Goal: Download file/media

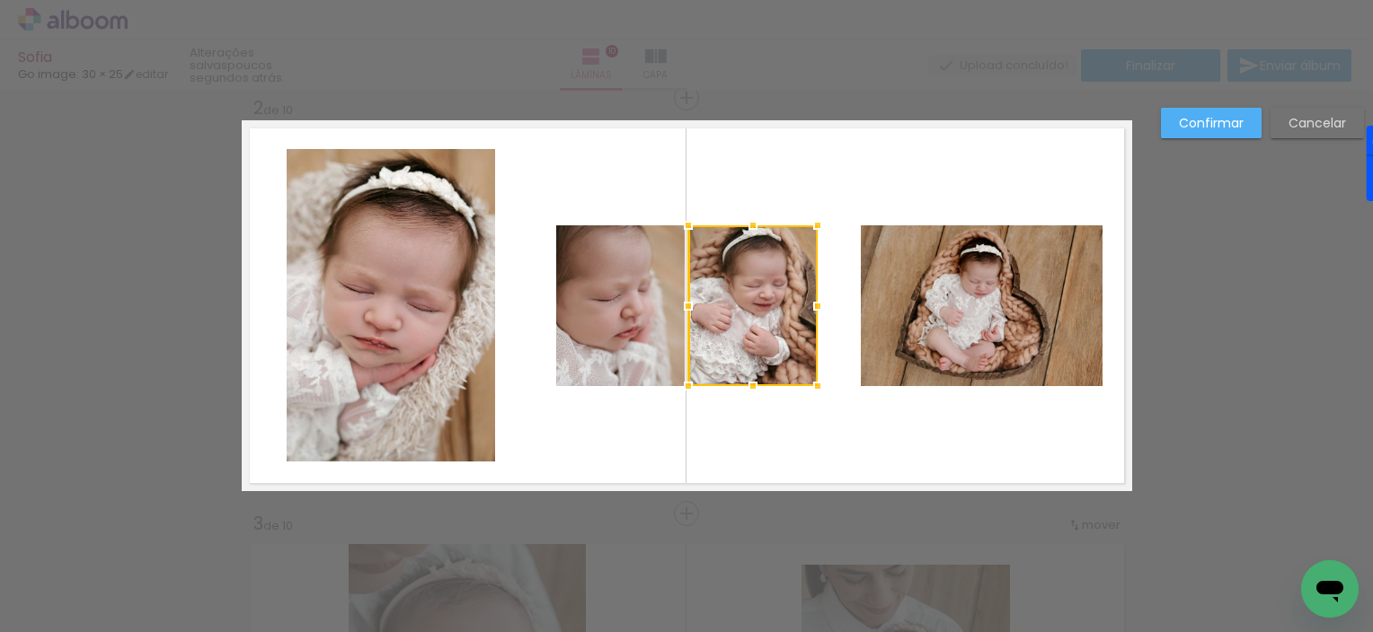
scroll to position [23250, 0]
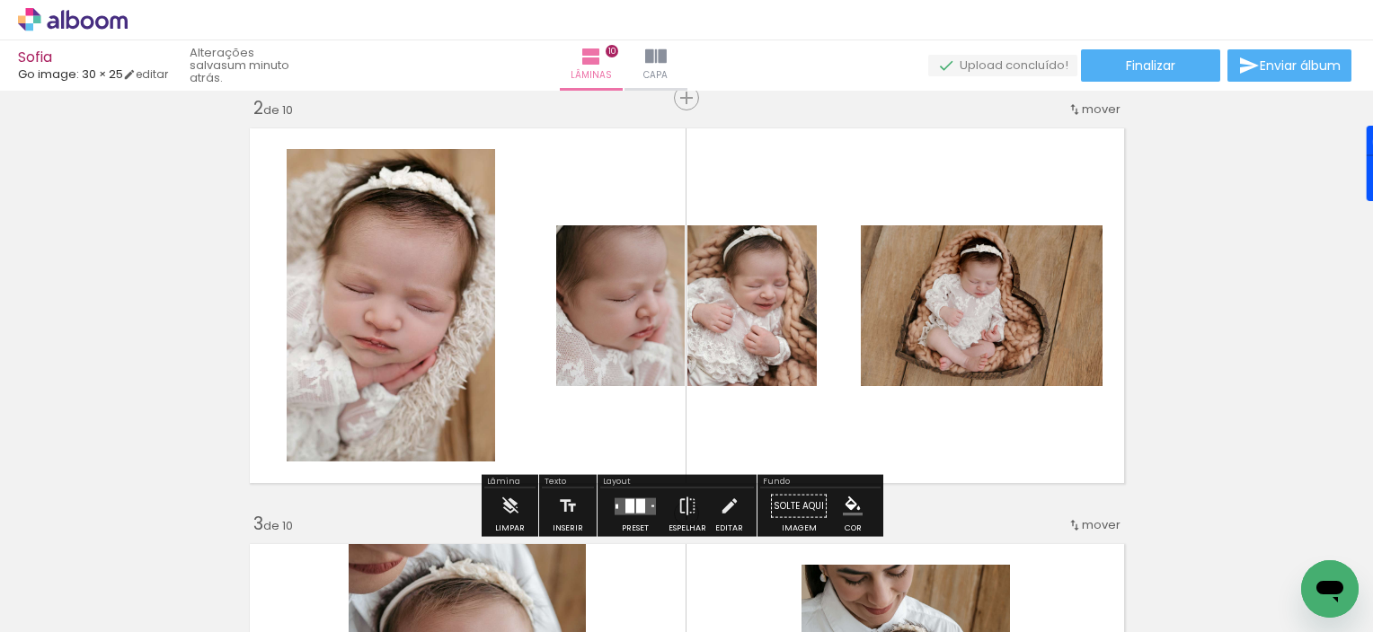
click at [749, 313] on div at bounding box center [635, 305] width 228 height 161
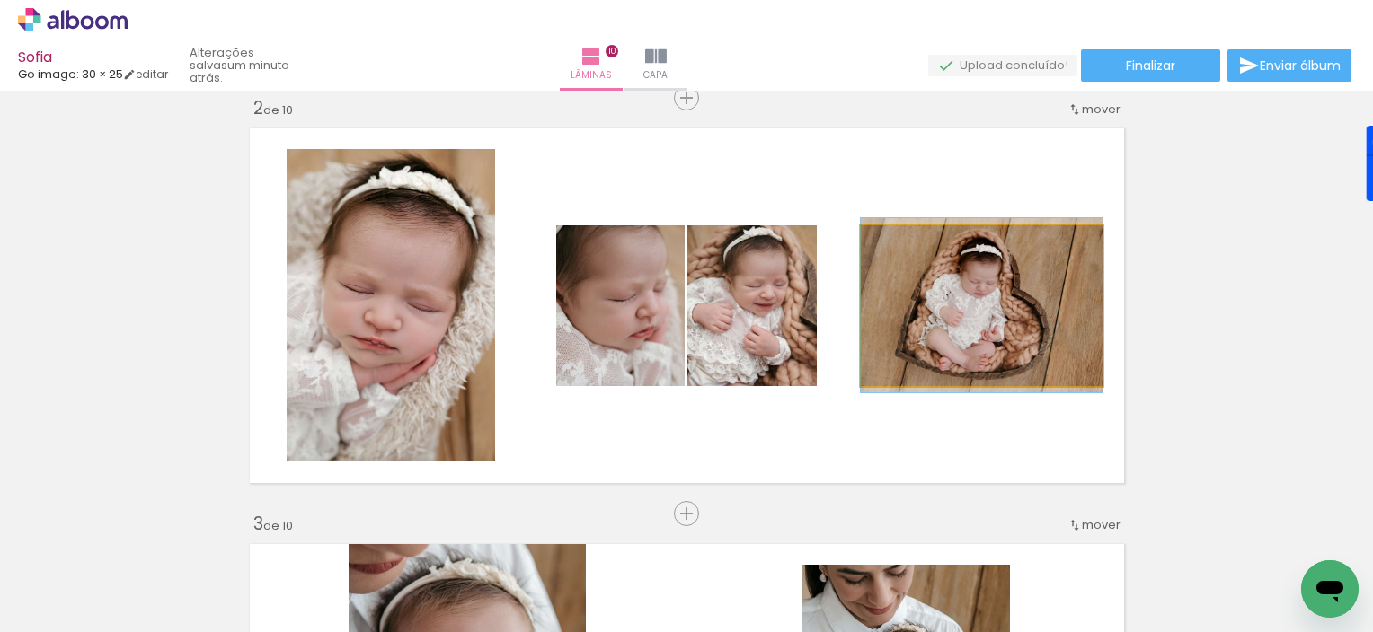
click at [953, 313] on div at bounding box center [982, 305] width 242 height 174
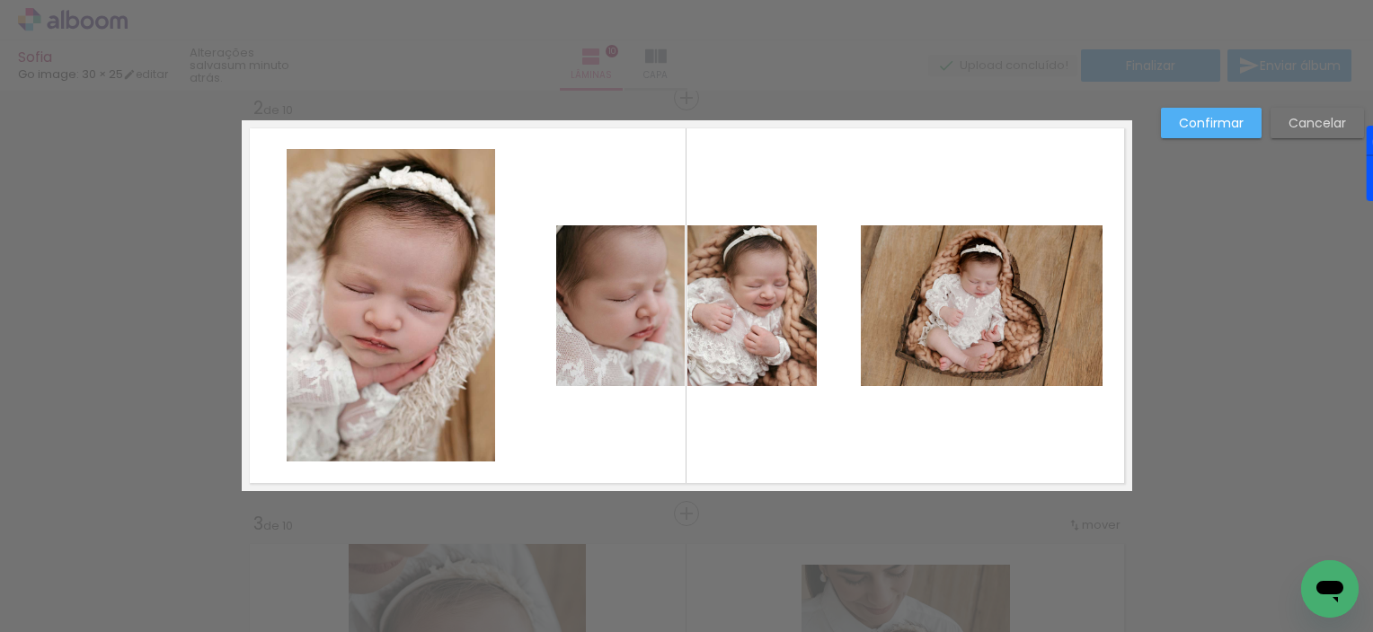
click at [818, 323] on div at bounding box center [752, 305] width 129 height 161
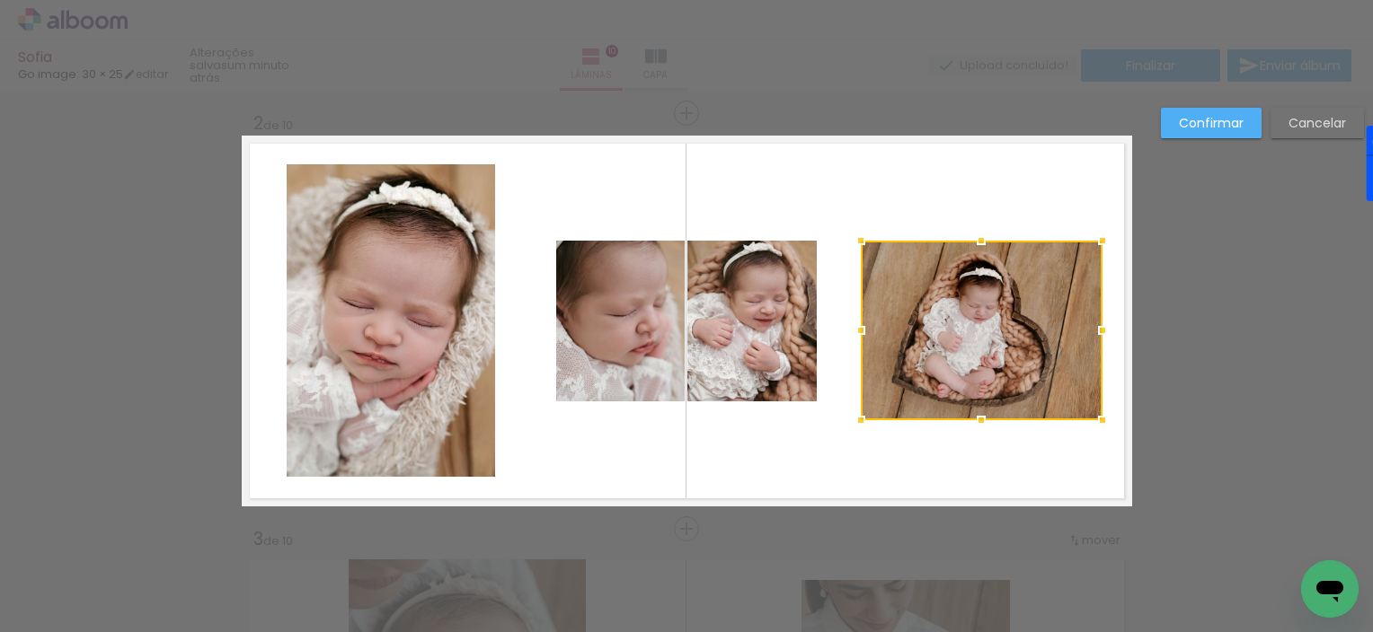
scroll to position [427, 0]
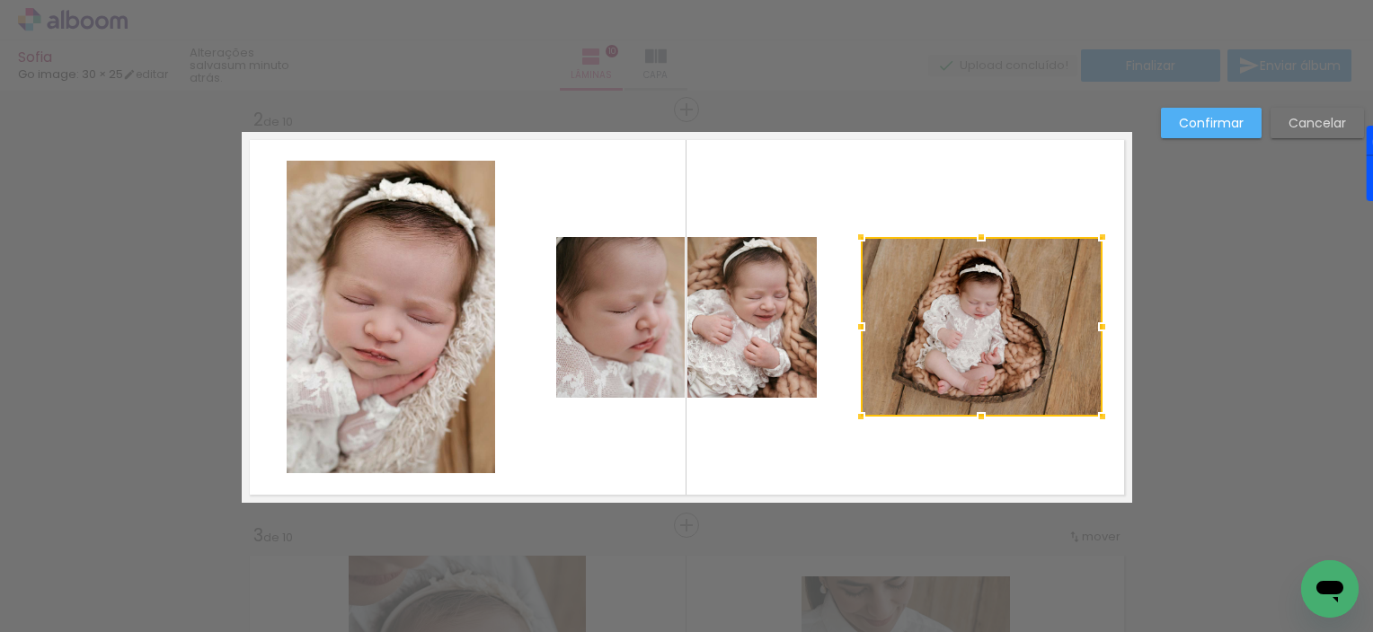
click at [973, 237] on div at bounding box center [981, 237] width 36 height 36
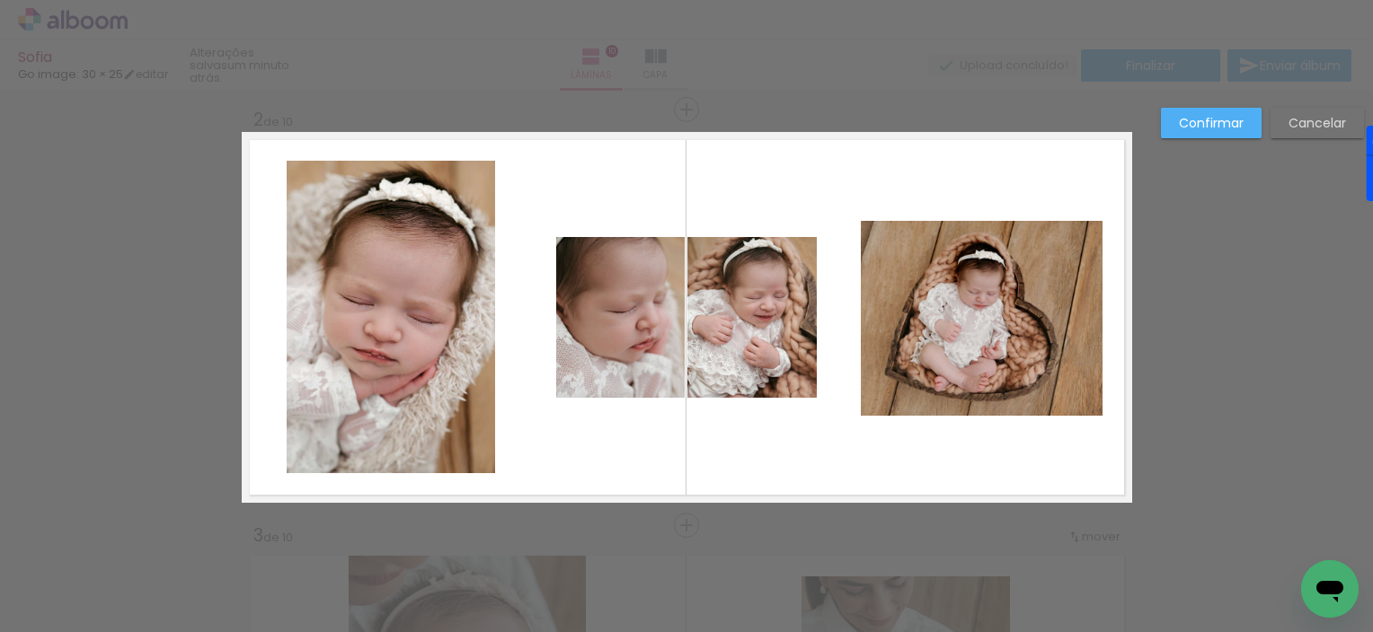
click at [894, 165] on quentale-layouter at bounding box center [687, 317] width 890 height 371
click at [960, 257] on div at bounding box center [982, 318] width 242 height 195
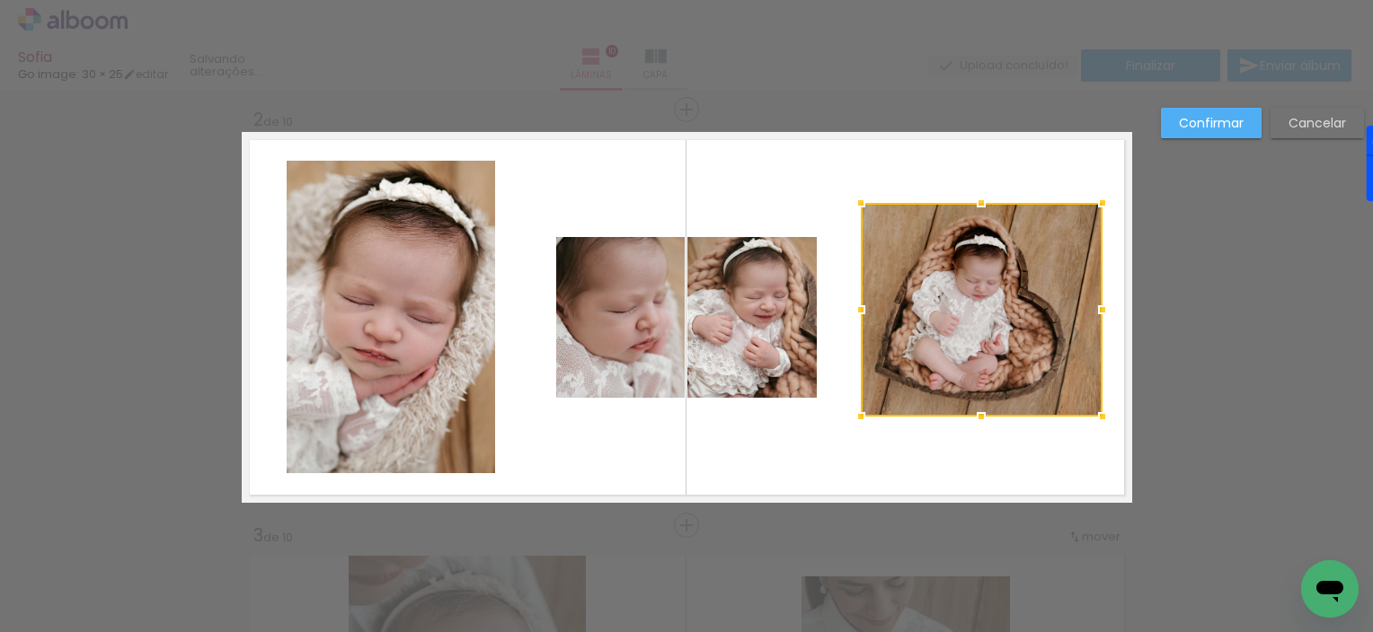
scroll to position [439, 0]
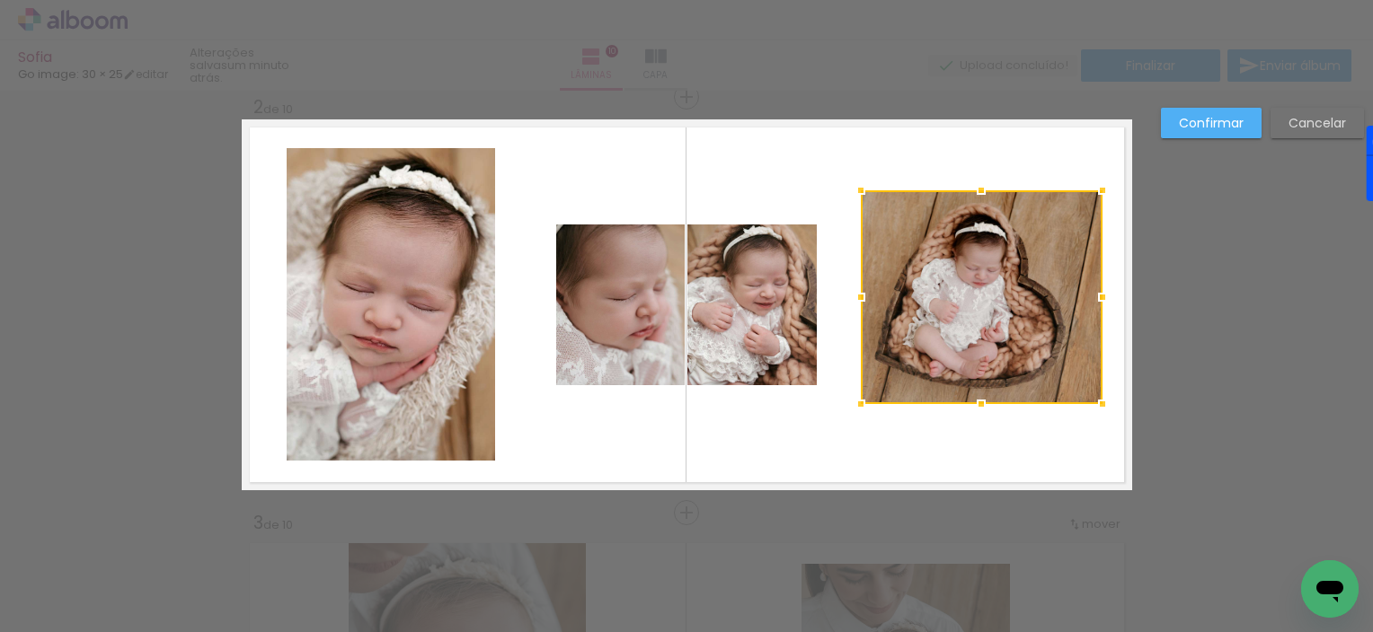
click at [947, 315] on div at bounding box center [982, 297] width 242 height 214
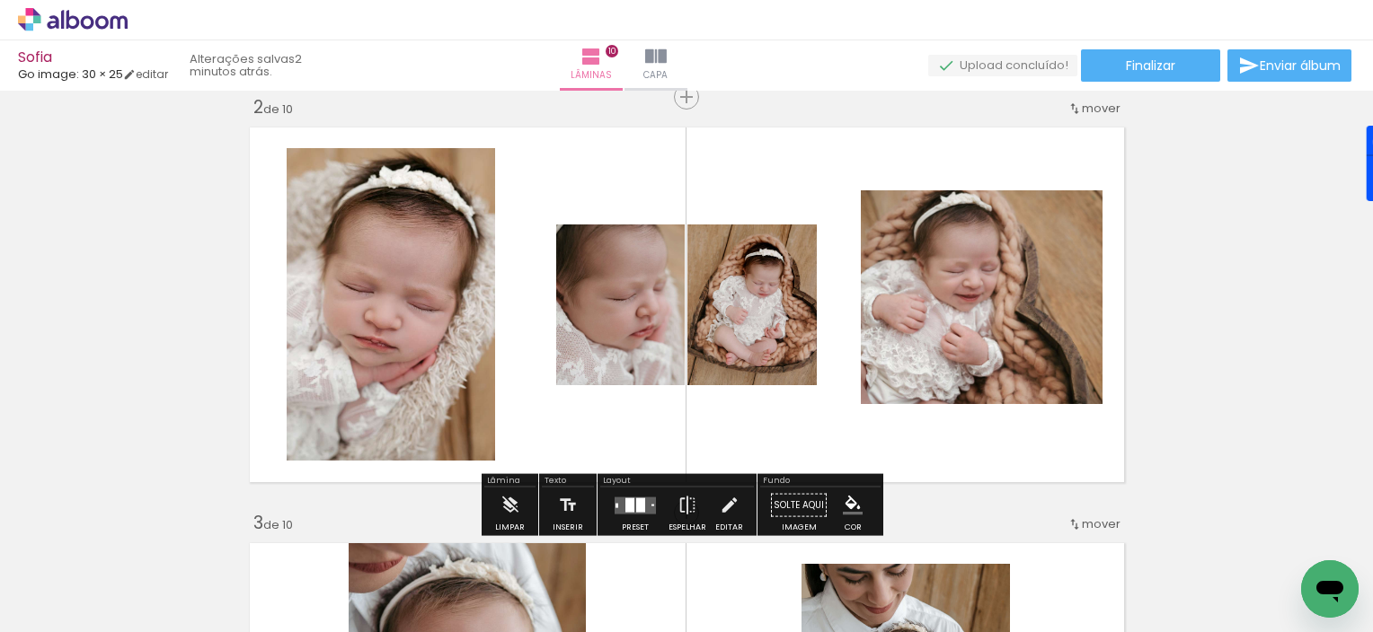
click at [611, 334] on div at bounding box center [635, 305] width 228 height 161
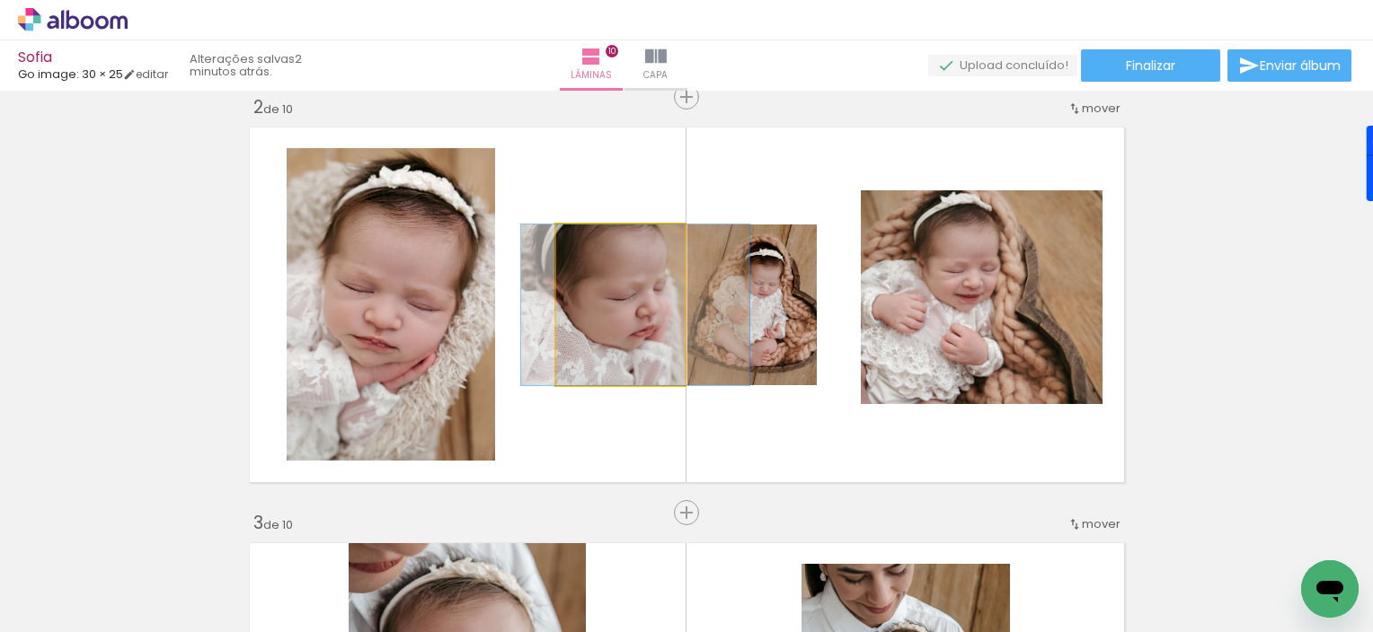
click at [612, 334] on div at bounding box center [635, 305] width 228 height 161
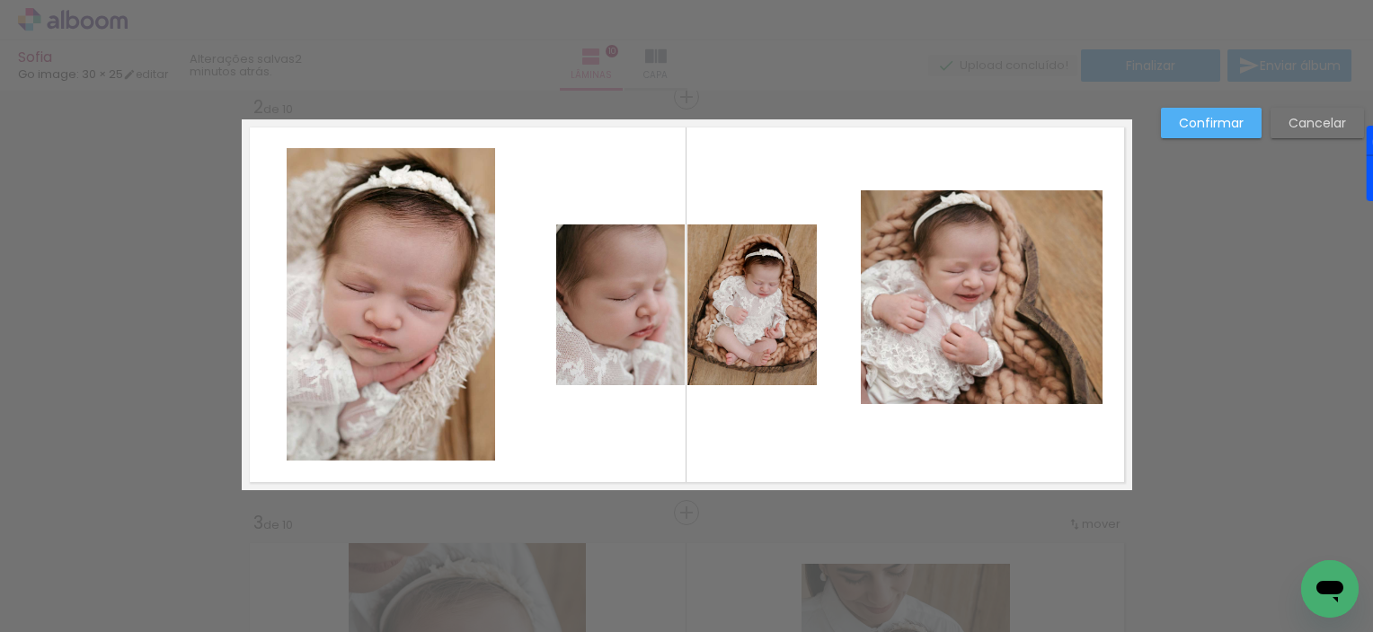
scroll to position [438, 0]
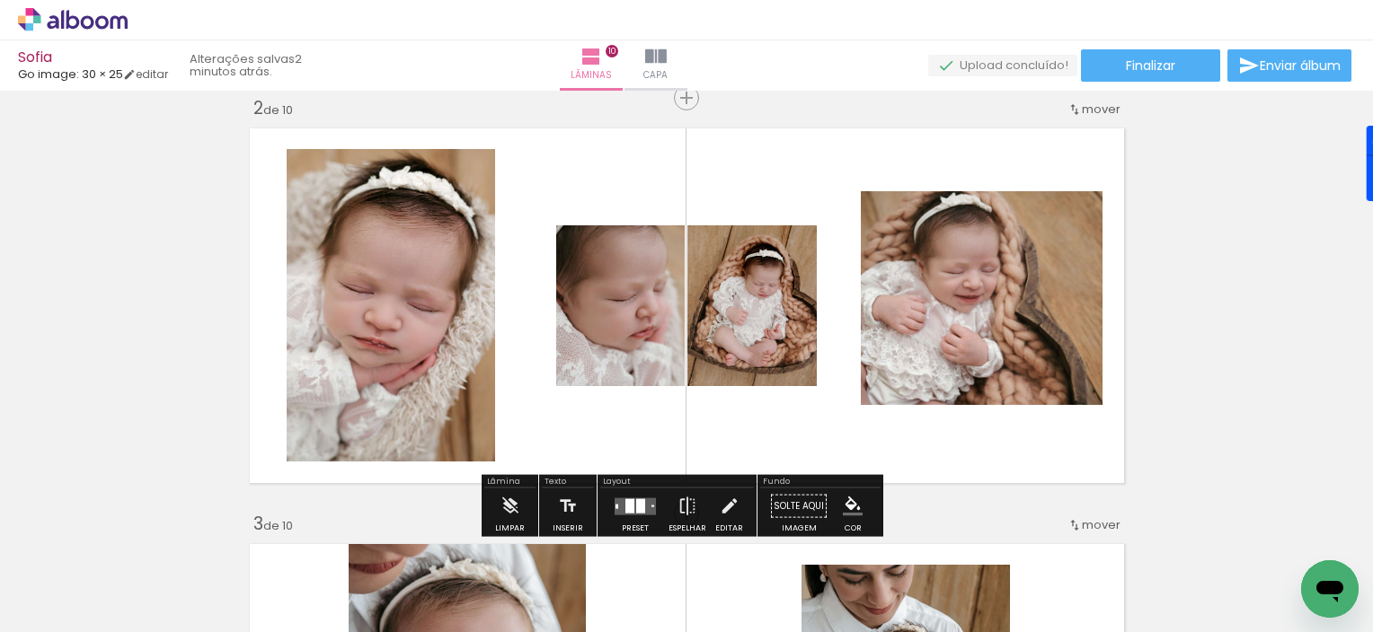
click at [0, 0] on div "Confirmar Cancelar" at bounding box center [0, 0] width 0 height 0
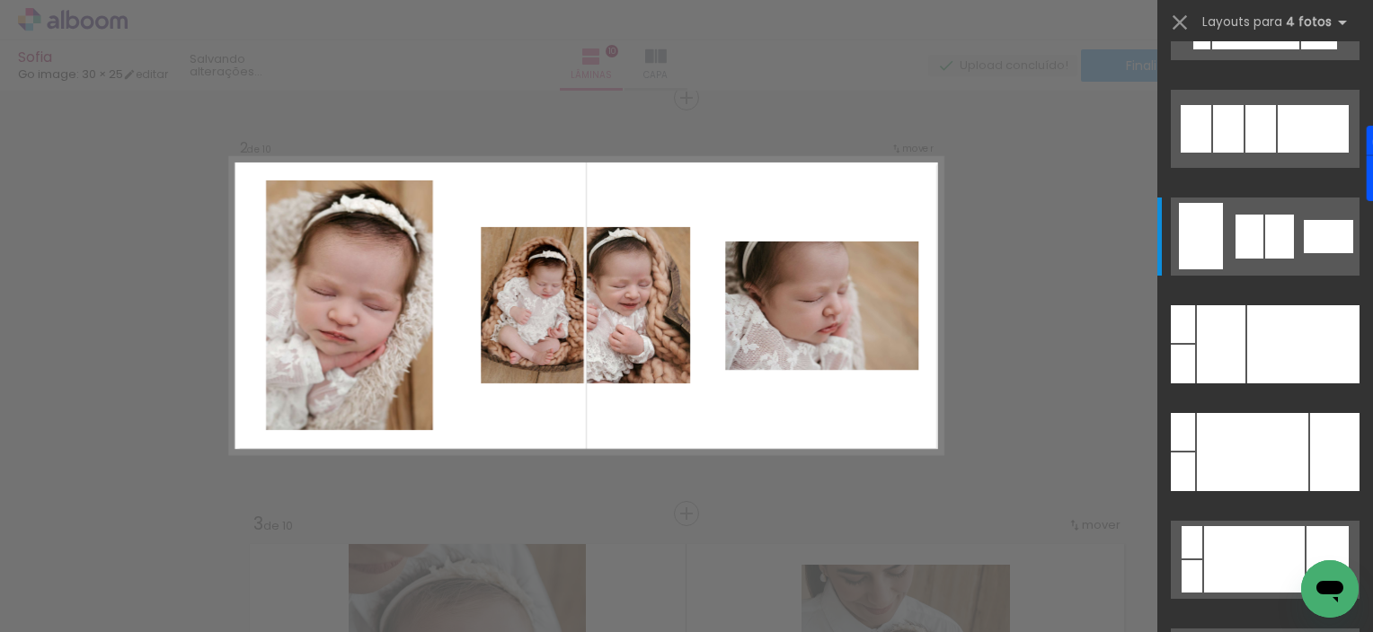
scroll to position [23393, 0]
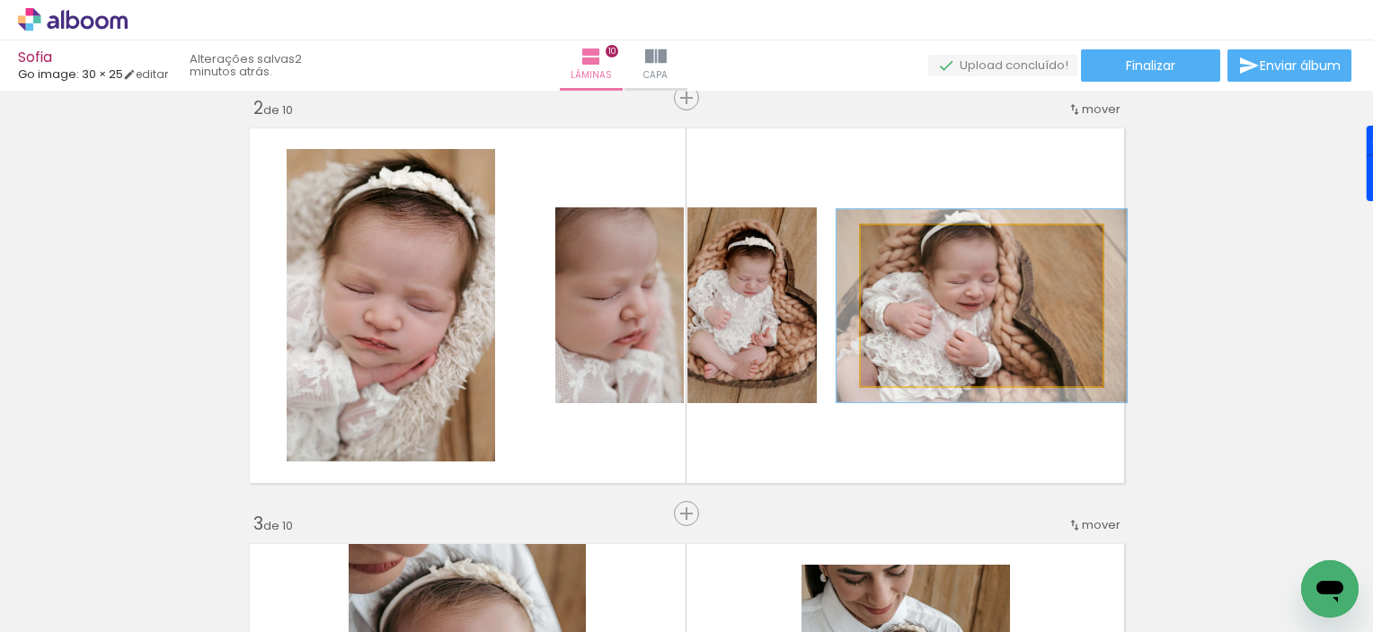
type paper-slider "119"
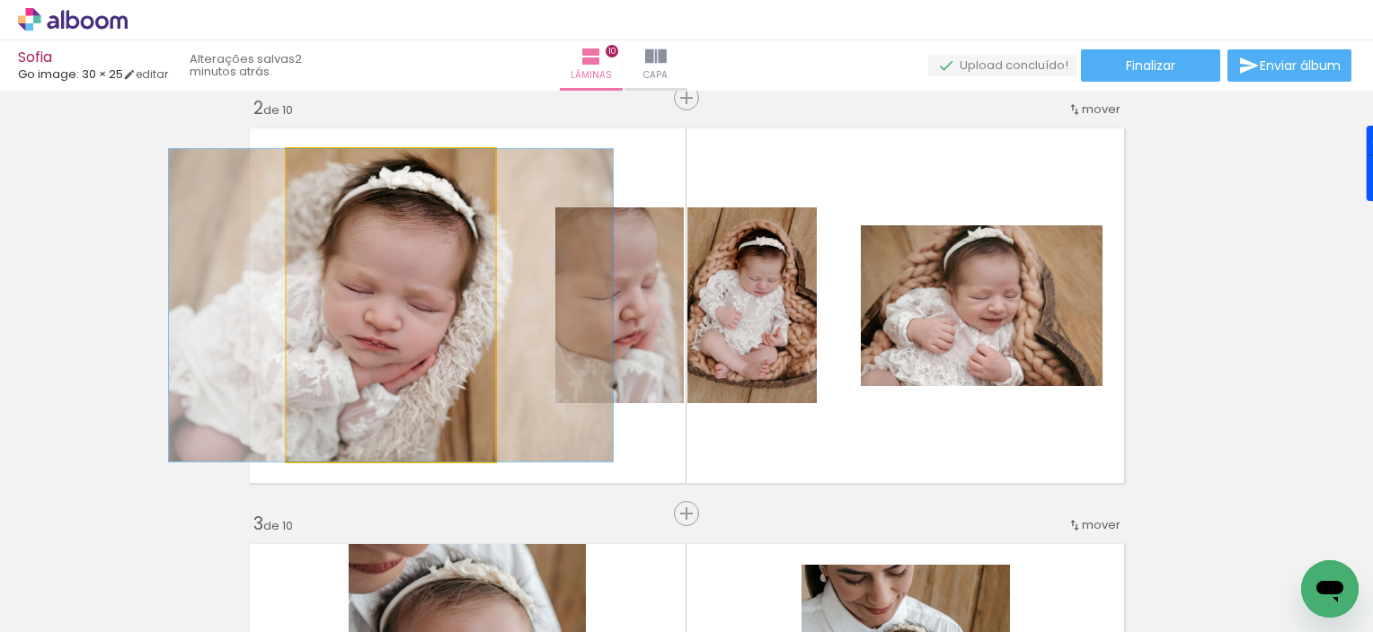
click at [456, 305] on div at bounding box center [391, 305] width 444 height 313
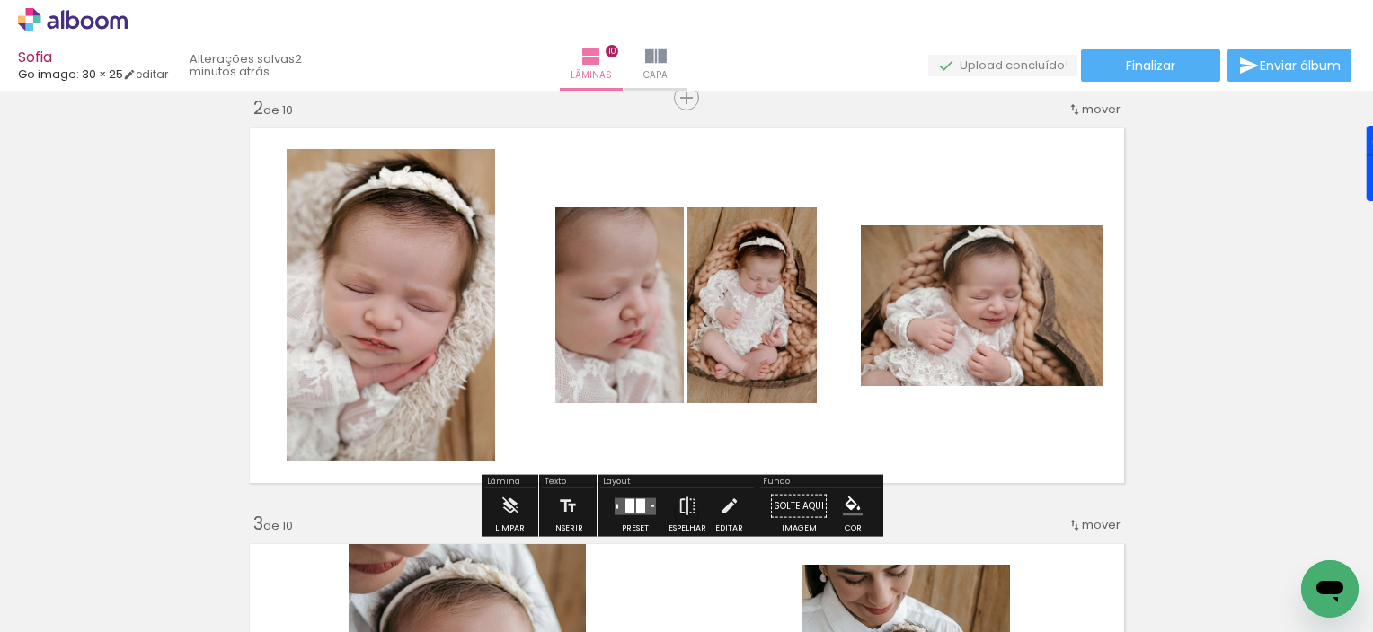
click at [480, 305] on div at bounding box center [619, 306] width 278 height 196
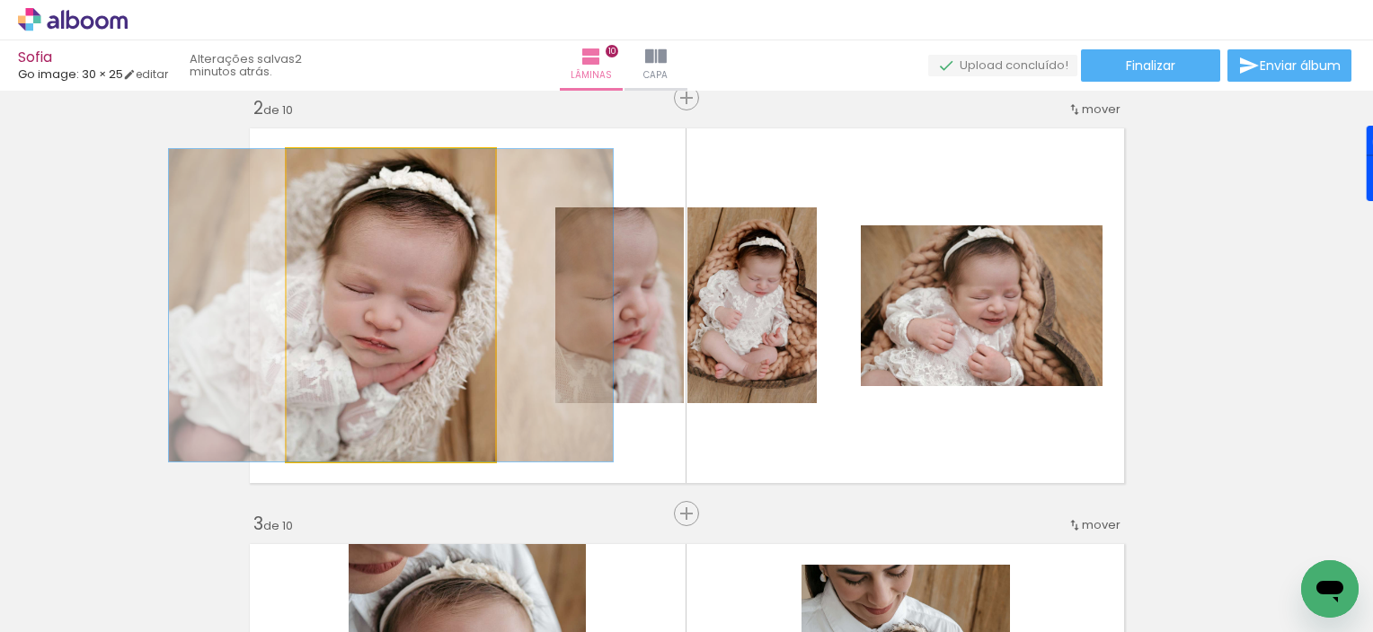
click at [0, 0] on div at bounding box center [0, 0] width 0 height 0
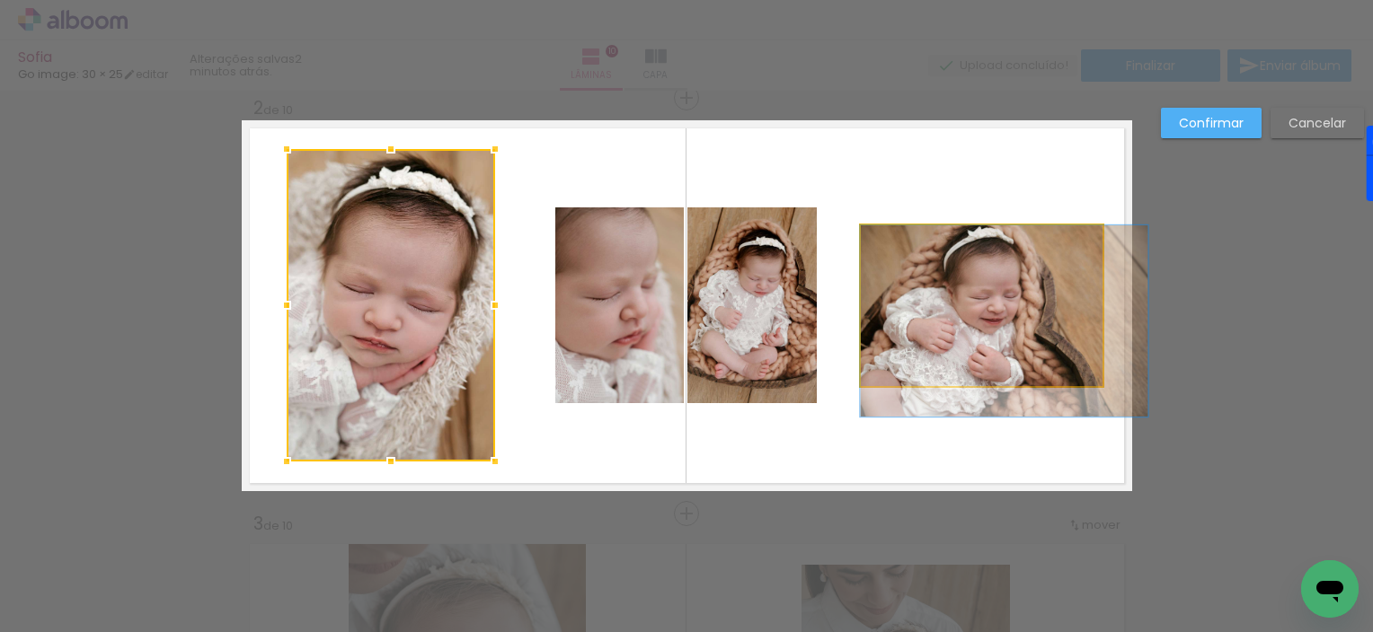
click at [948, 230] on quentale-photo at bounding box center [982, 305] width 242 height 161
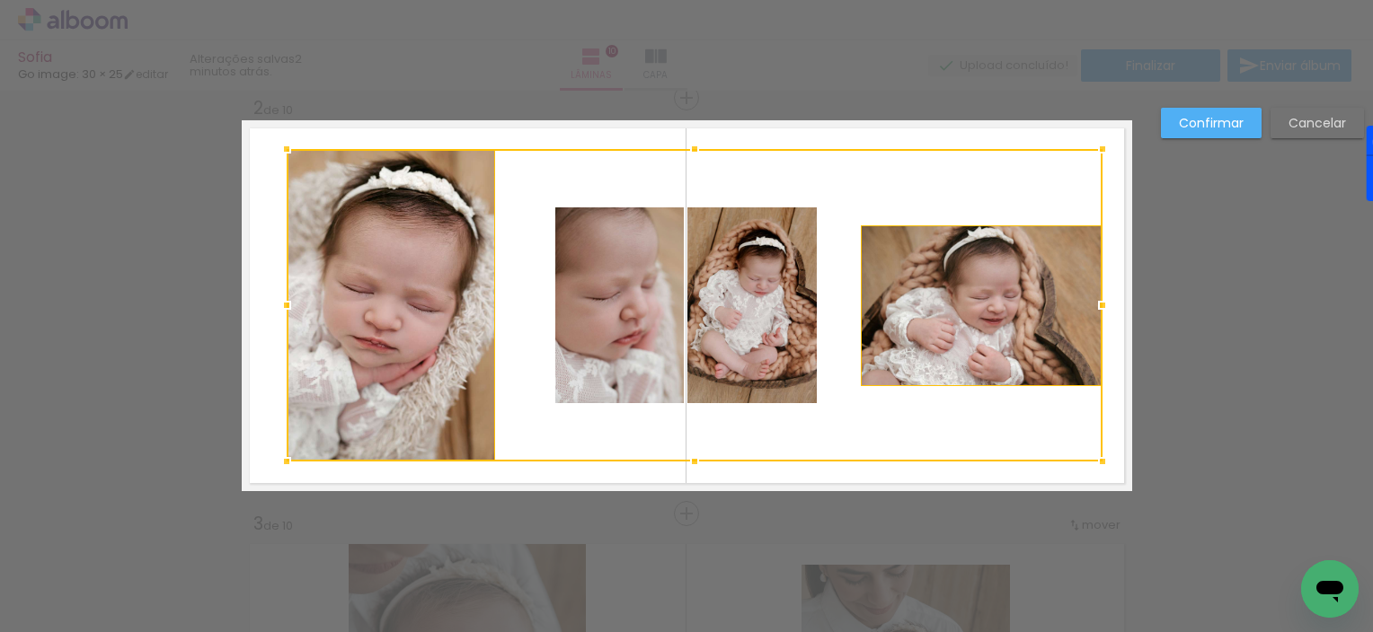
click at [734, 298] on div at bounding box center [695, 305] width 816 height 313
click at [898, 304] on div at bounding box center [695, 305] width 816 height 313
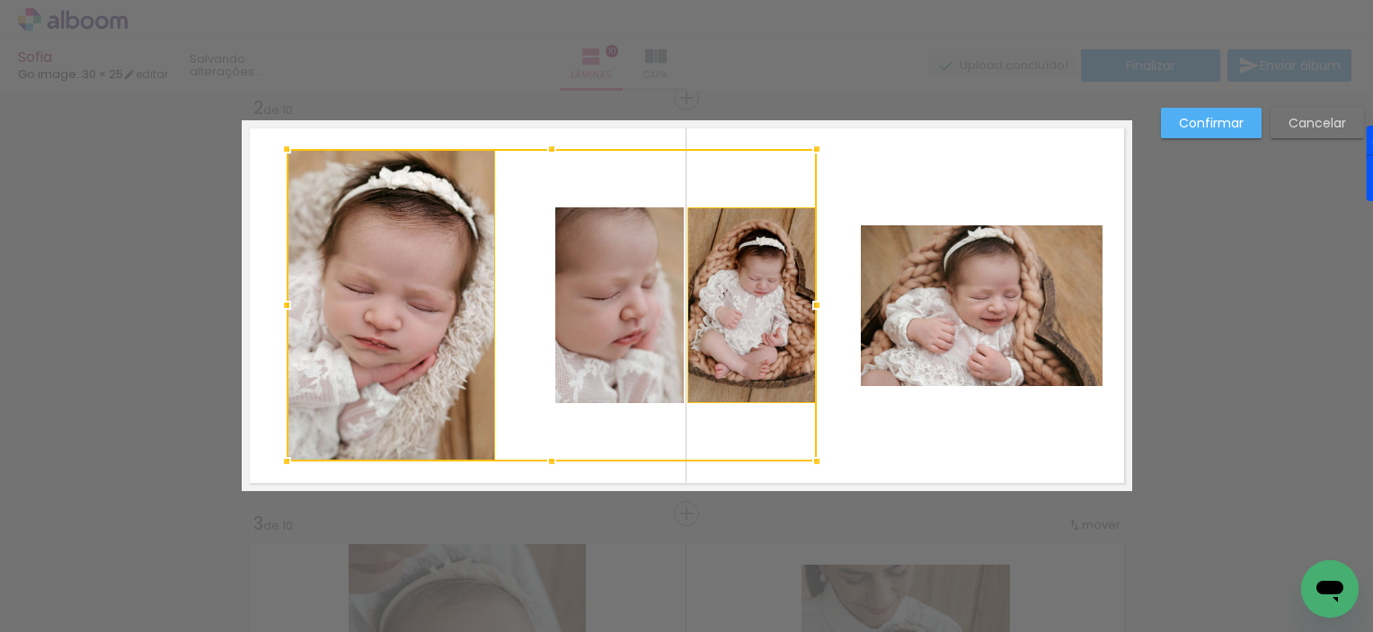
click at [0, 0] on slot "Cancelar" at bounding box center [0, 0] width 0 height 0
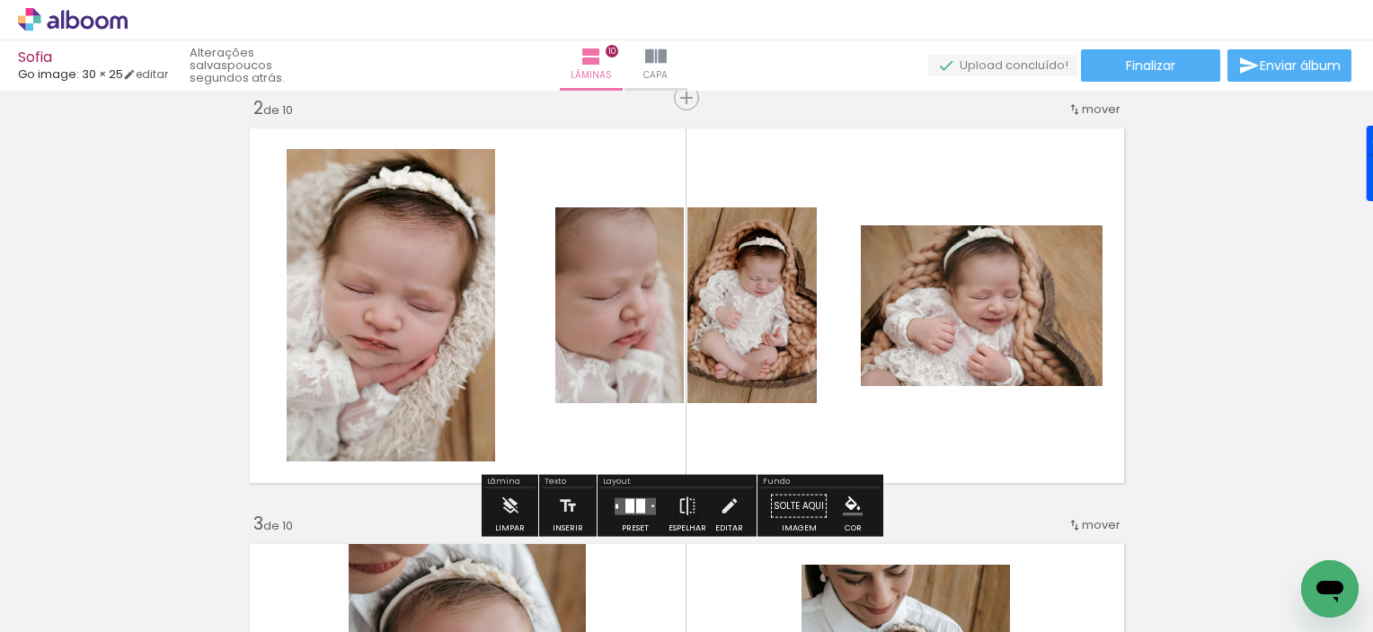
click at [430, 342] on quentale-photo at bounding box center [391, 305] width 208 height 313
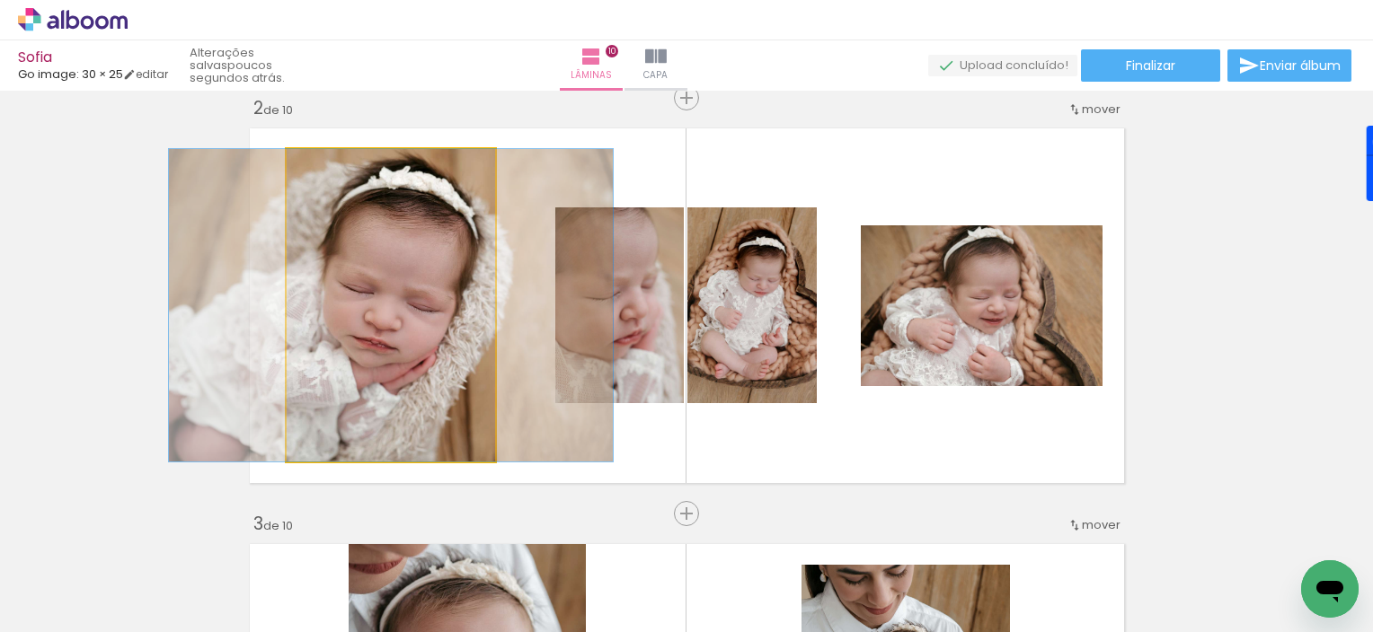
click at [430, 342] on quentale-photo at bounding box center [391, 305] width 208 height 313
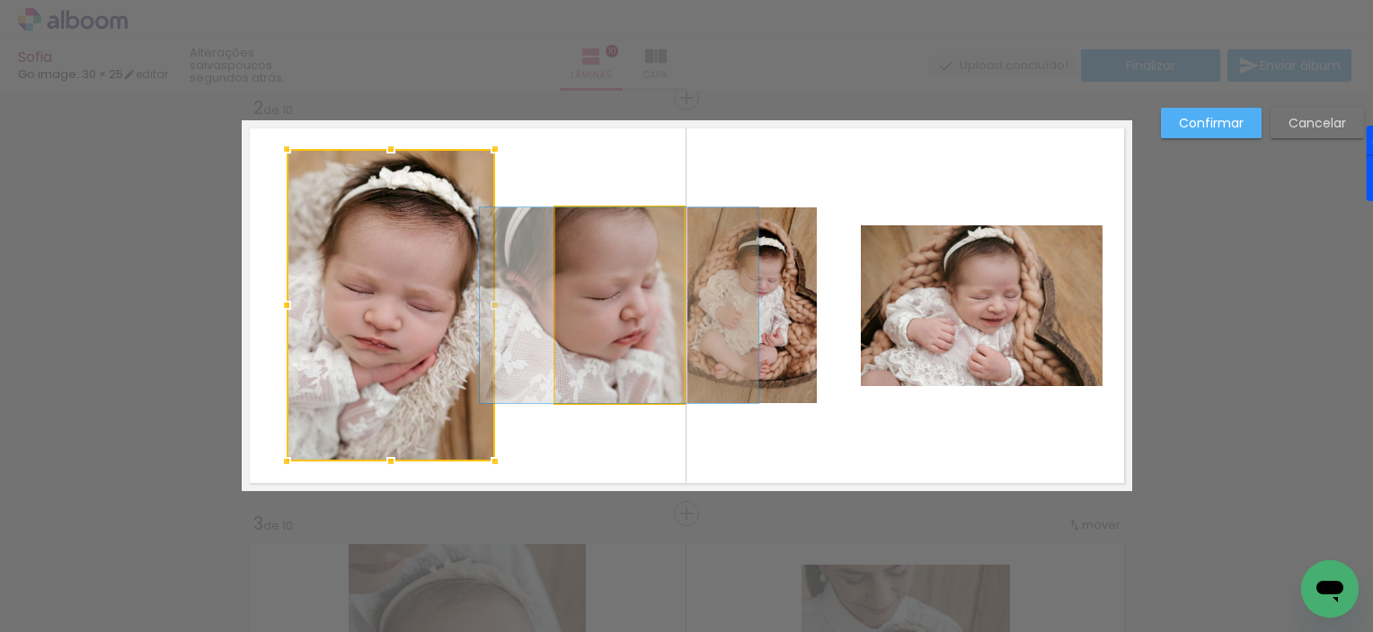
click at [576, 340] on quentale-photo at bounding box center [619, 306] width 128 height 196
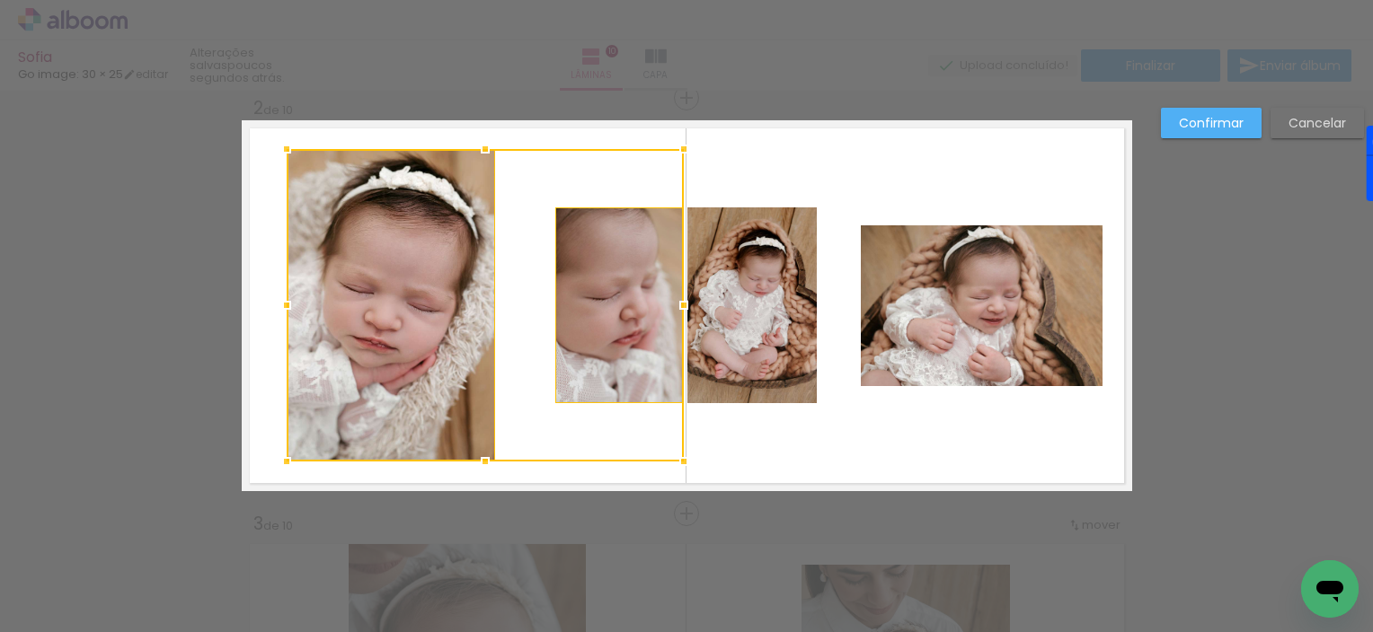
click at [711, 331] on quentale-photo at bounding box center [751, 306] width 129 height 196
click at [873, 329] on quentale-photo at bounding box center [982, 305] width 242 height 161
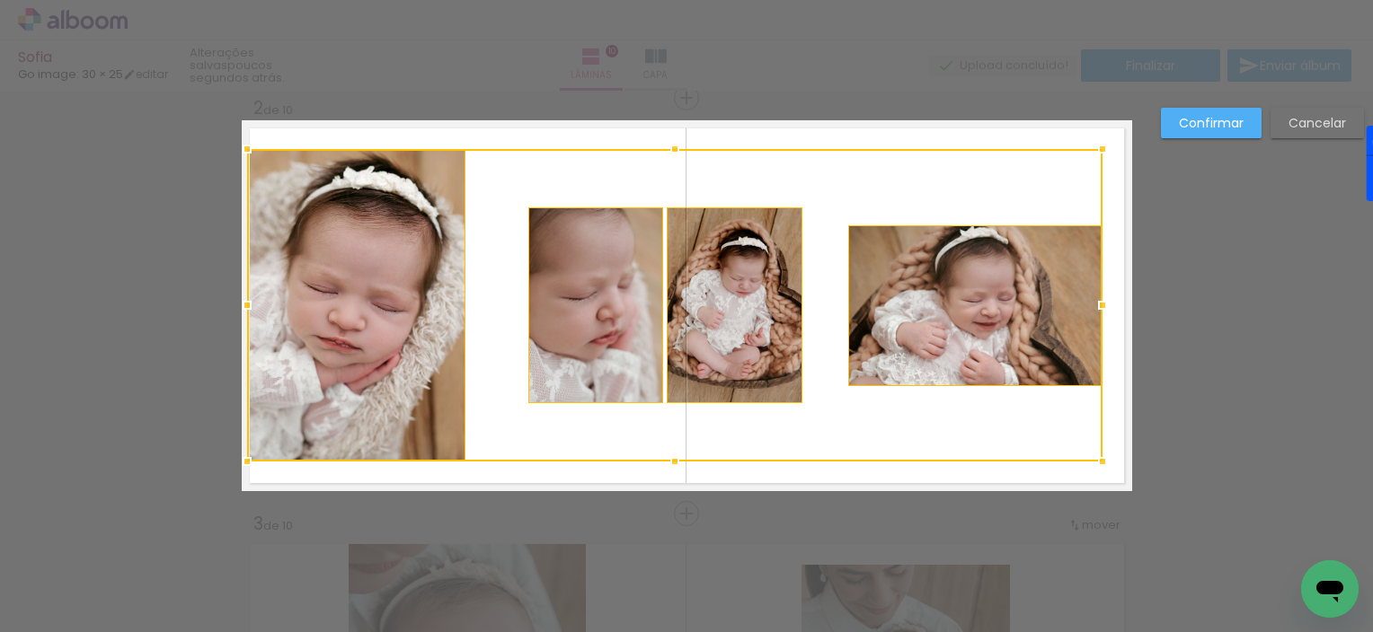
drag, startPoint x: 278, startPoint y: 309, endPoint x: 243, endPoint y: 305, distance: 36.2
click at [243, 305] on div at bounding box center [247, 305] width 36 height 36
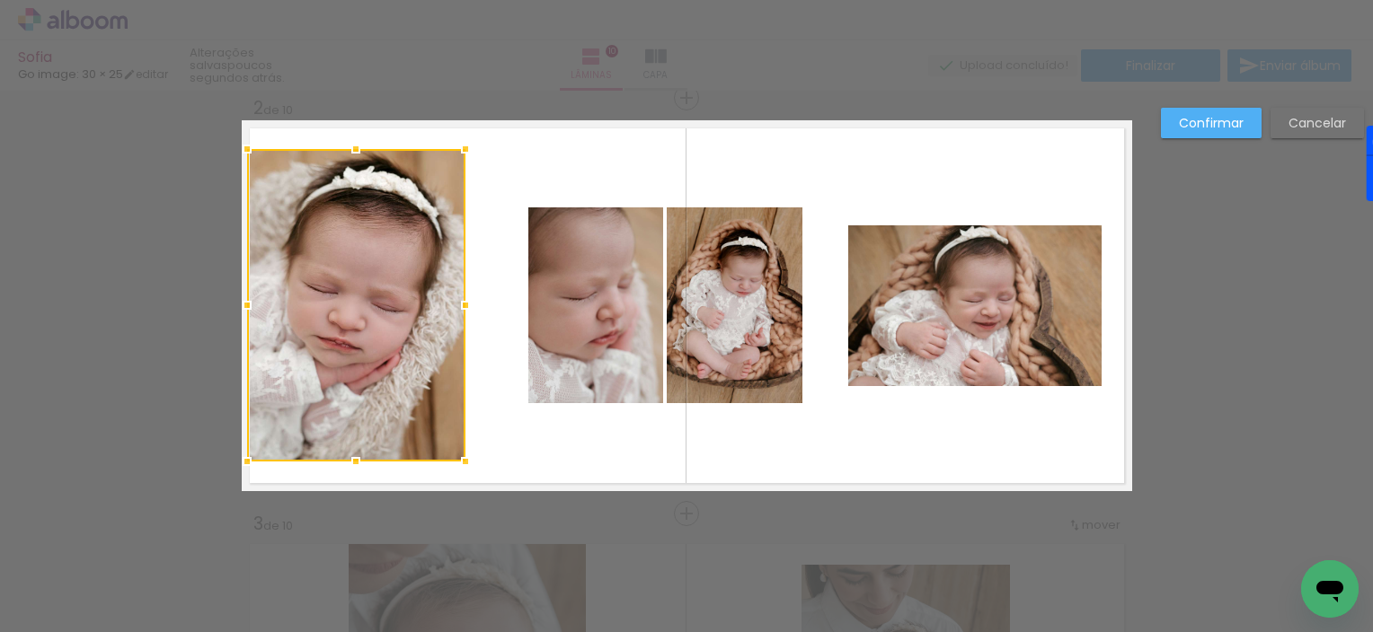
click at [546, 305] on quentale-photo at bounding box center [595, 306] width 135 height 196
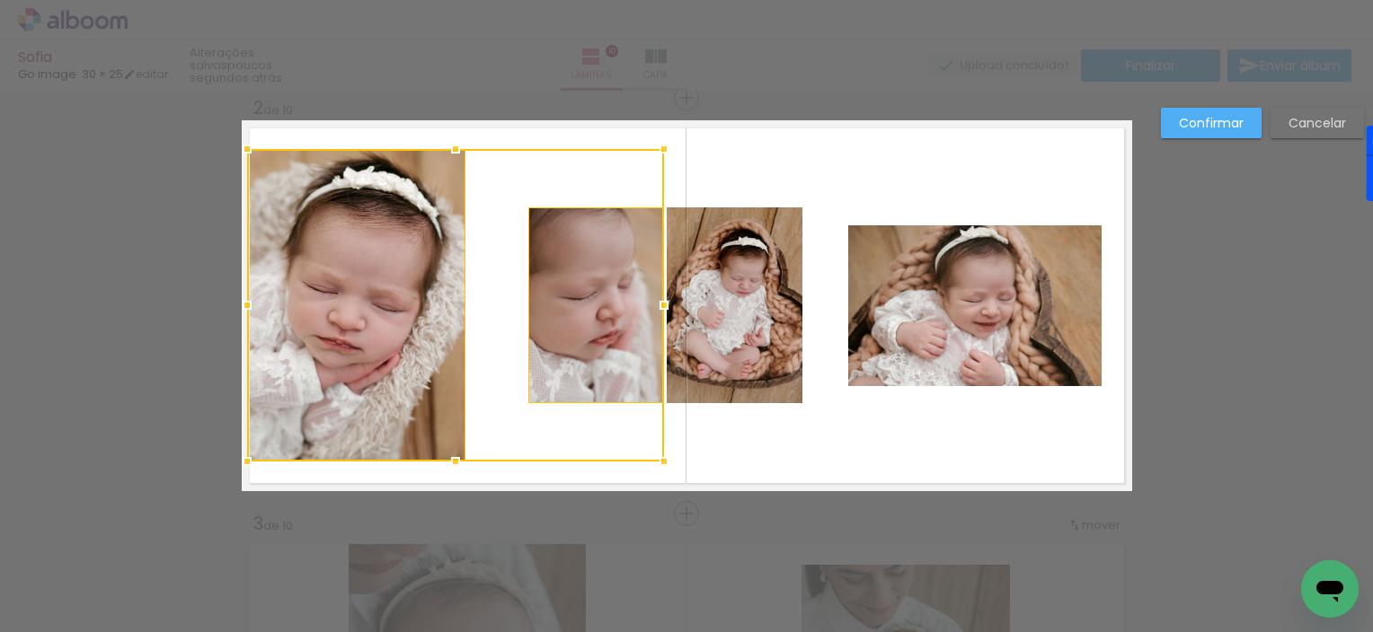
click at [711, 336] on quentale-photo at bounding box center [735, 306] width 136 height 196
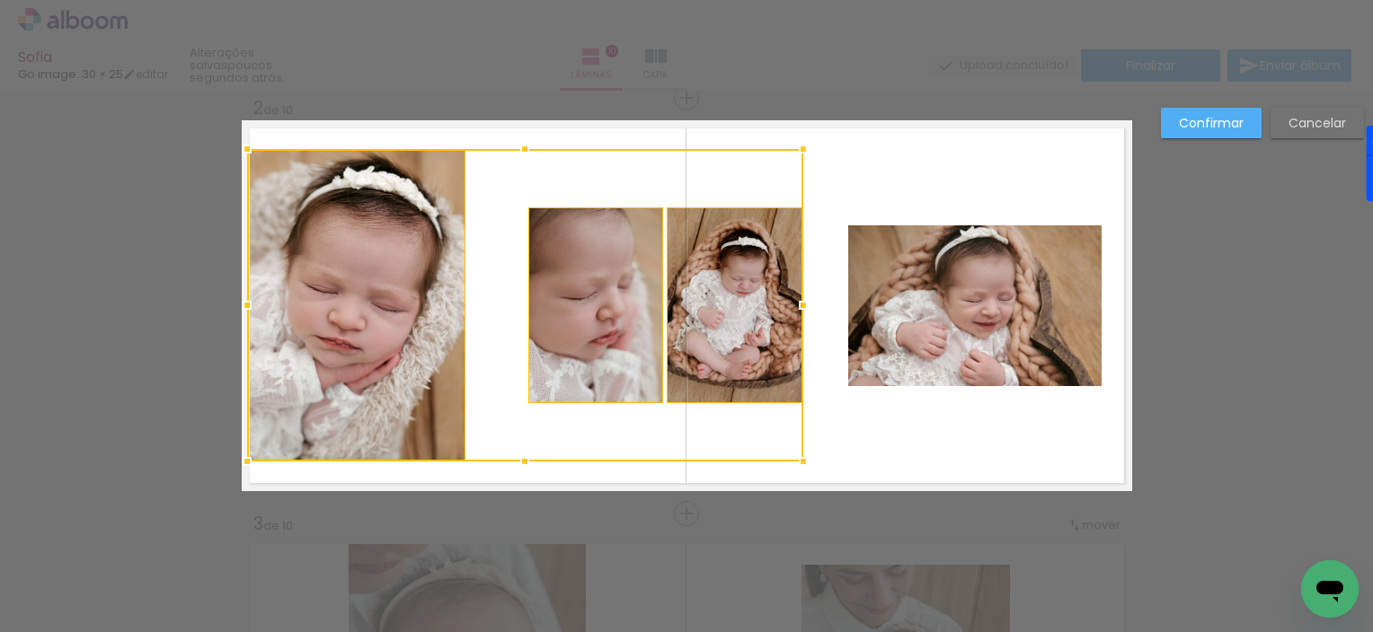
click at [862, 350] on quentale-photo at bounding box center [974, 305] width 253 height 161
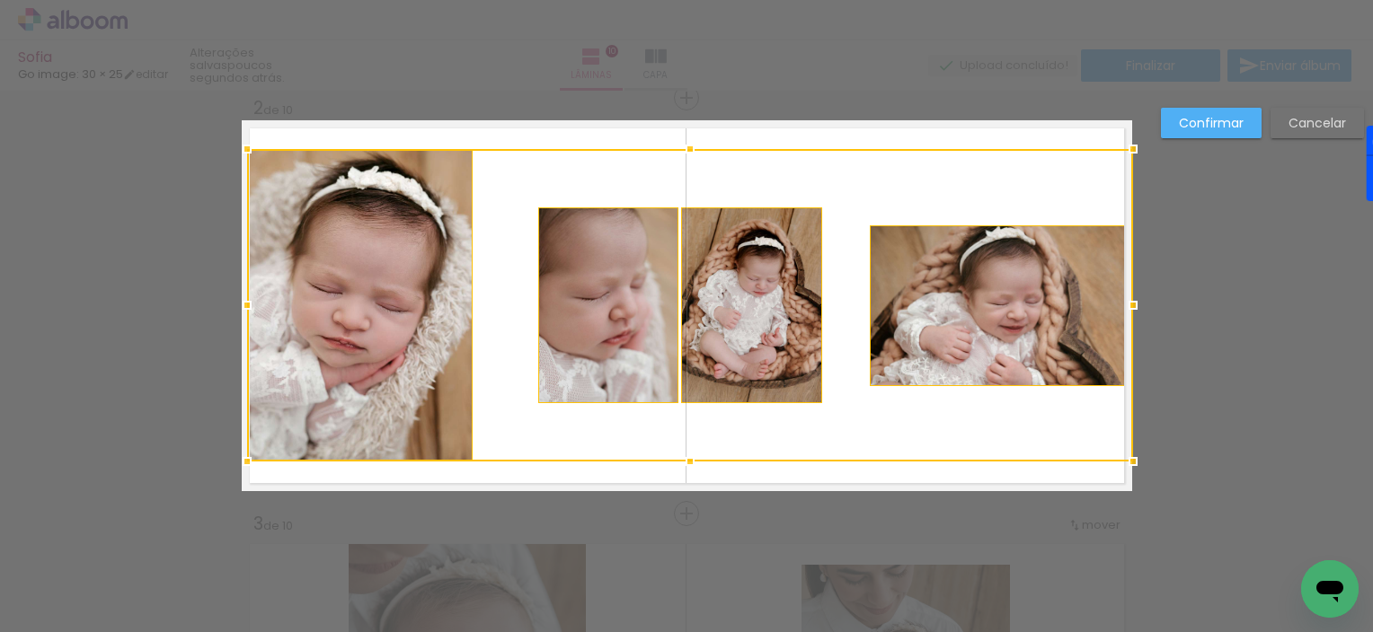
drag, startPoint x: 1094, startPoint y: 305, endPoint x: 1119, endPoint y: 303, distance: 25.2
click at [1119, 303] on div at bounding box center [1133, 305] width 36 height 36
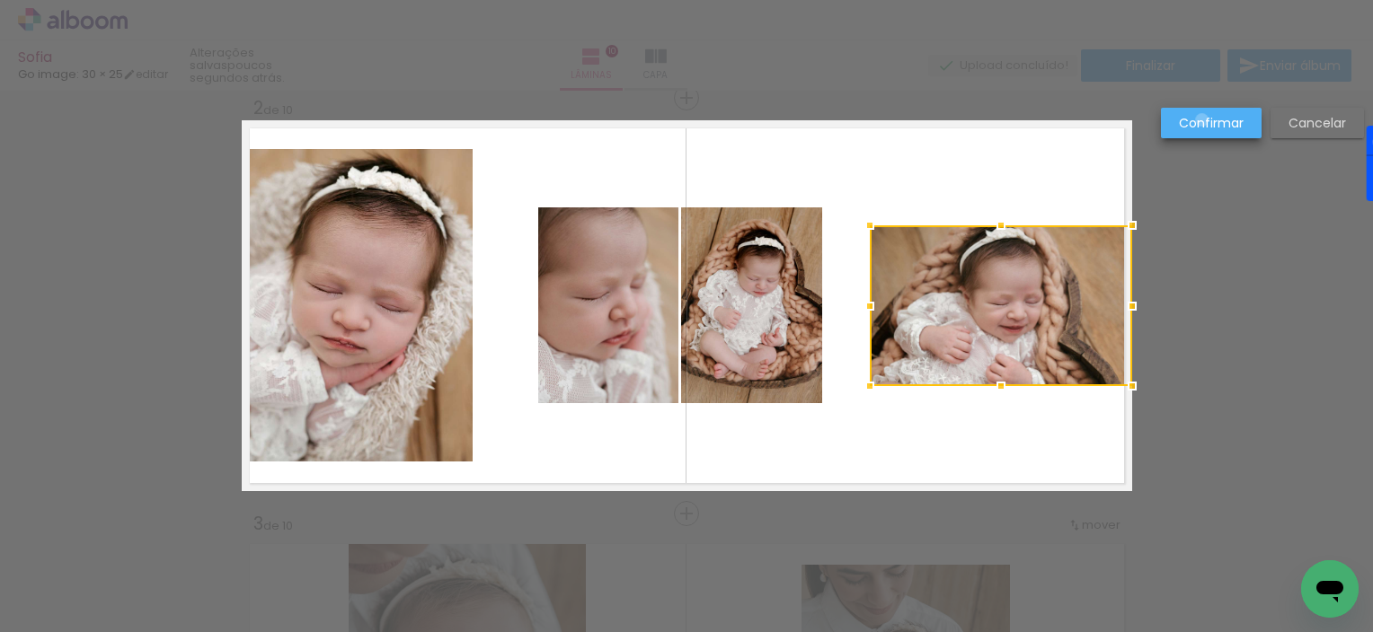
click at [0, 0] on slot "Confirmar" at bounding box center [0, 0] width 0 height 0
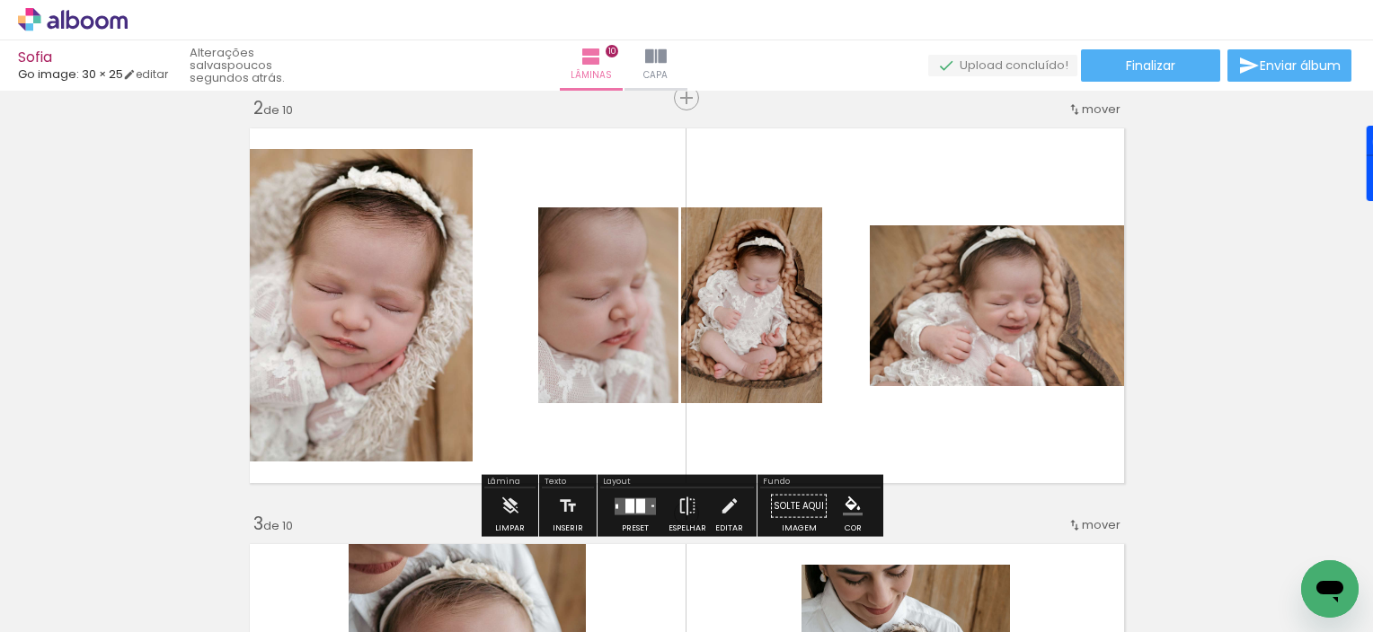
click at [367, 285] on quentale-photo at bounding box center [359, 305] width 226 height 313
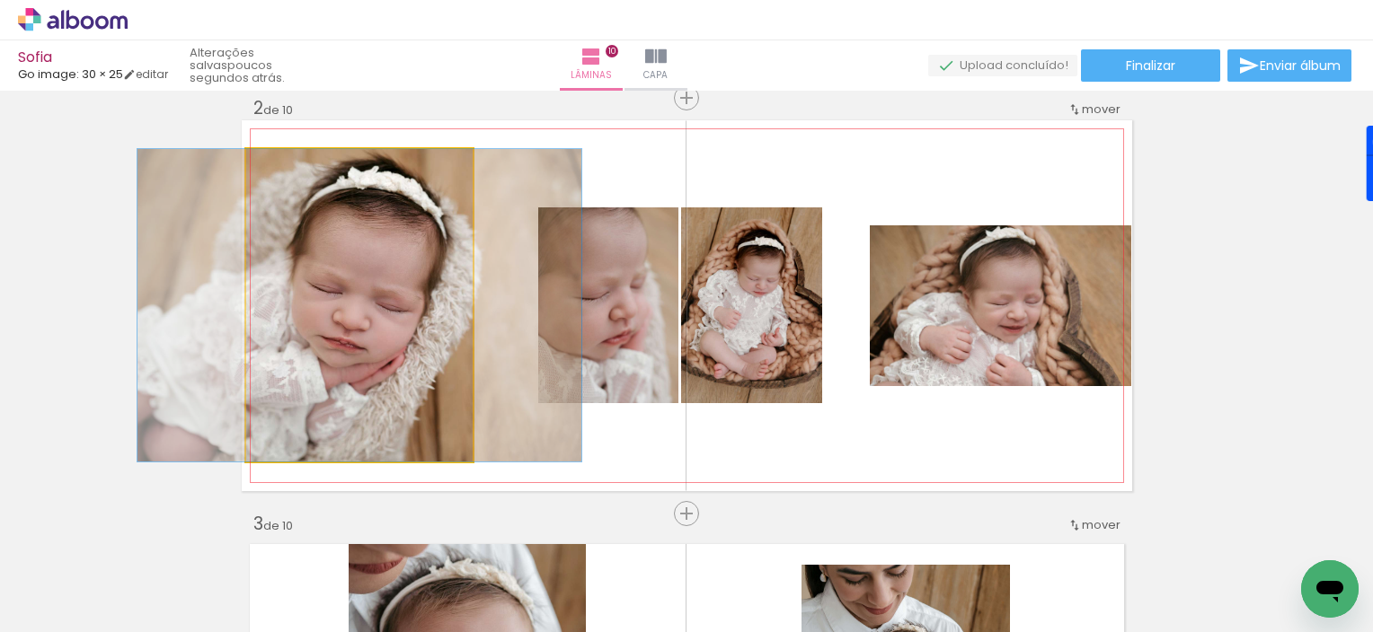
click at [367, 285] on quentale-photo at bounding box center [359, 305] width 226 height 313
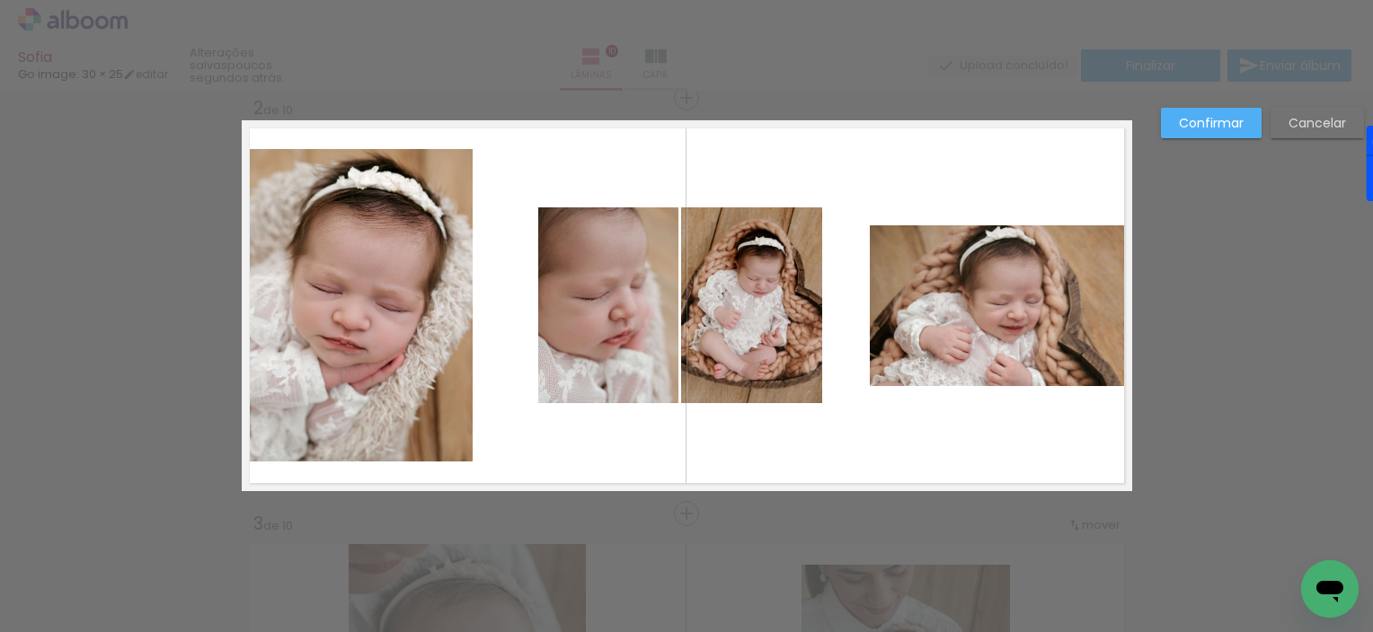
click at [365, 284] on quentale-photo at bounding box center [359, 305] width 226 height 313
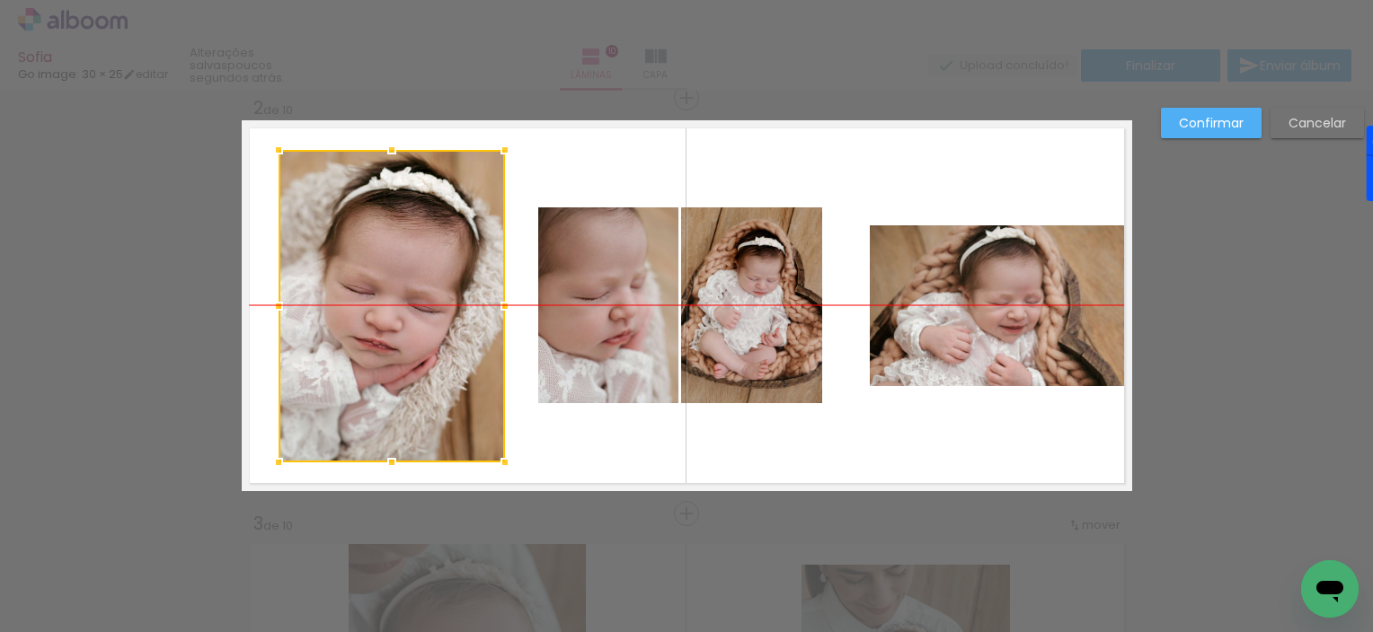
drag, startPoint x: 352, startPoint y: 279, endPoint x: 384, endPoint y: 283, distance: 31.6
click at [384, 283] on div at bounding box center [391, 306] width 226 height 313
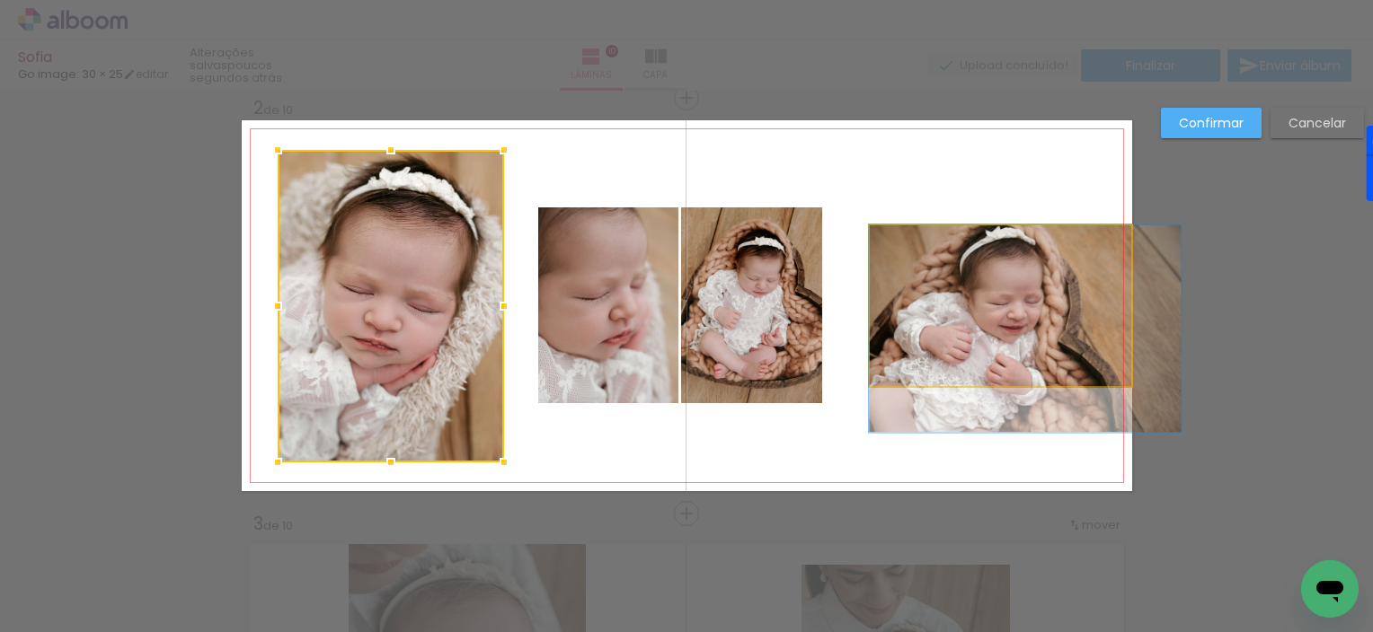
click at [950, 291] on quentale-photo at bounding box center [1001, 305] width 262 height 161
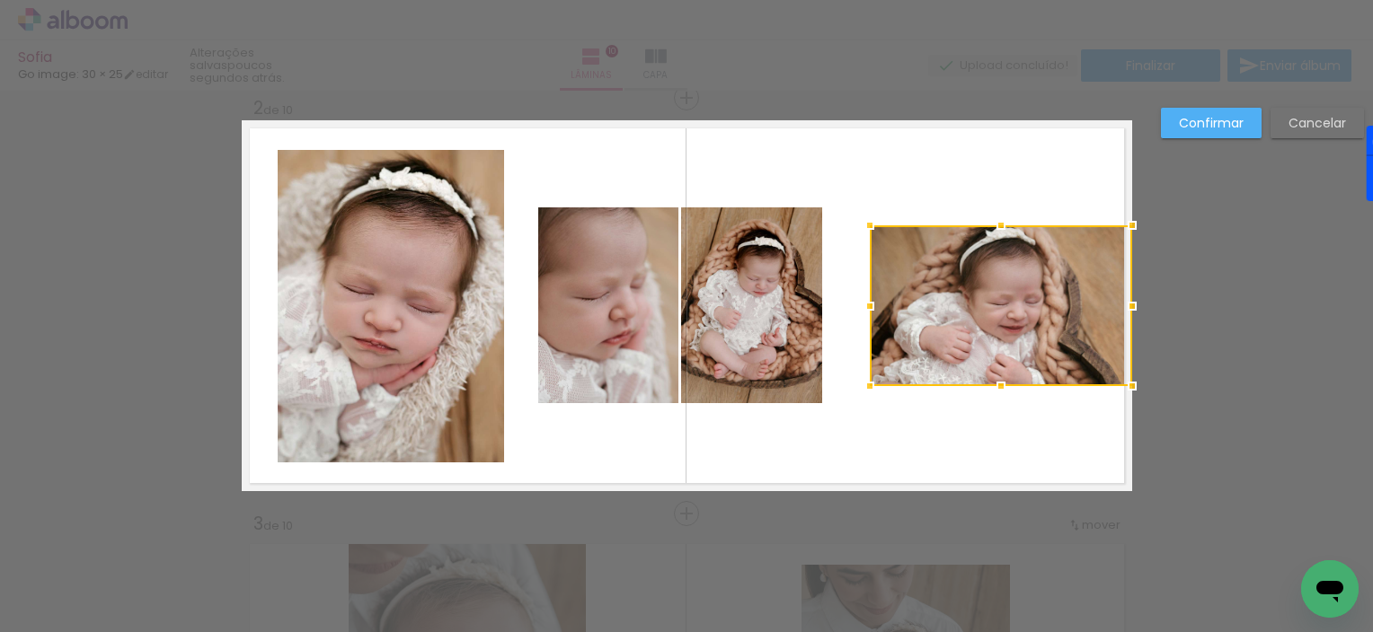
drag, startPoint x: 950, startPoint y: 291, endPoint x: 936, endPoint y: 292, distance: 14.4
click at [936, 292] on div at bounding box center [1001, 305] width 262 height 161
click at [964, 296] on div at bounding box center [1001, 305] width 262 height 161
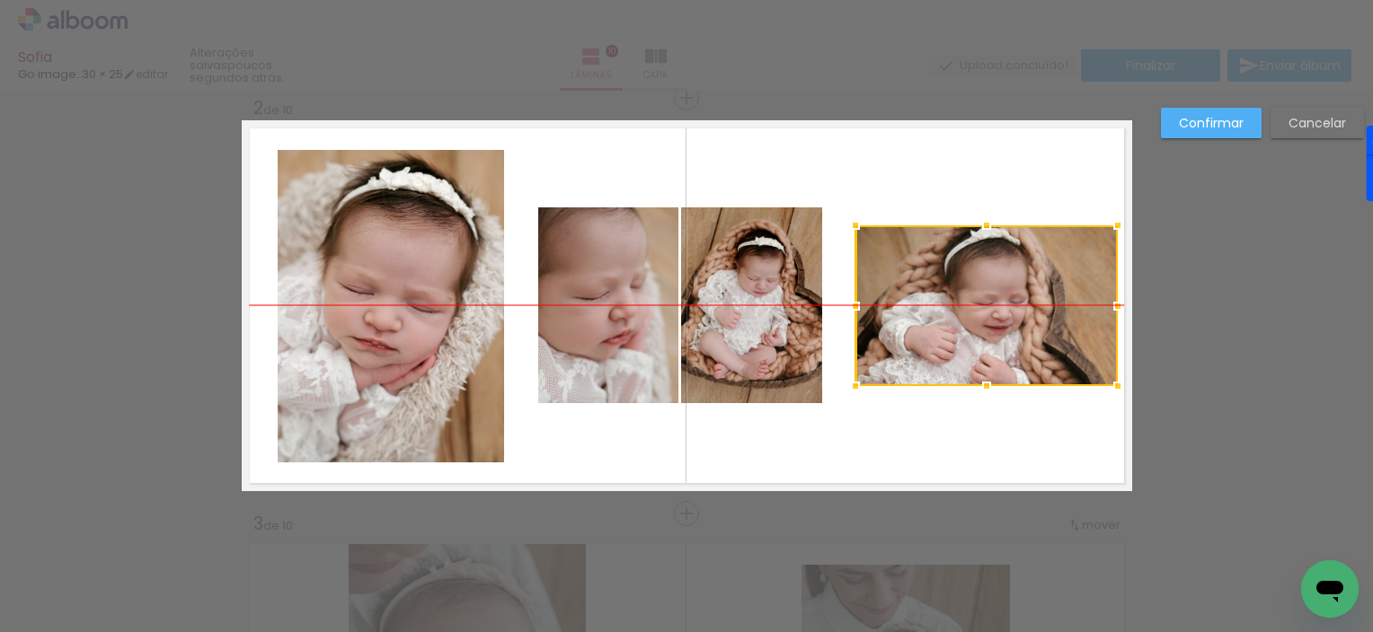
drag, startPoint x: 993, startPoint y: 302, endPoint x: 977, endPoint y: 302, distance: 15.3
click at [977, 302] on div at bounding box center [986, 305] width 262 height 161
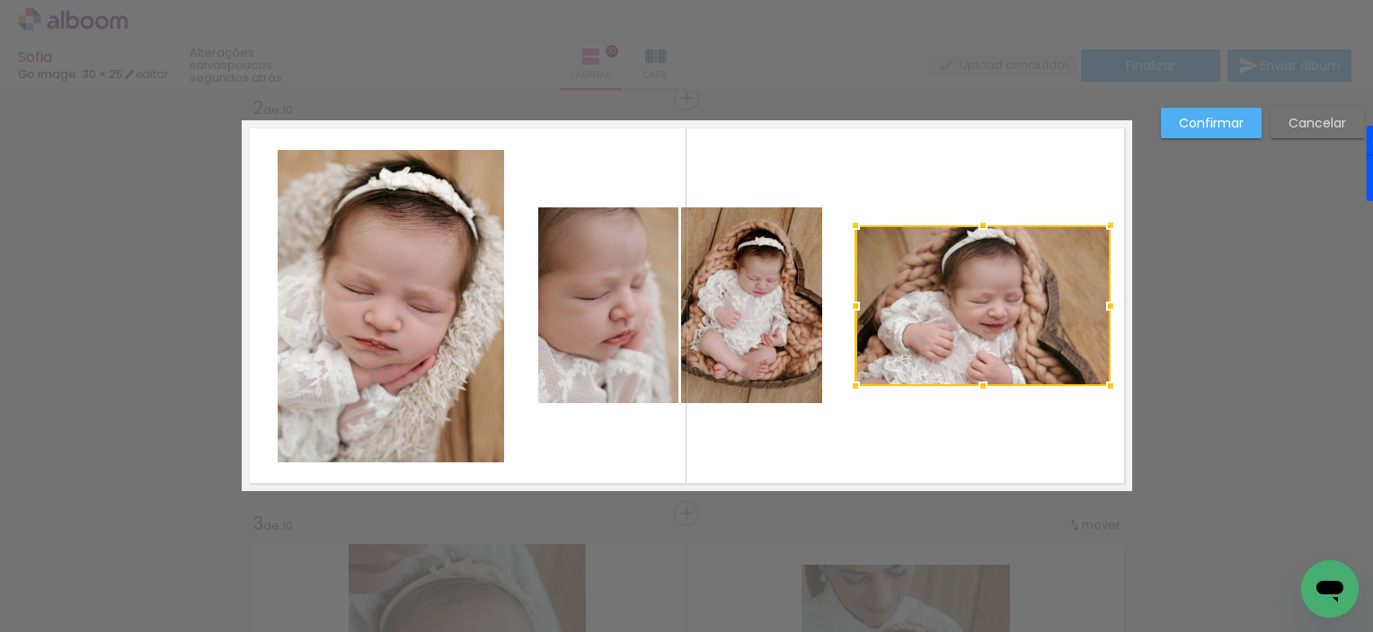
click at [1102, 310] on div at bounding box center [1110, 306] width 36 height 36
drag, startPoint x: 1103, startPoint y: 312, endPoint x: 1091, endPoint y: 314, distance: 12.7
drag, startPoint x: 1091, startPoint y: 314, endPoint x: 1123, endPoint y: 349, distance: 48.3
click at [1123, 349] on quentale-layouter at bounding box center [687, 305] width 890 height 371
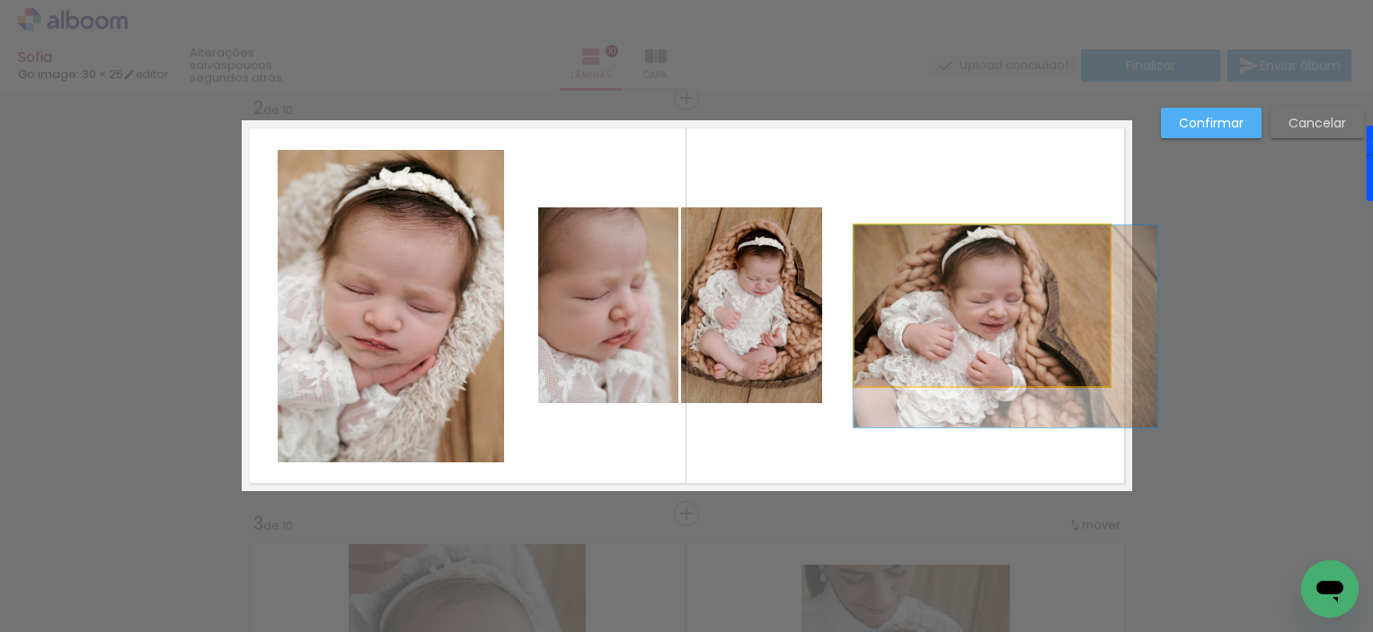
click at [1084, 323] on quentale-photo at bounding box center [981, 305] width 255 height 161
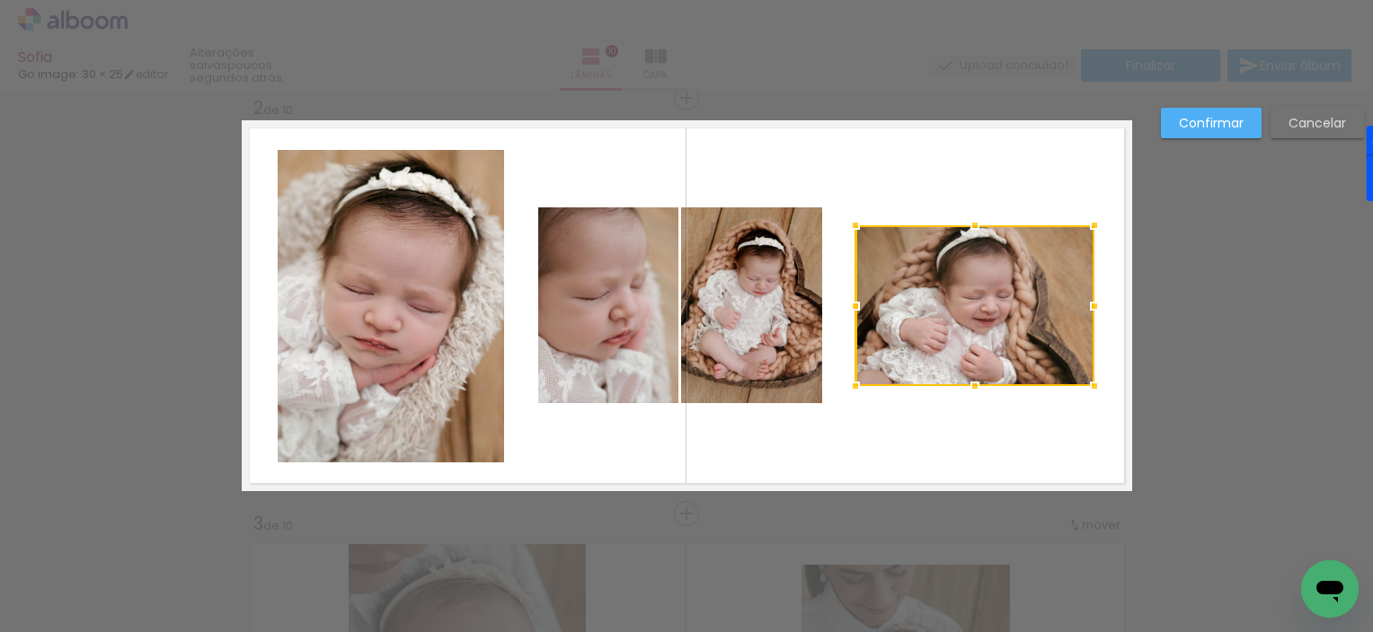
drag, startPoint x: 1105, startPoint y: 305, endPoint x: 1089, endPoint y: 306, distance: 16.2
click at [1089, 306] on div at bounding box center [1094, 306] width 36 height 36
click at [0, 0] on slot "Confirmar" at bounding box center [0, 0] width 0 height 0
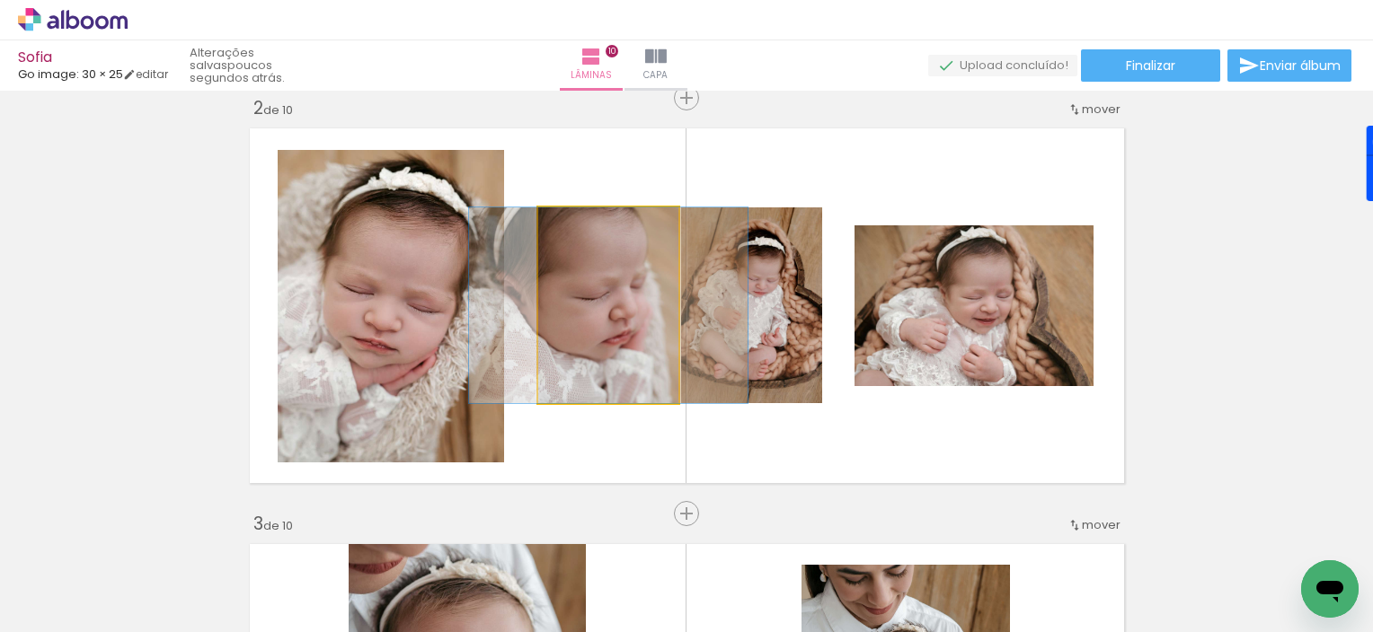
click at [636, 327] on quentale-photo at bounding box center [608, 306] width 140 height 196
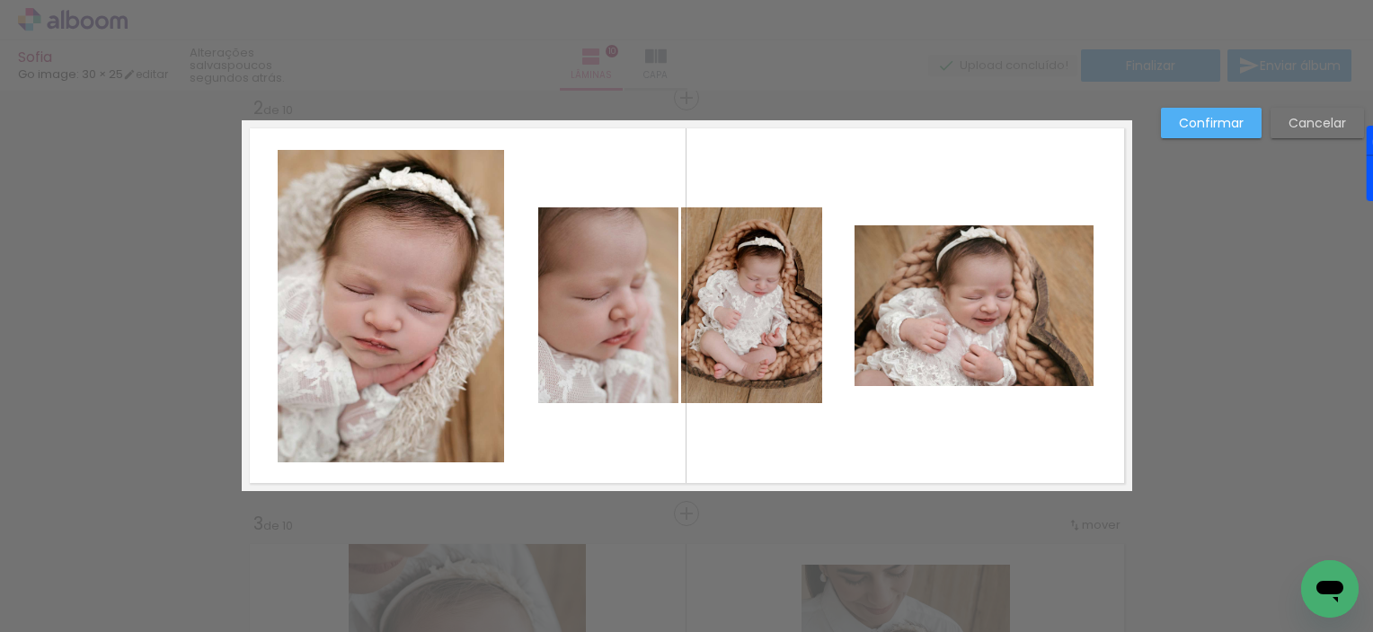
click at [636, 327] on quentale-photo at bounding box center [608, 306] width 140 height 196
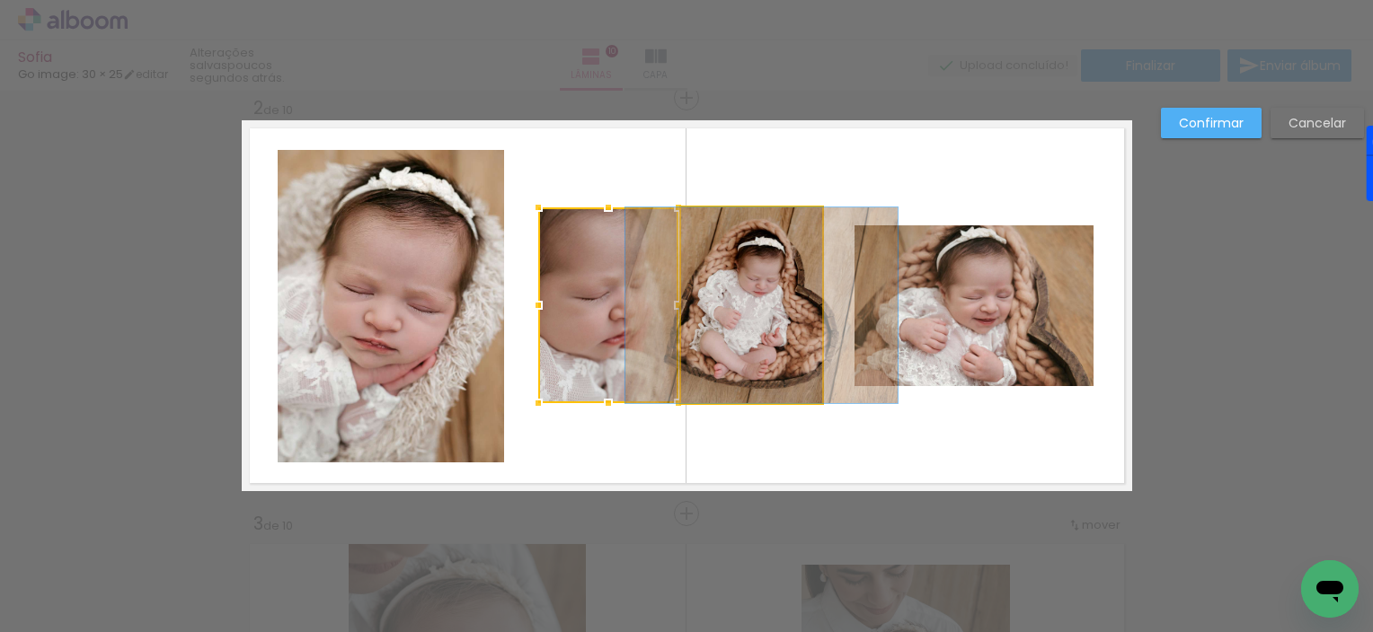
click at [742, 328] on quentale-photo at bounding box center [751, 306] width 141 height 196
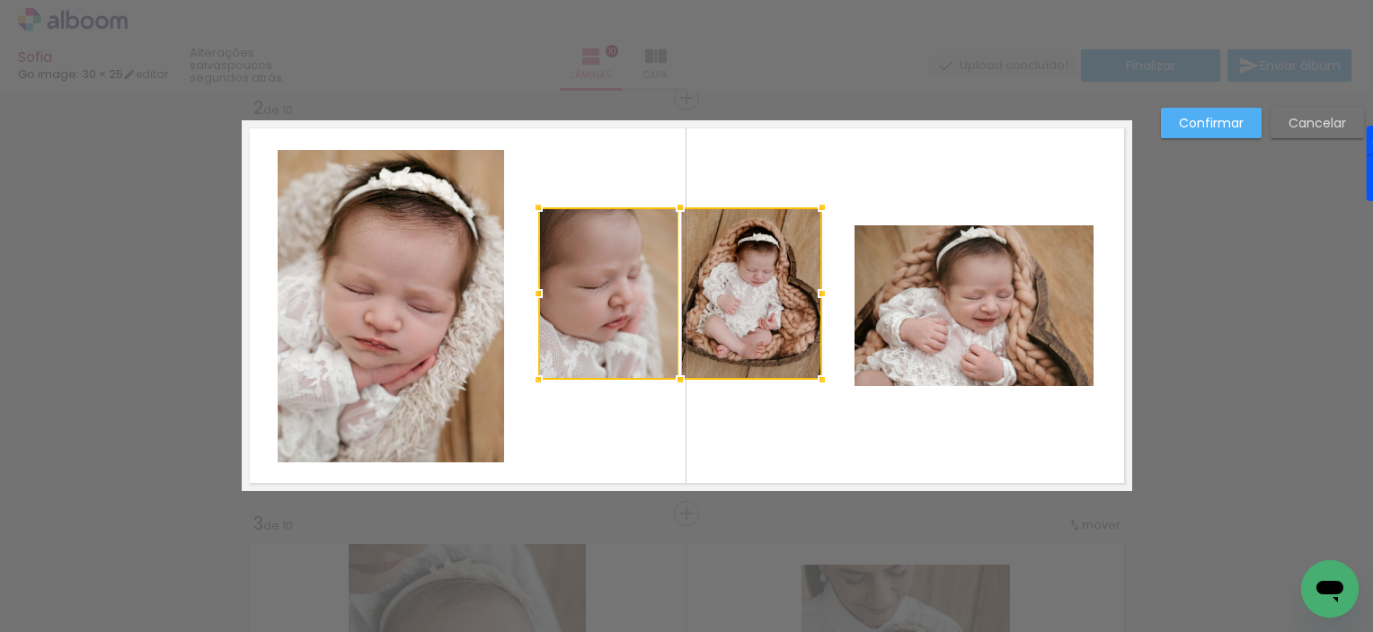
drag, startPoint x: 672, startPoint y: 406, endPoint x: 670, endPoint y: 384, distance: 21.6
click at [670, 384] on div at bounding box center [680, 380] width 36 height 36
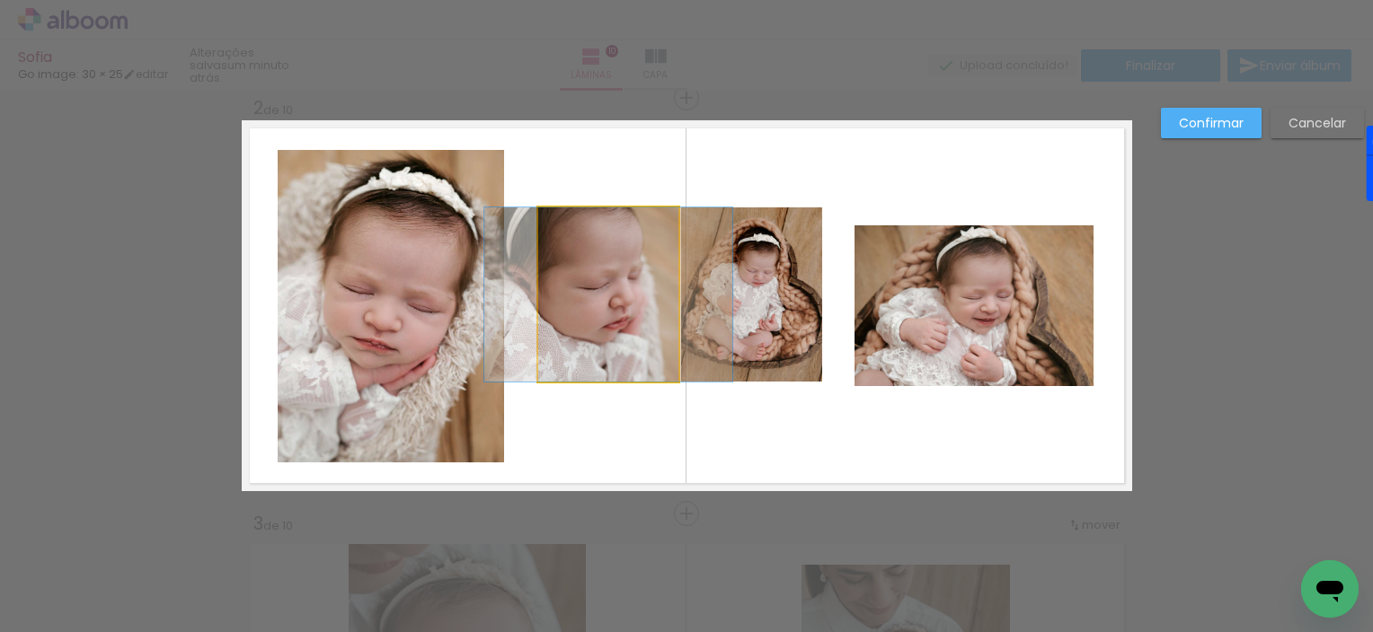
click at [642, 347] on quentale-photo at bounding box center [608, 295] width 140 height 174
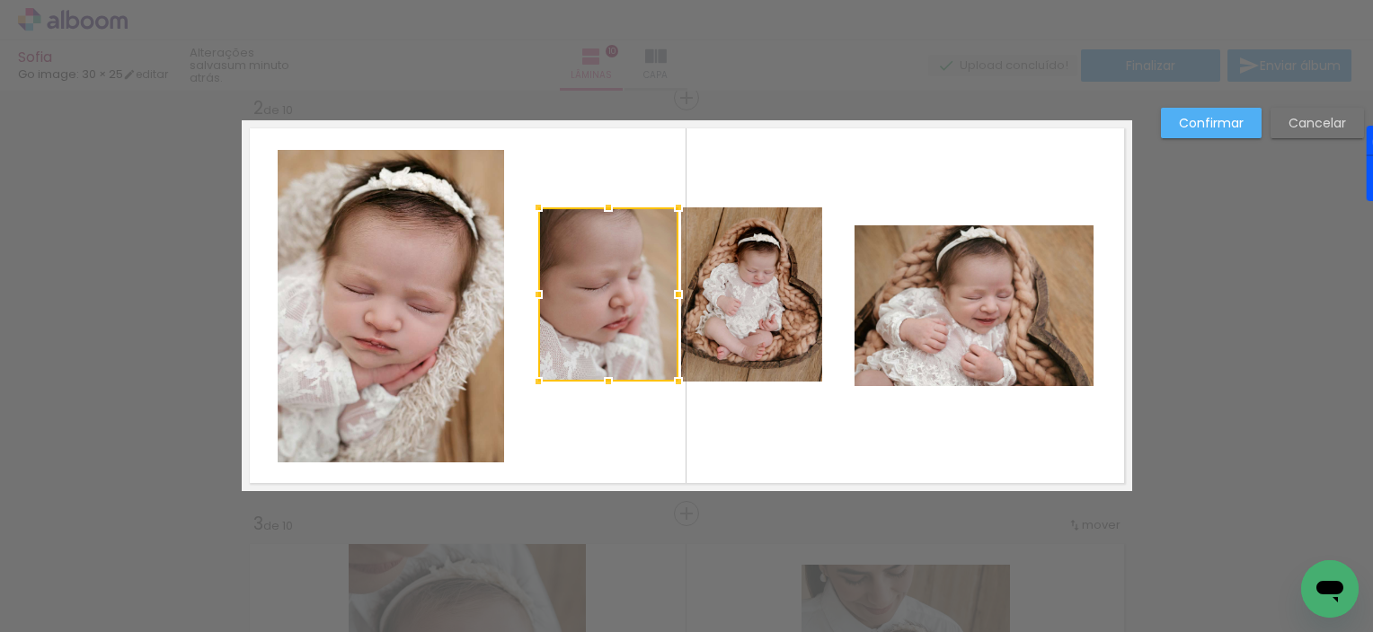
click at [714, 356] on quentale-photo at bounding box center [751, 295] width 141 height 174
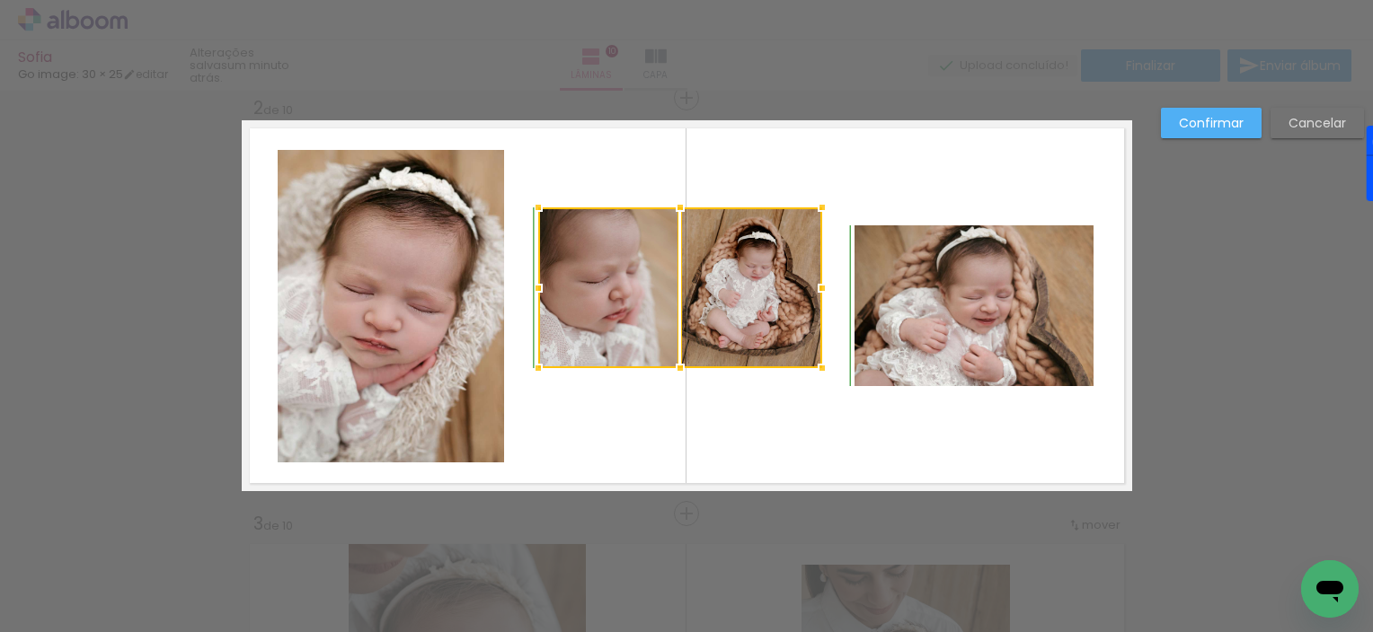
drag, startPoint x: 674, startPoint y: 384, endPoint x: 674, endPoint y: 368, distance: 16.2
click at [674, 368] on div at bounding box center [680, 368] width 36 height 36
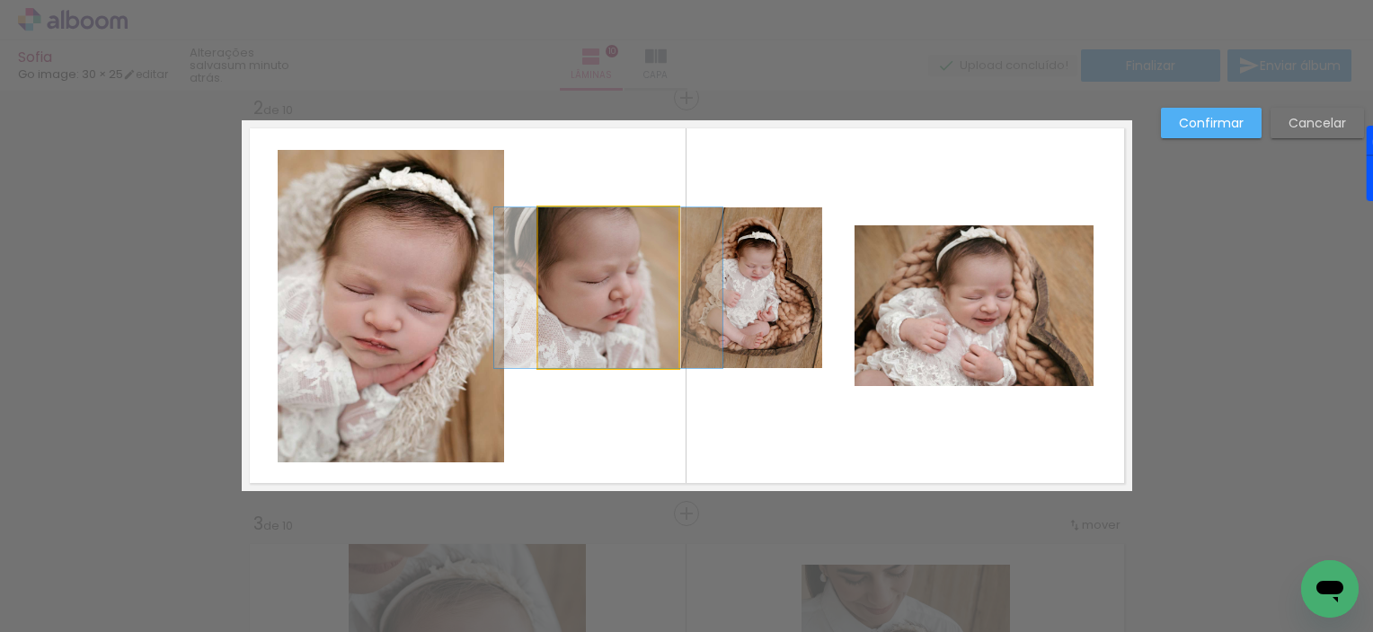
click at [623, 338] on quentale-photo at bounding box center [608, 288] width 140 height 161
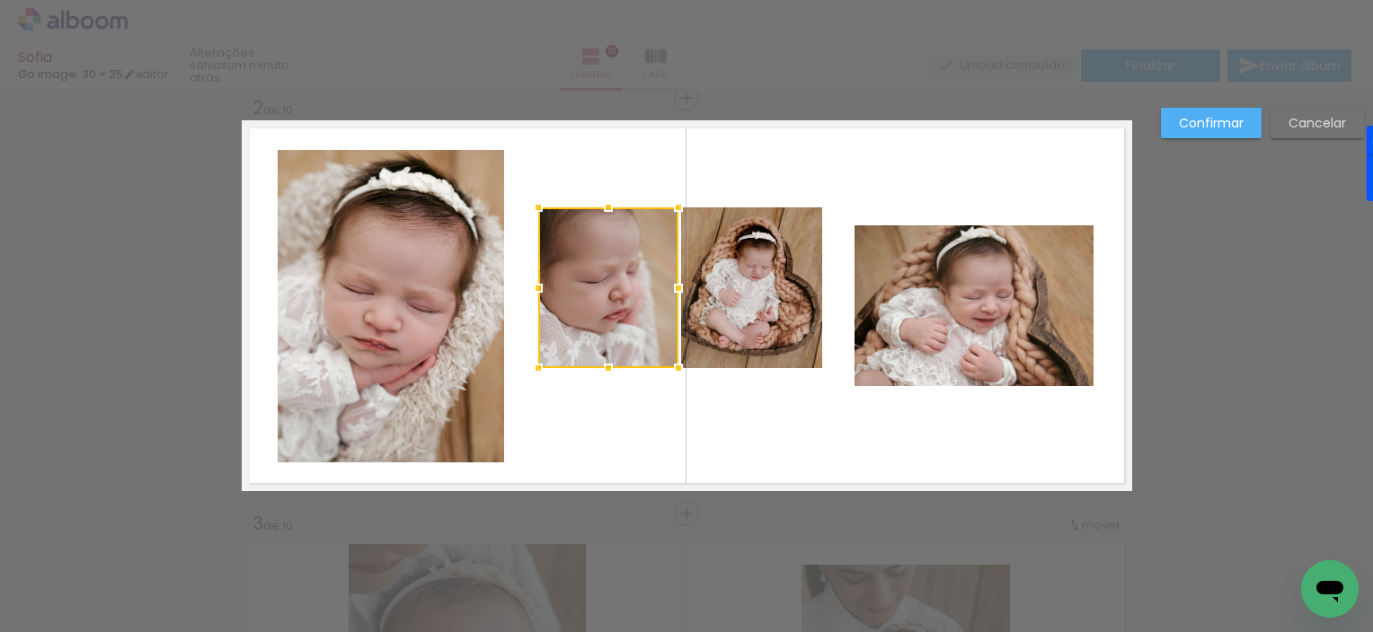
click at [623, 338] on div at bounding box center [608, 288] width 140 height 161
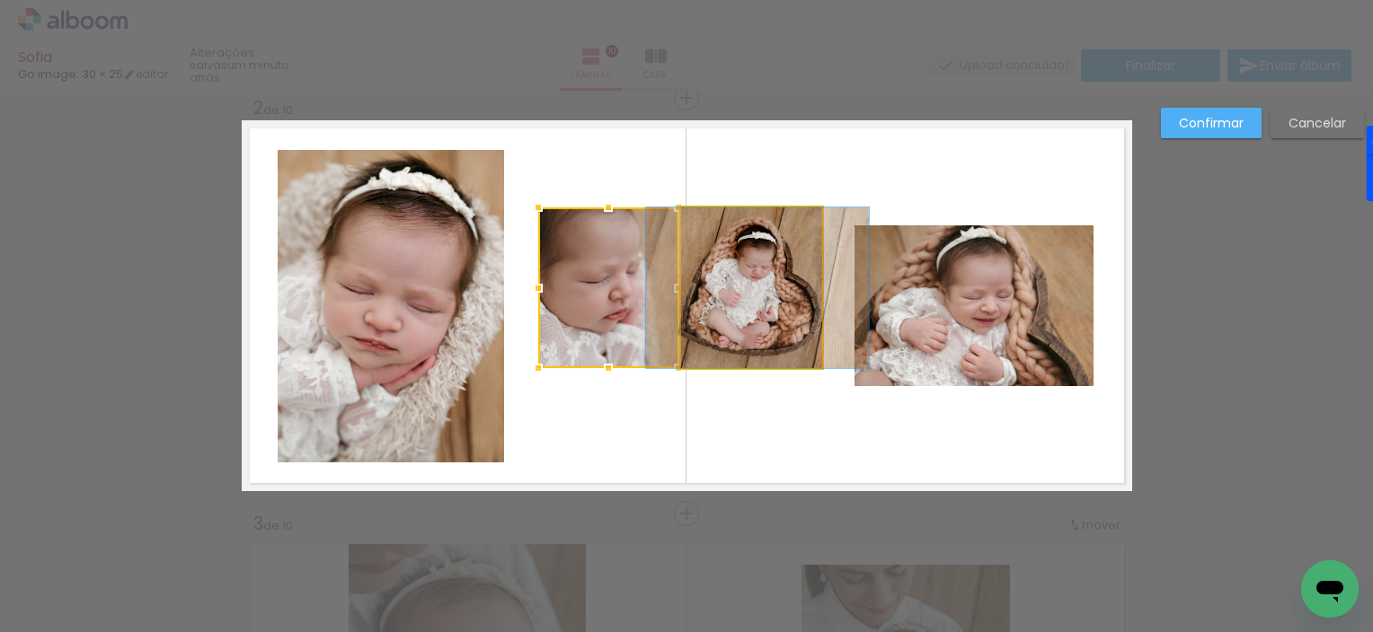
click at [693, 335] on quentale-photo at bounding box center [751, 288] width 141 height 161
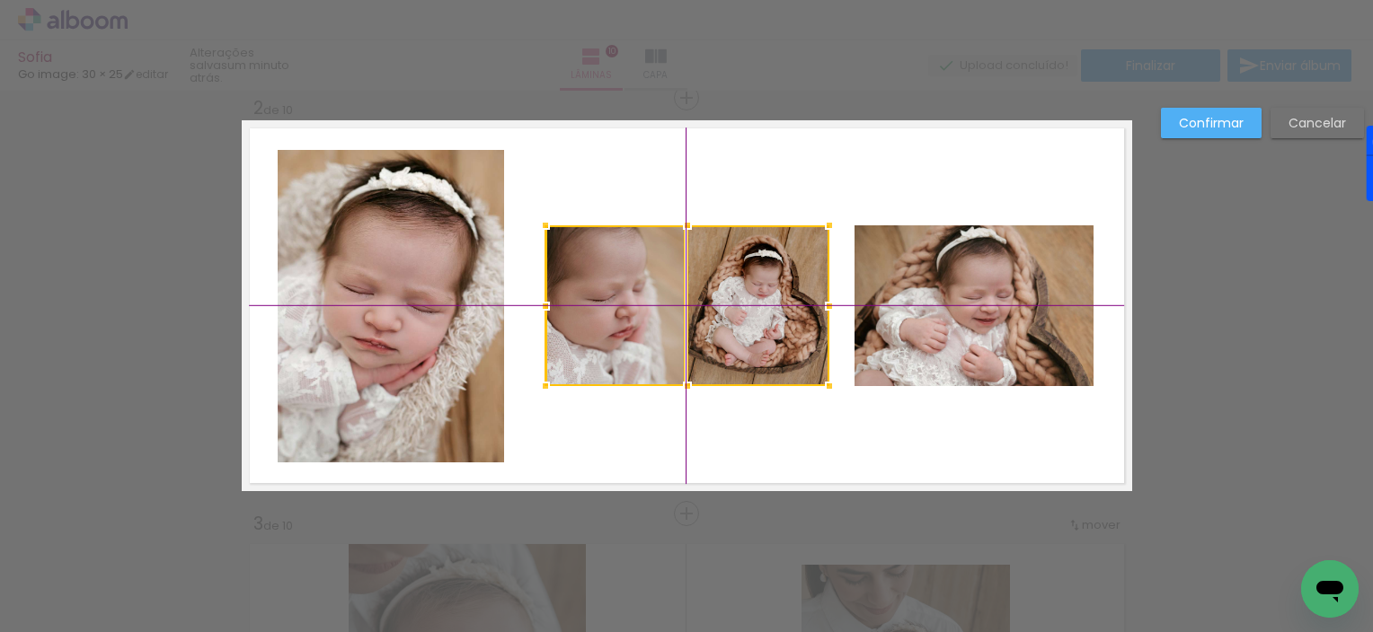
drag, startPoint x: 632, startPoint y: 331, endPoint x: 646, endPoint y: 338, distance: 15.3
click at [646, 338] on div at bounding box center [687, 305] width 284 height 161
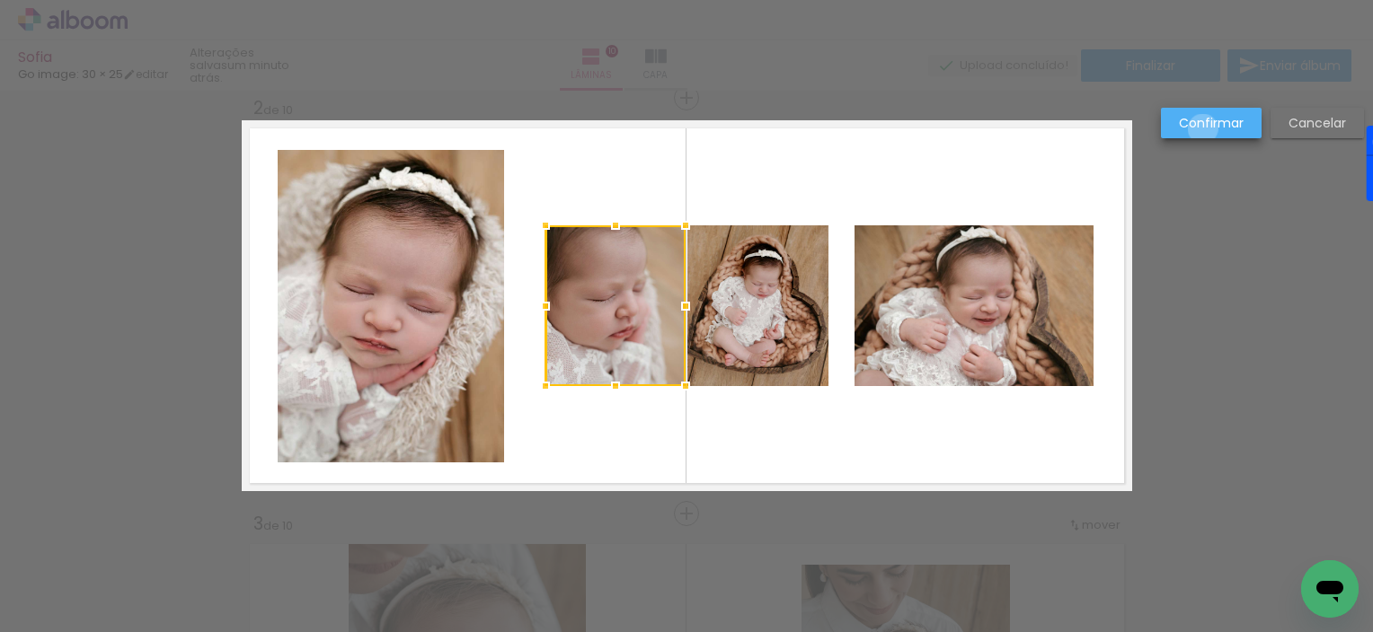
click at [0, 0] on slot "Confirmar" at bounding box center [0, 0] width 0 height 0
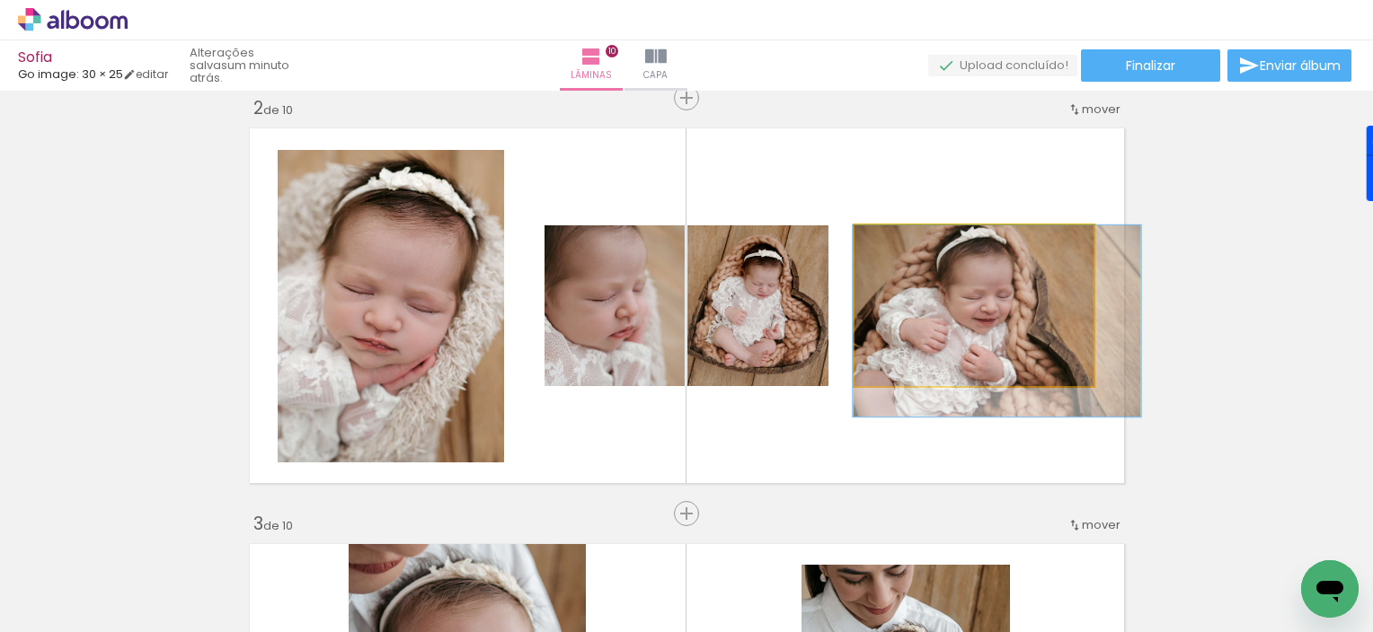
click at [993, 297] on quentale-photo at bounding box center [973, 305] width 239 height 161
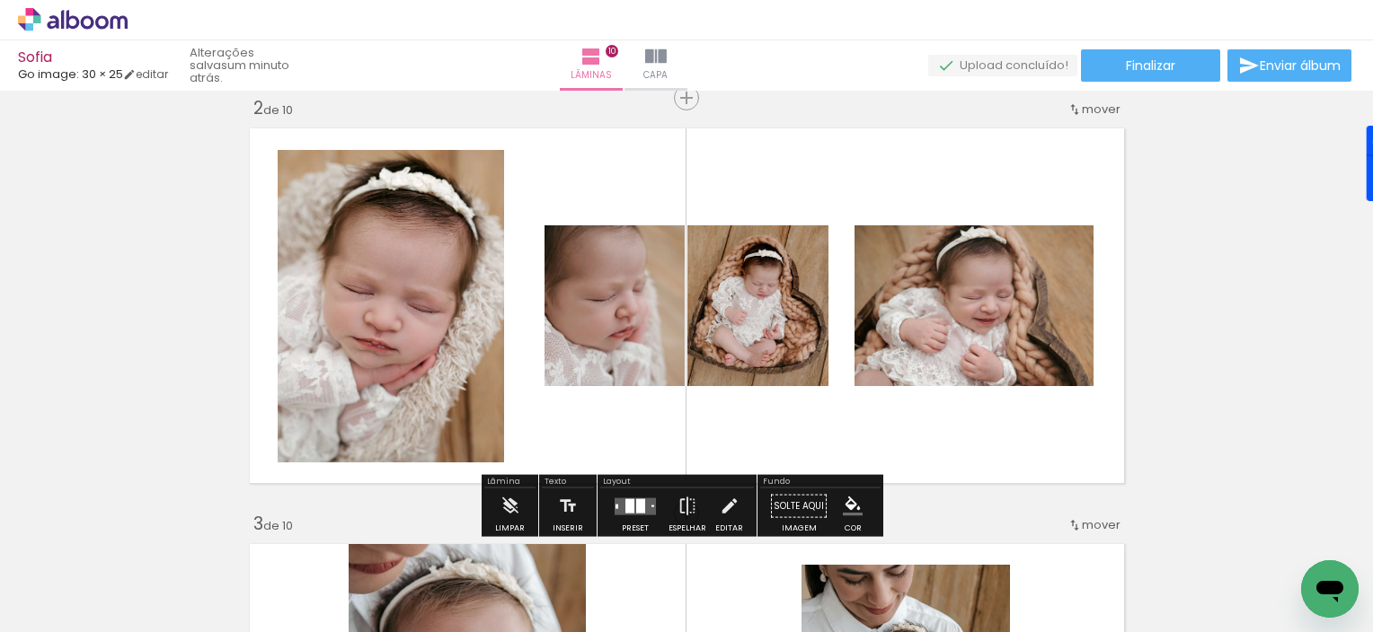
click at [993, 297] on quentale-photo at bounding box center [973, 305] width 239 height 161
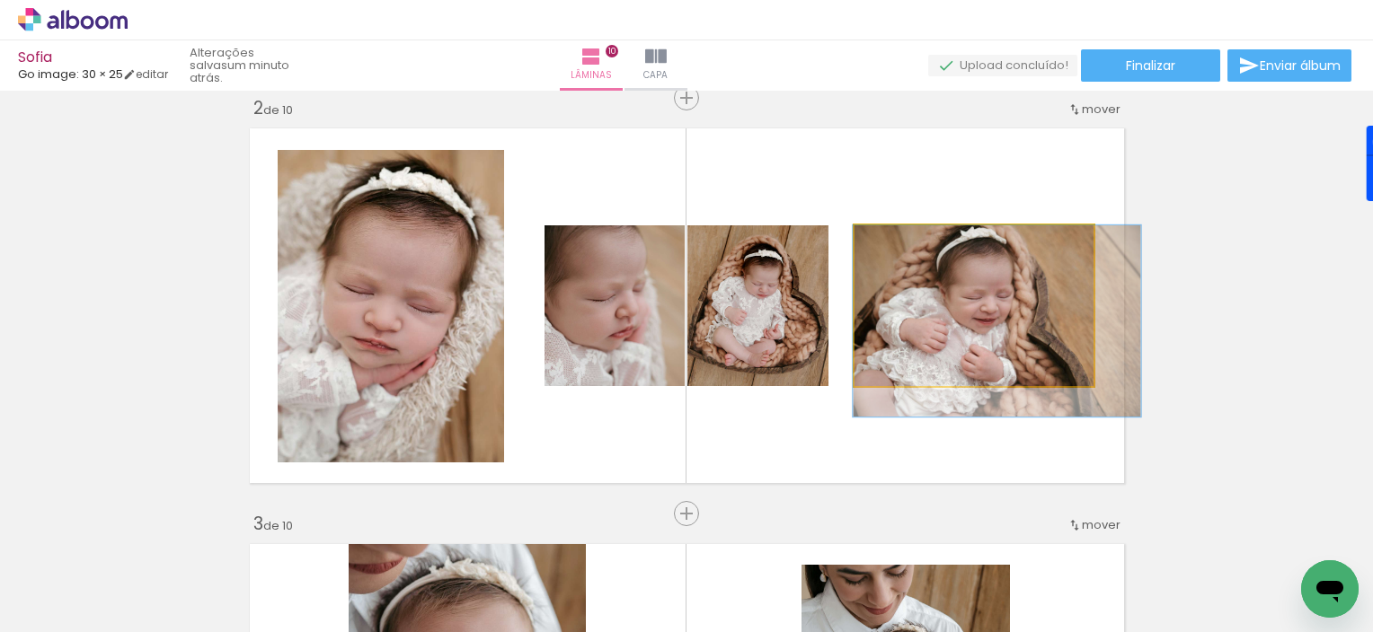
click at [993, 297] on quentale-photo at bounding box center [973, 305] width 239 height 161
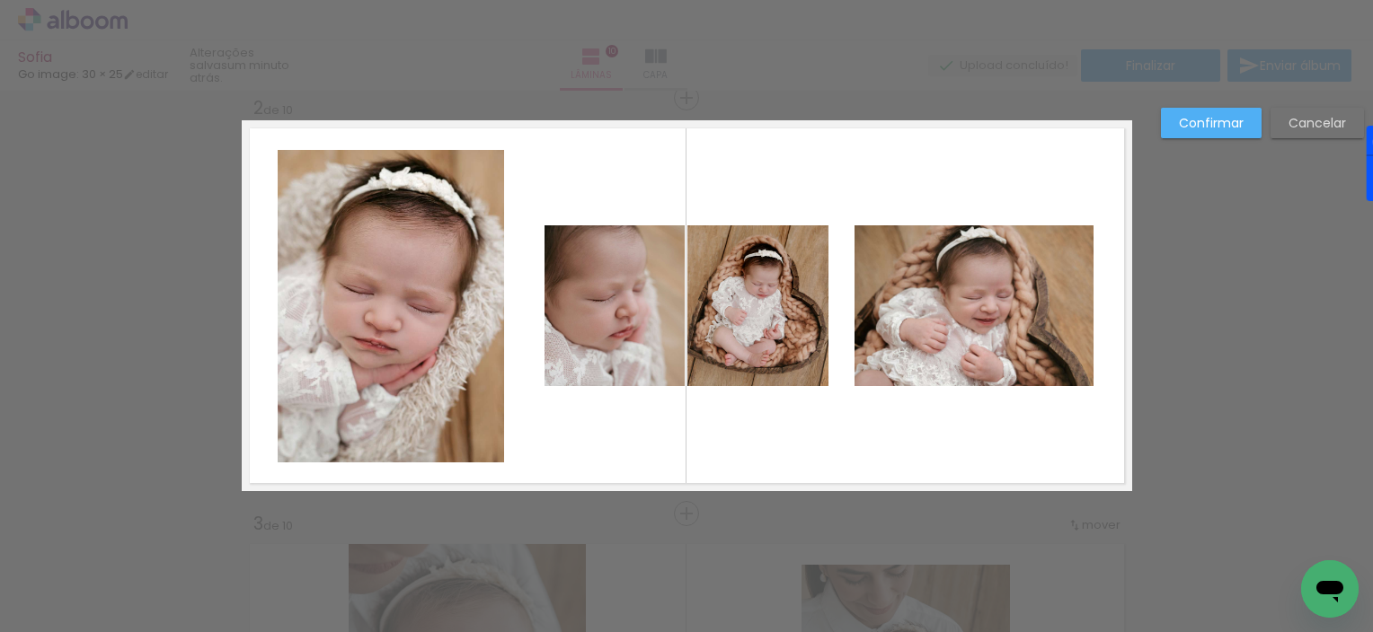
click at [993, 297] on quentale-photo at bounding box center [973, 305] width 239 height 161
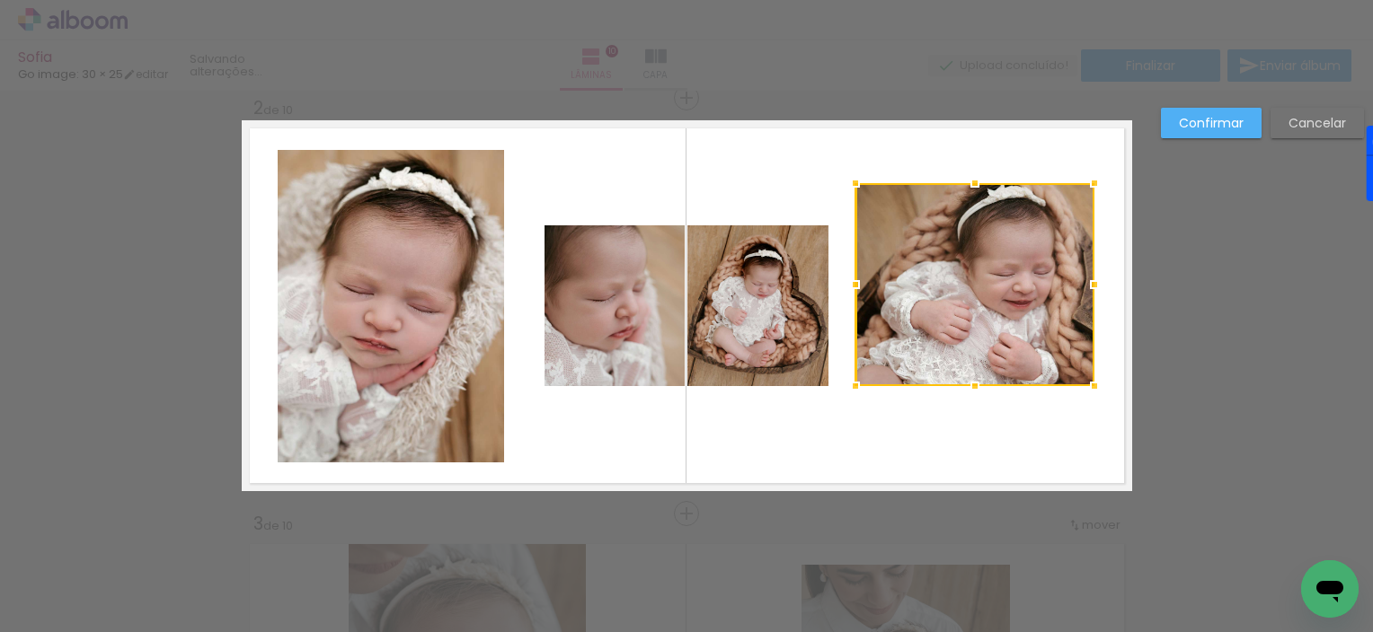
drag, startPoint x: 967, startPoint y: 222, endPoint x: 961, endPoint y: 190, distance: 31.9
click at [961, 190] on div at bounding box center [975, 183] width 36 height 36
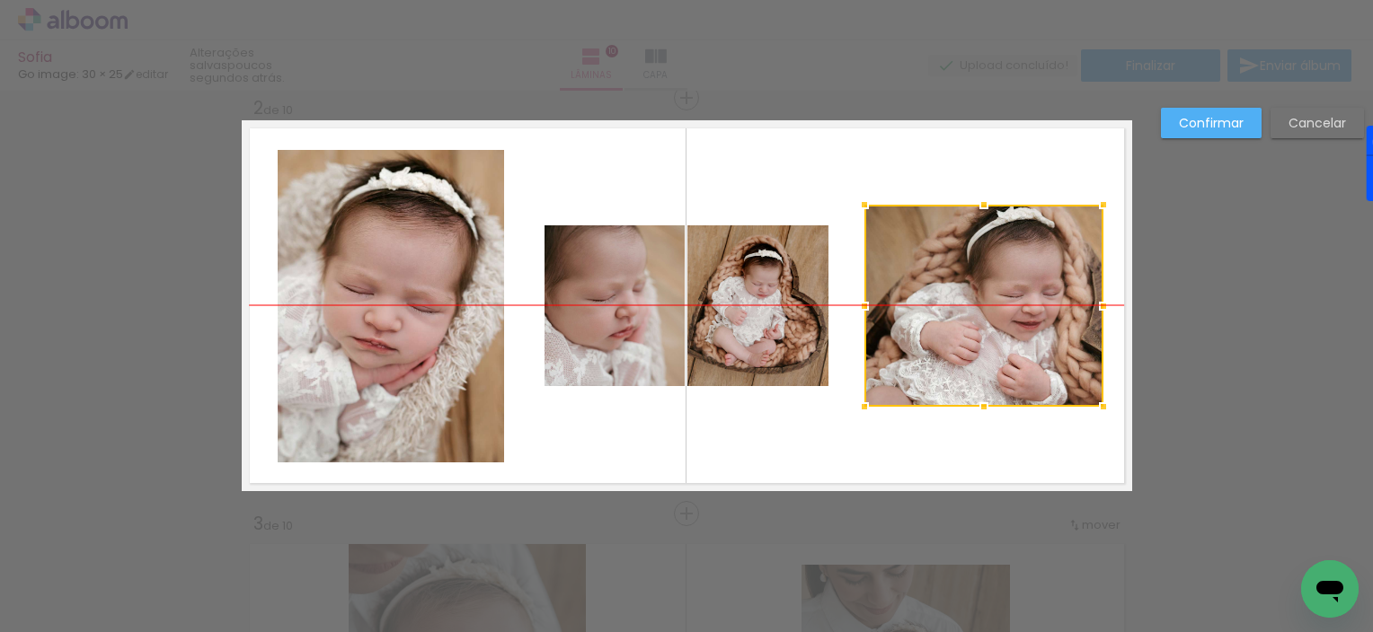
drag, startPoint x: 941, startPoint y: 288, endPoint x: 950, endPoint y: 305, distance: 18.1
click at [950, 305] on div at bounding box center [983, 306] width 239 height 202
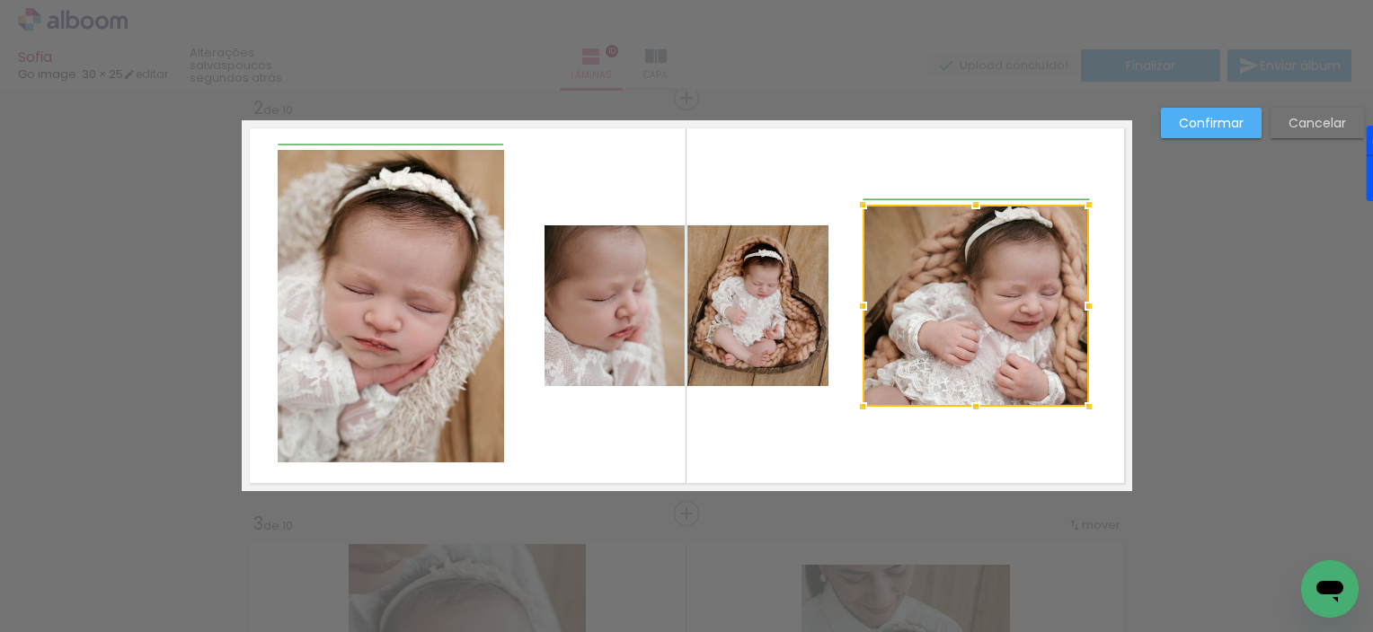
click at [1093, 311] on div at bounding box center [1089, 306] width 36 height 36
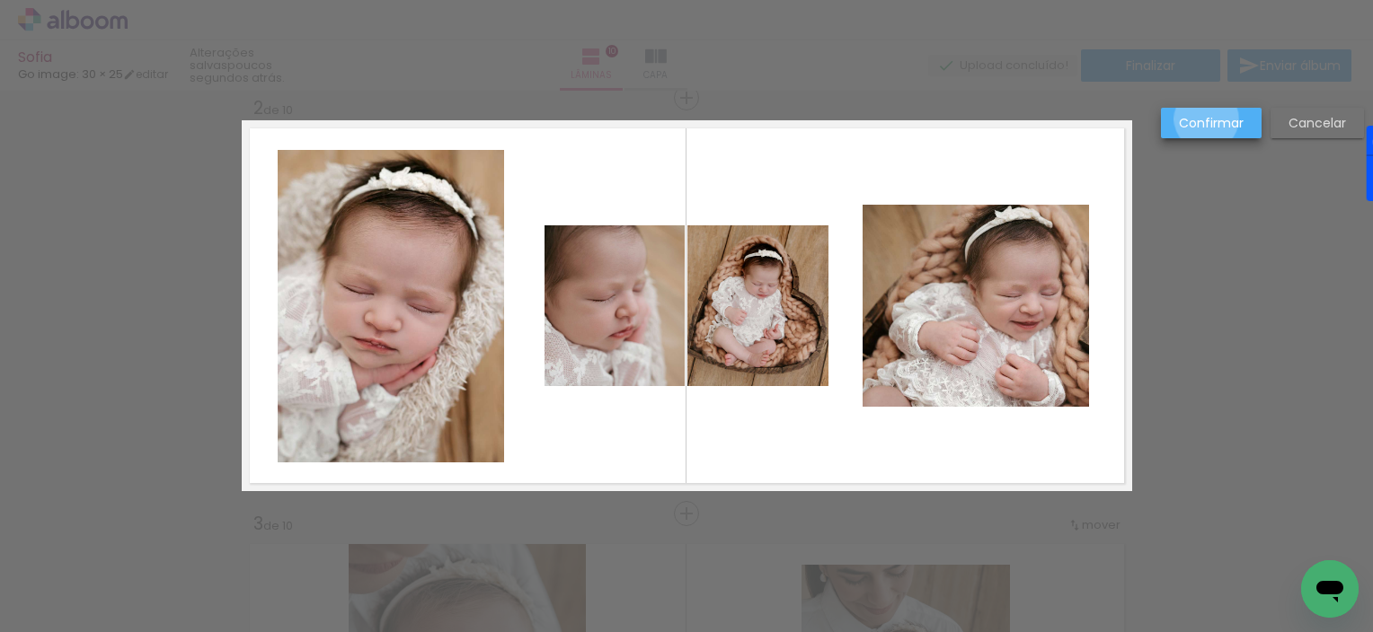
click at [0, 0] on slot "Confirmar" at bounding box center [0, 0] width 0 height 0
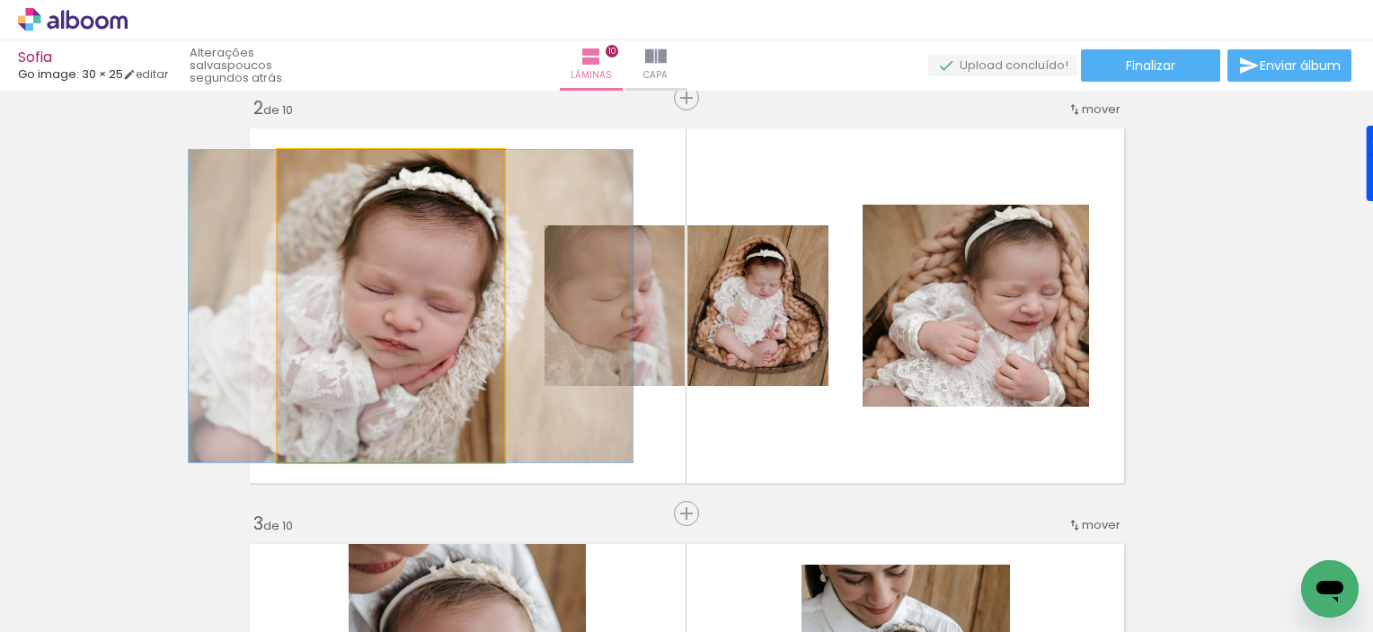
drag, startPoint x: 316, startPoint y: 352, endPoint x: 336, endPoint y: 283, distance: 71.9
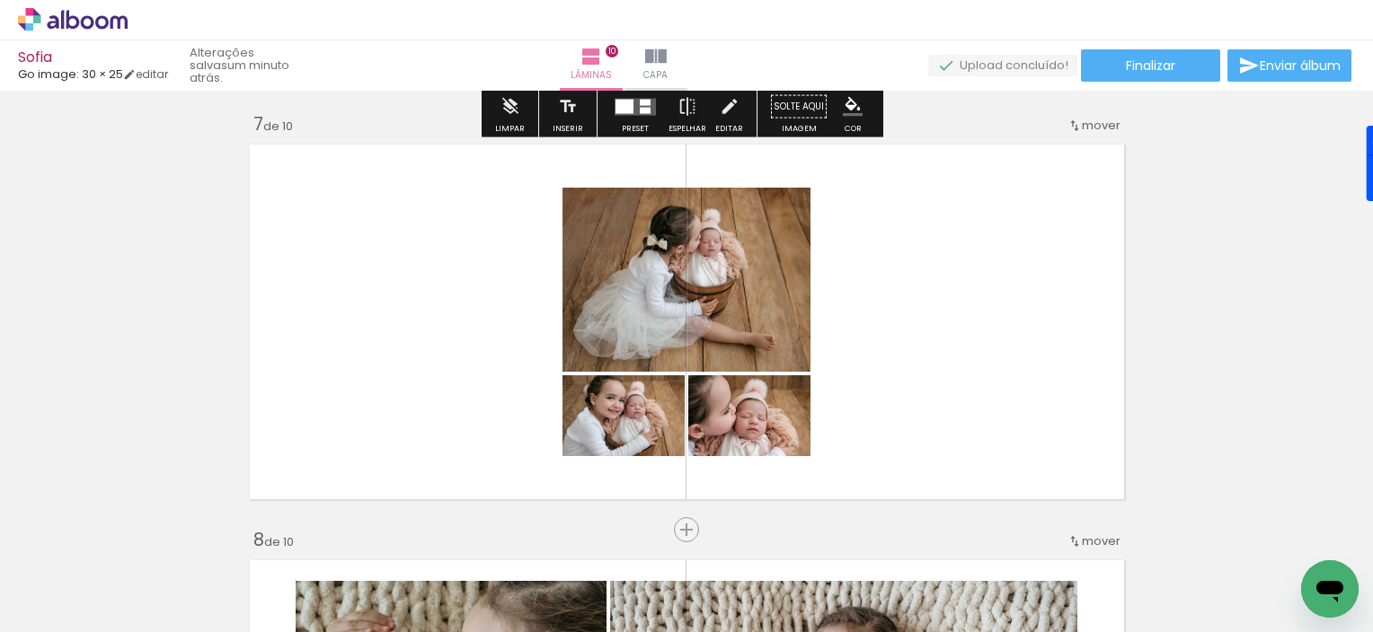
scroll to position [2537, 0]
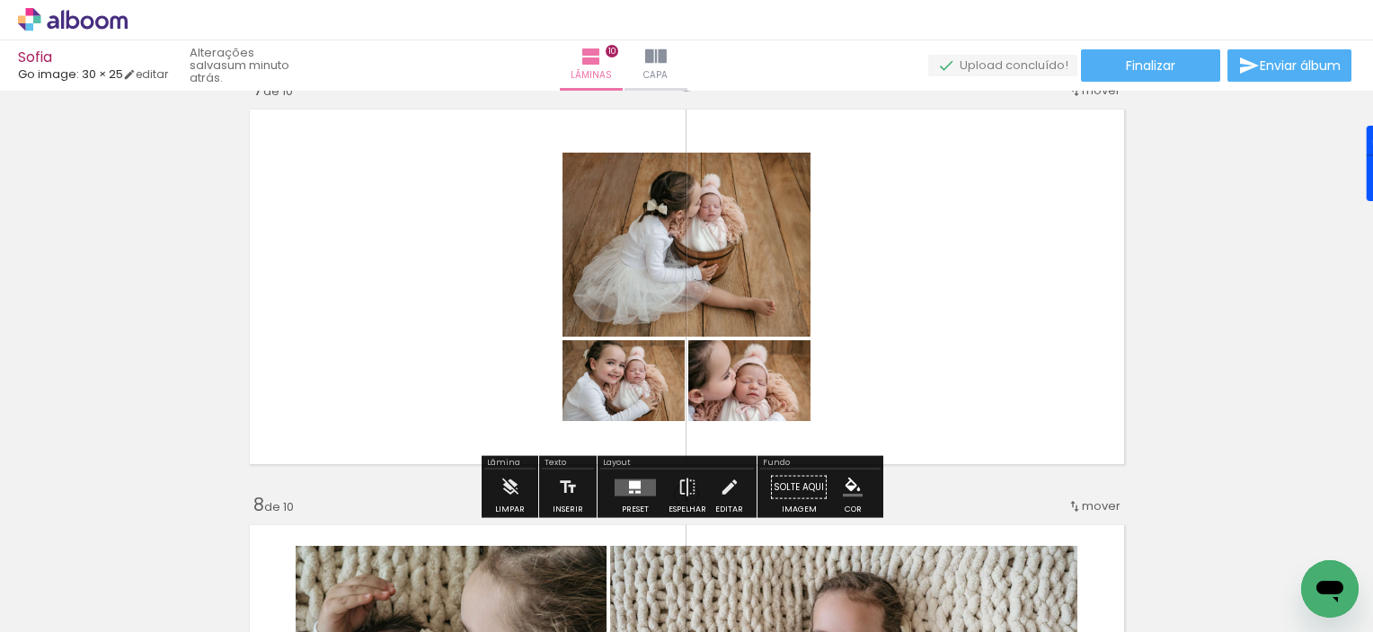
click at [0, 0] on div "Confirmar Cancelar" at bounding box center [0, 0] width 0 height 0
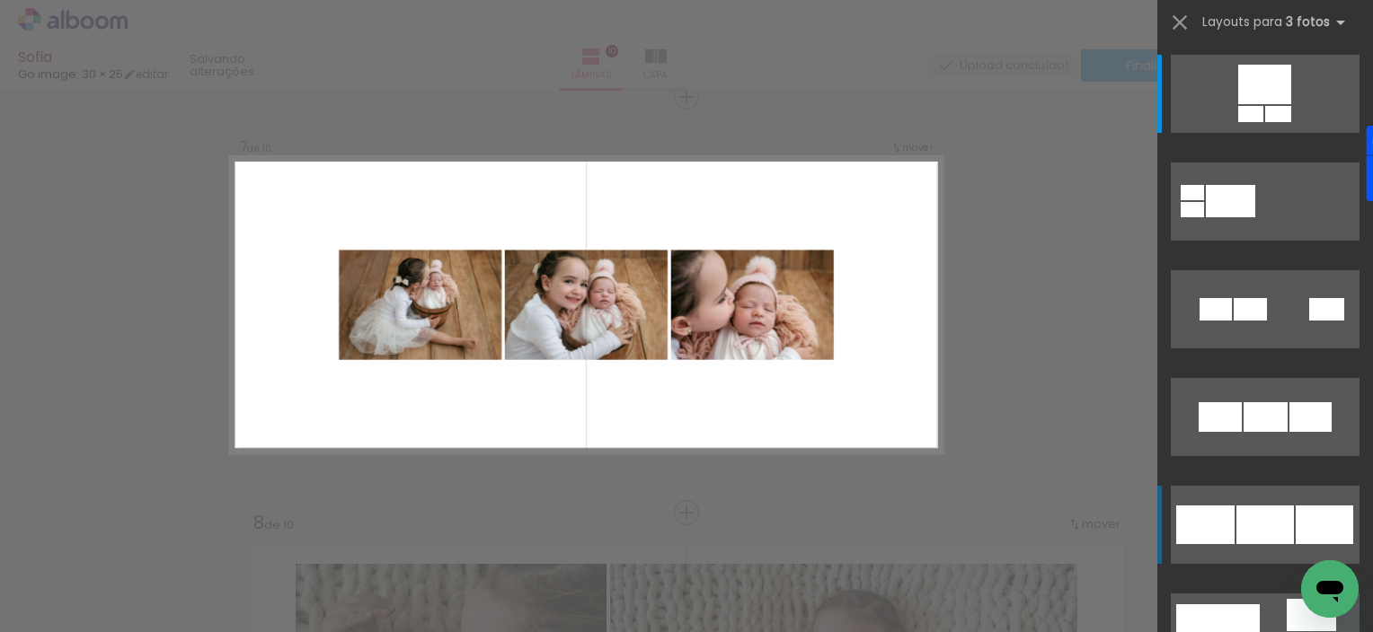
scroll to position [2518, 0]
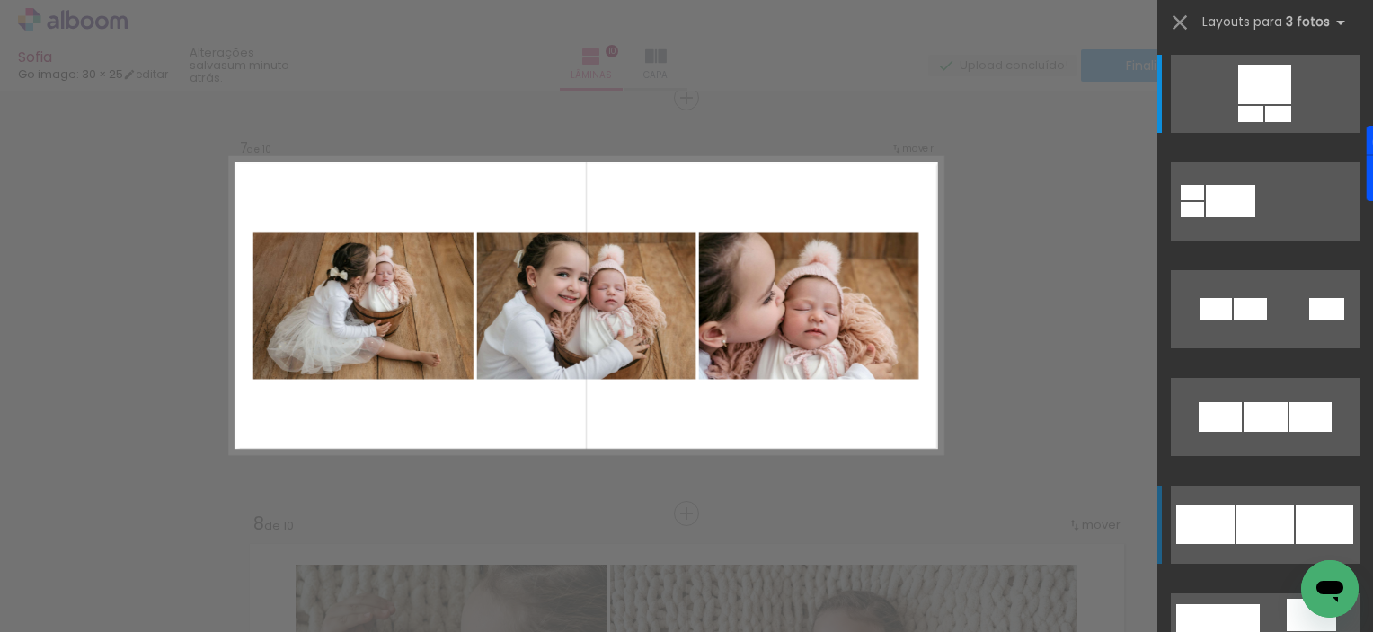
click at [1262, 526] on div at bounding box center [1264, 525] width 57 height 39
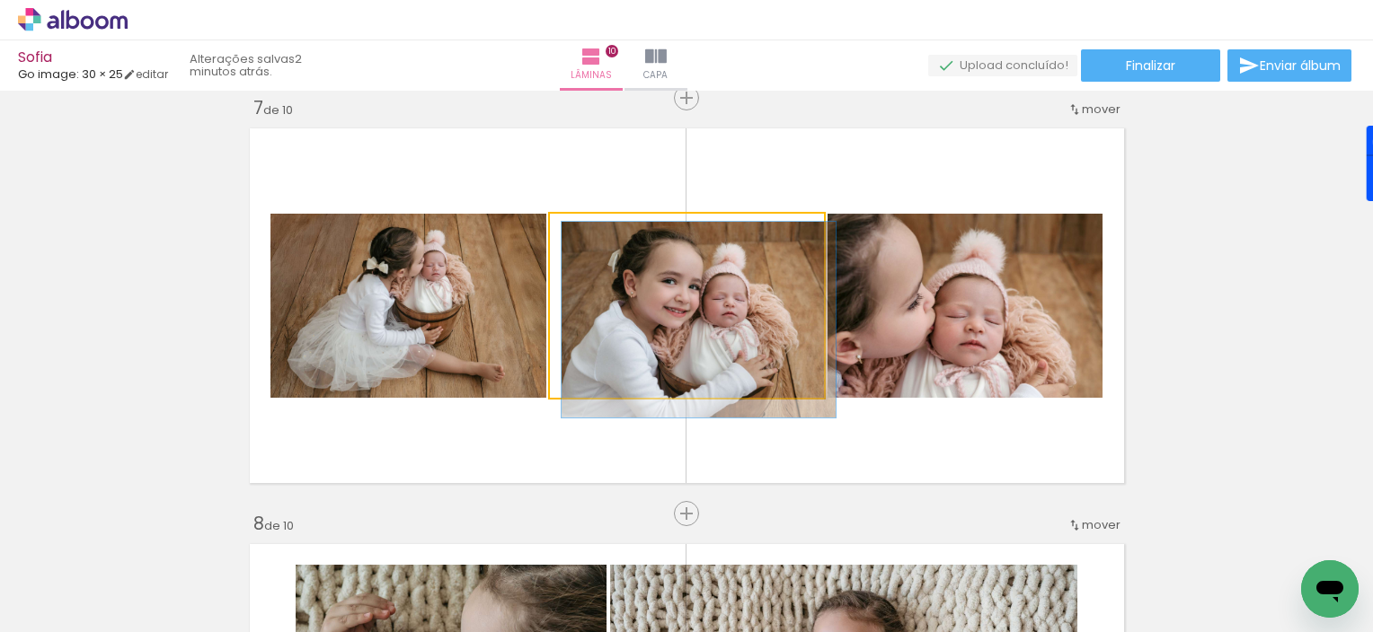
type paper-slider "100"
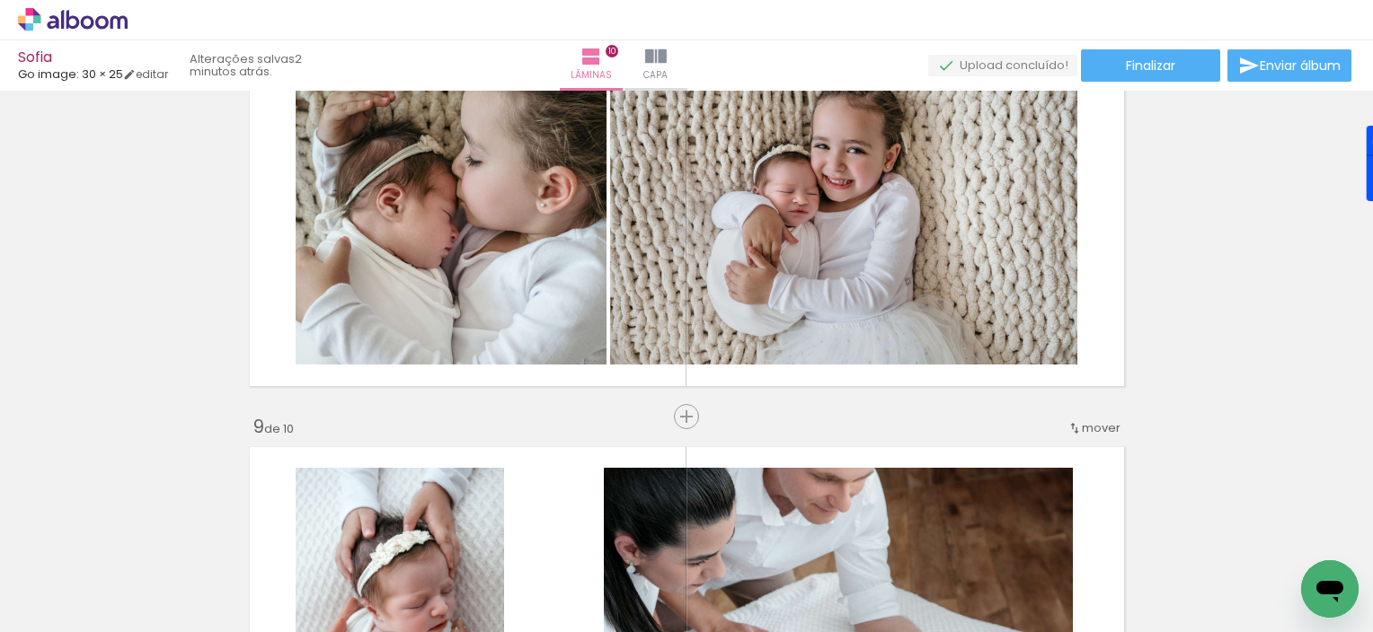
scroll to position [3038, 0]
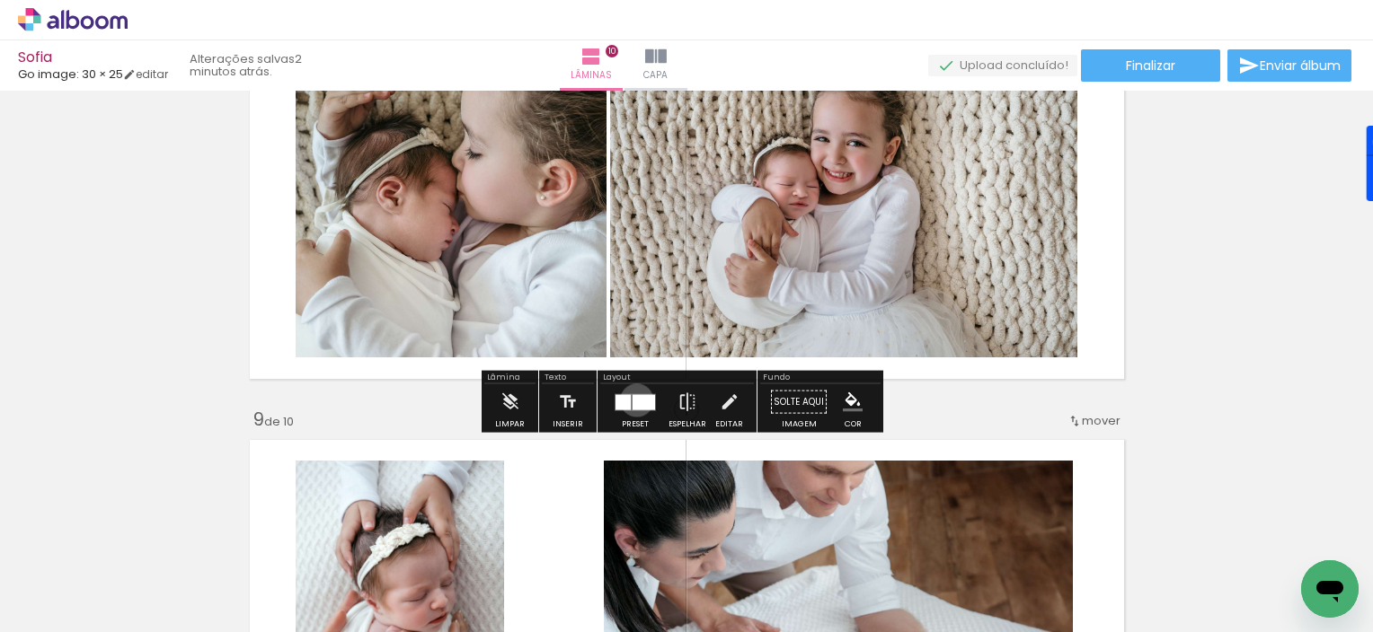
click at [0, 0] on div "Confirmar Cancelar" at bounding box center [0, 0] width 0 height 0
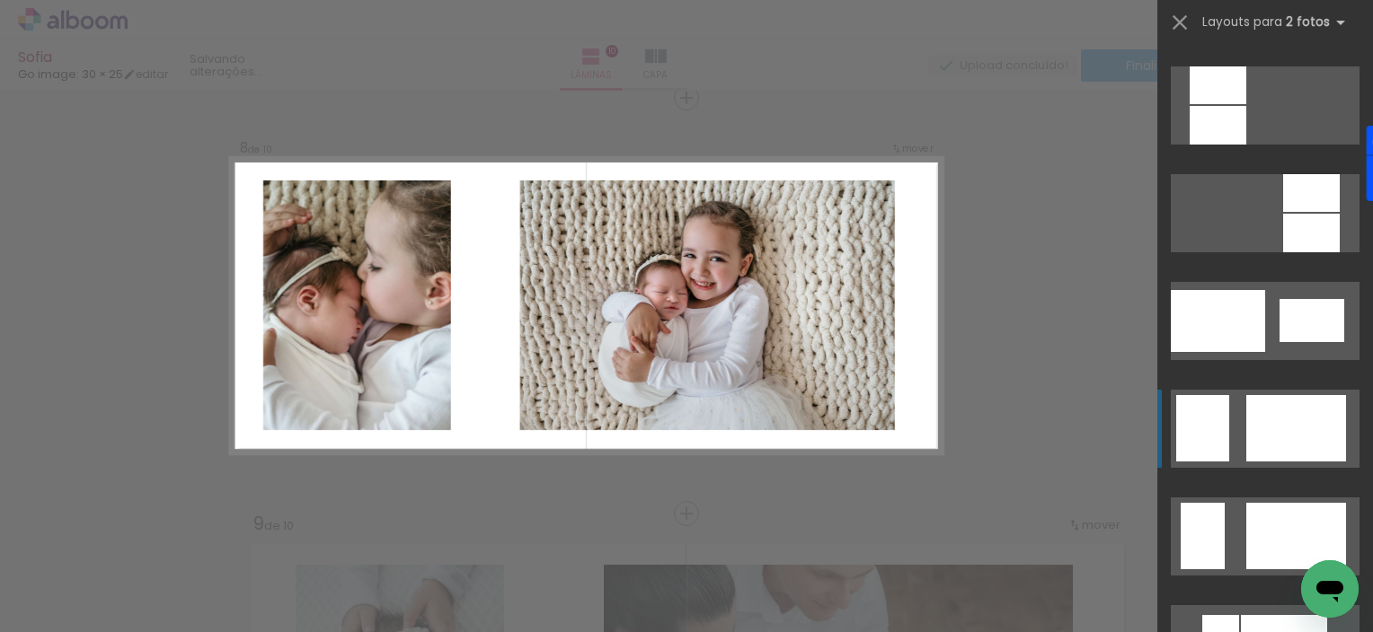
scroll to position [2194, 0]
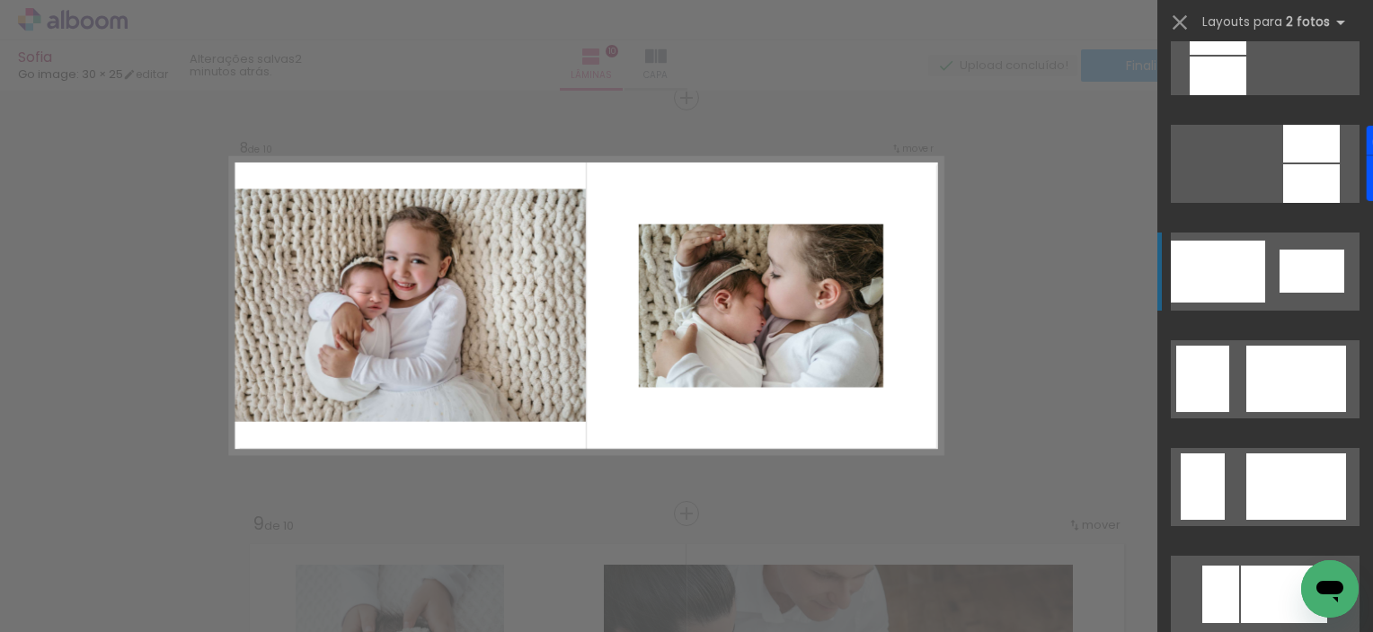
click at [1236, 55] on div at bounding box center [1217, 36] width 57 height 38
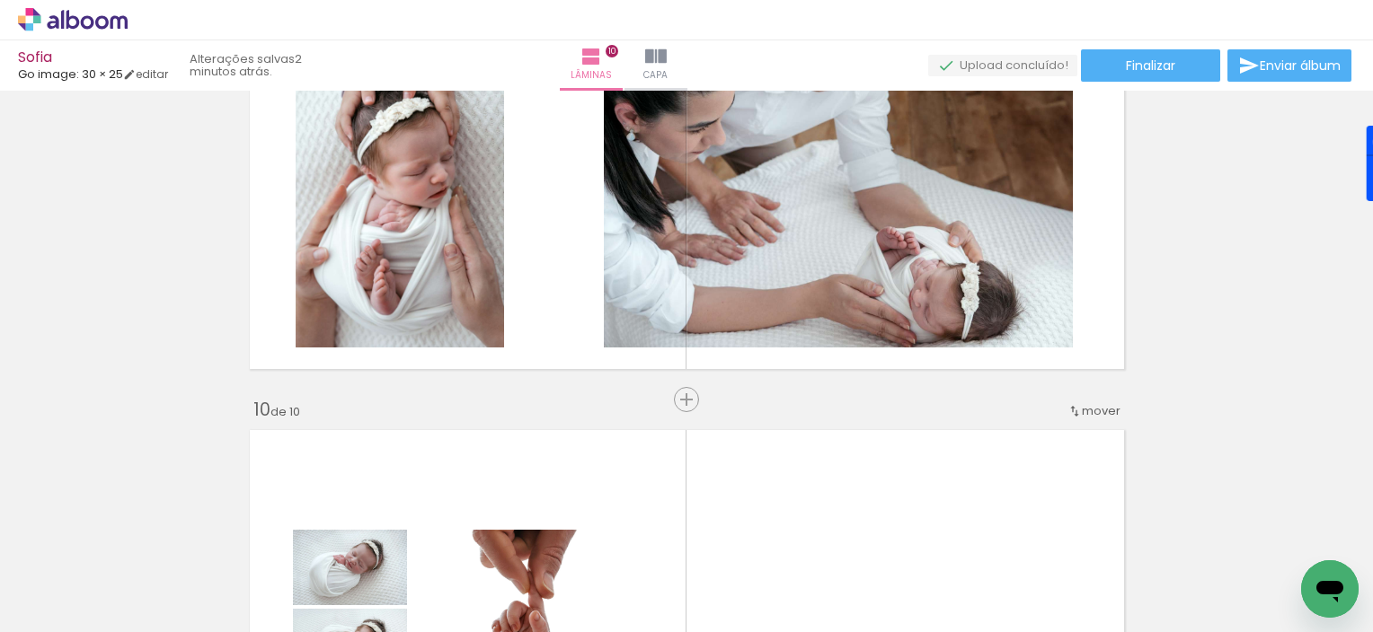
scroll to position [3465, 0]
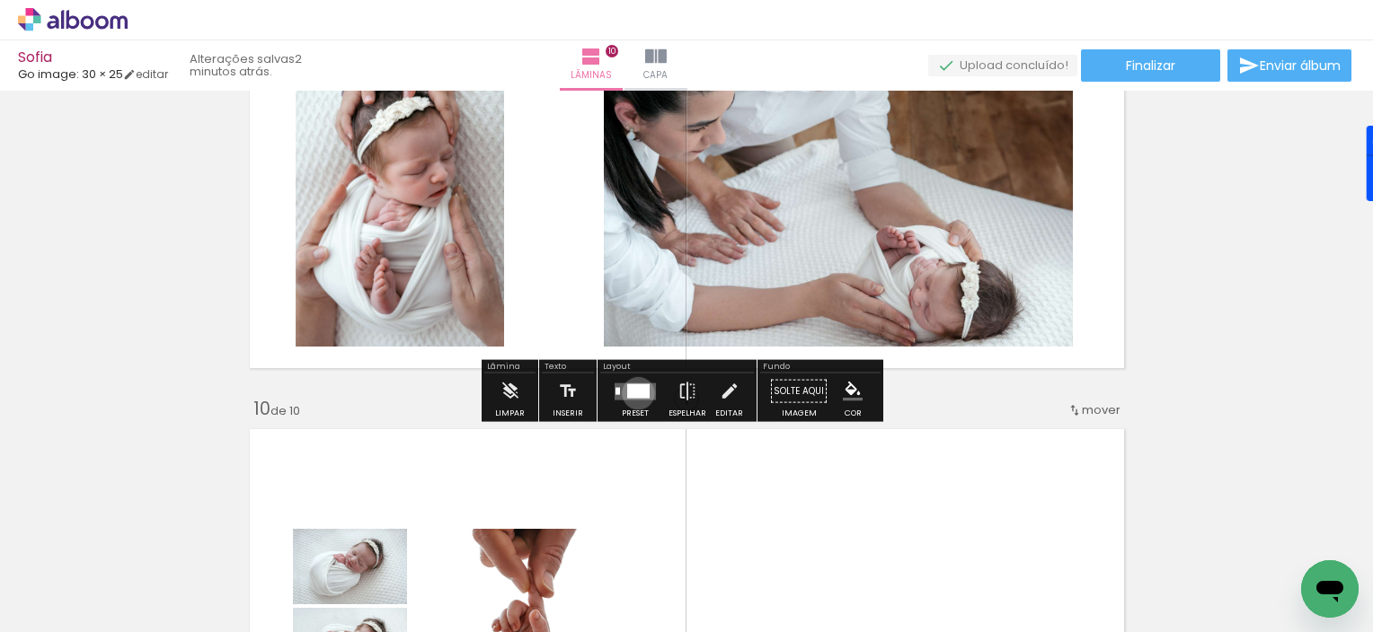
click at [0, 0] on div "Confirmar Cancelar" at bounding box center [0, 0] width 0 height 0
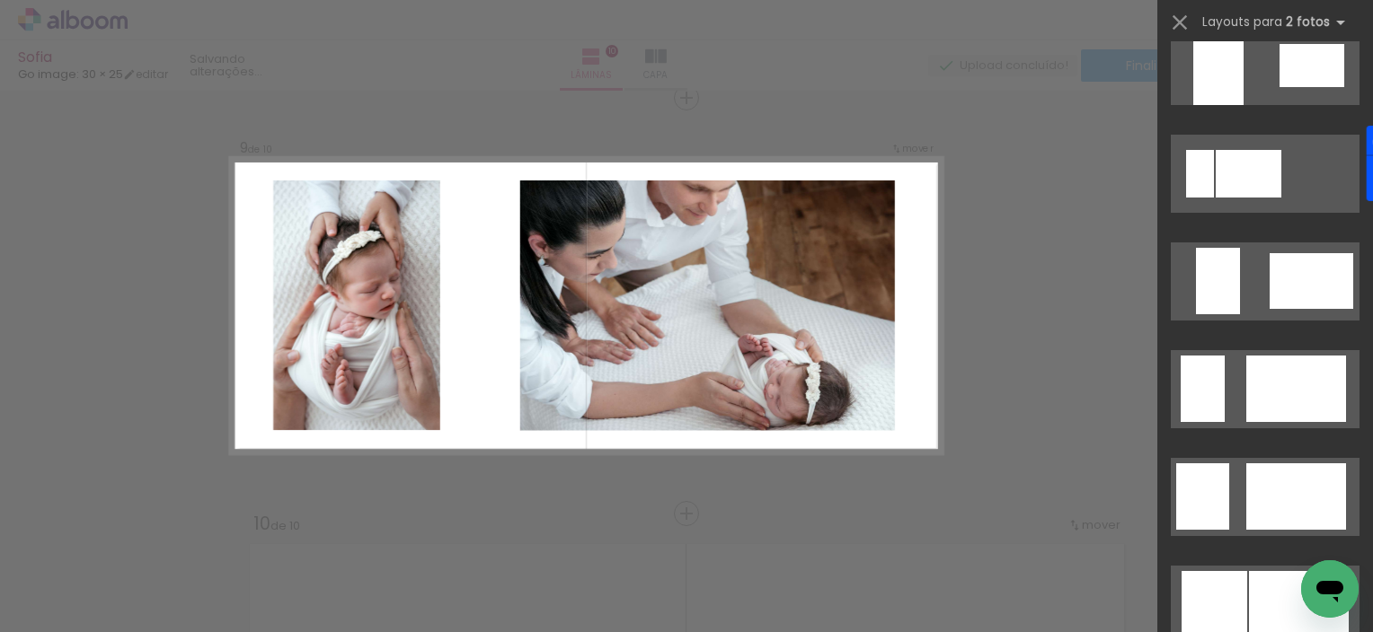
scroll to position [1139, 0]
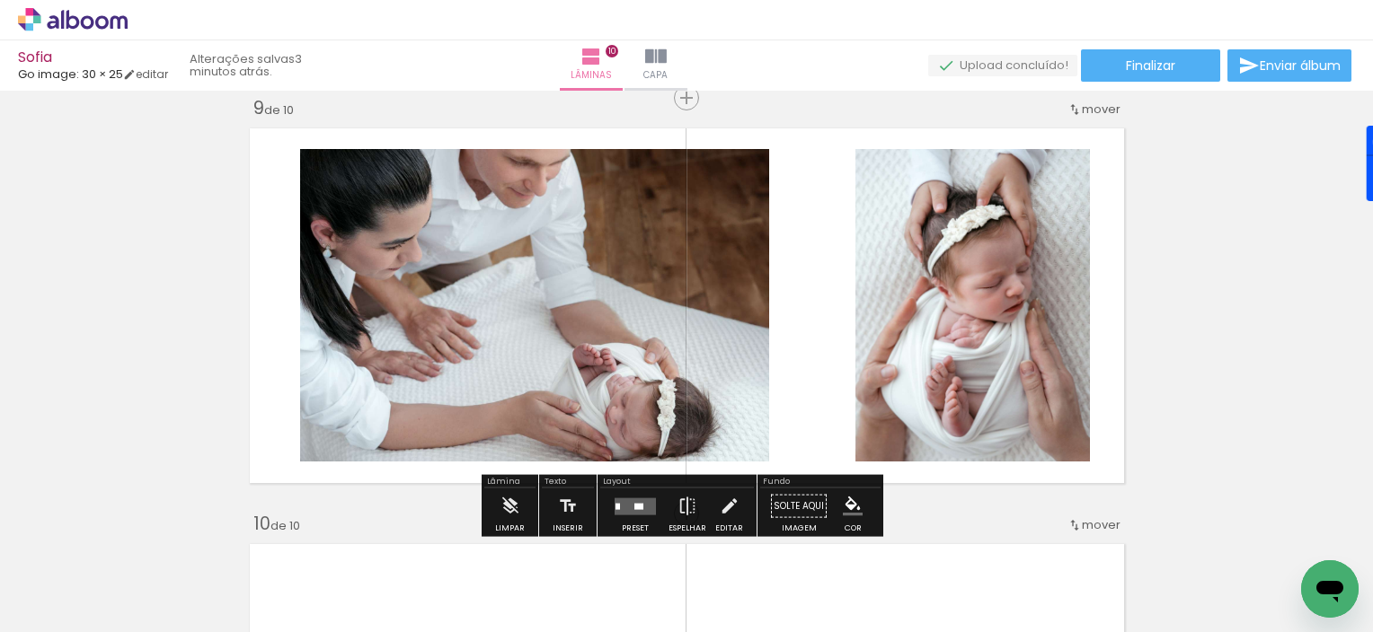
click at [0, 0] on div "Confirmar Cancelar" at bounding box center [0, 0] width 0 height 0
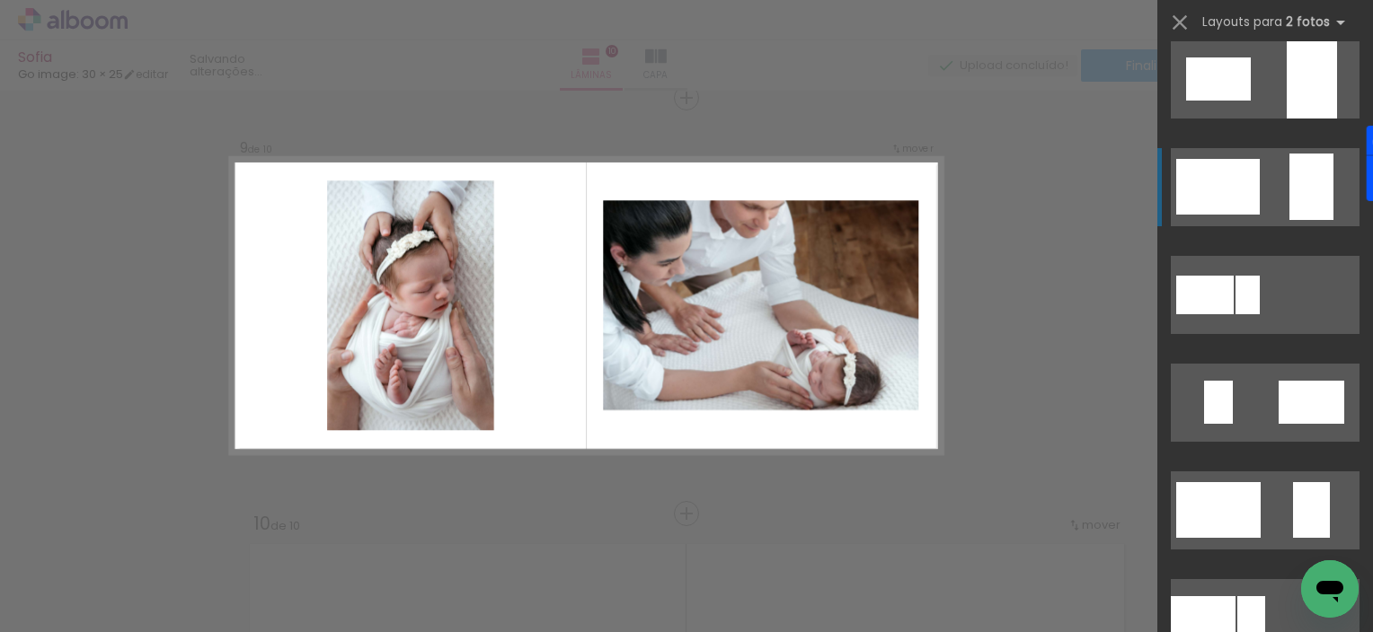
scroll to position [0, 0]
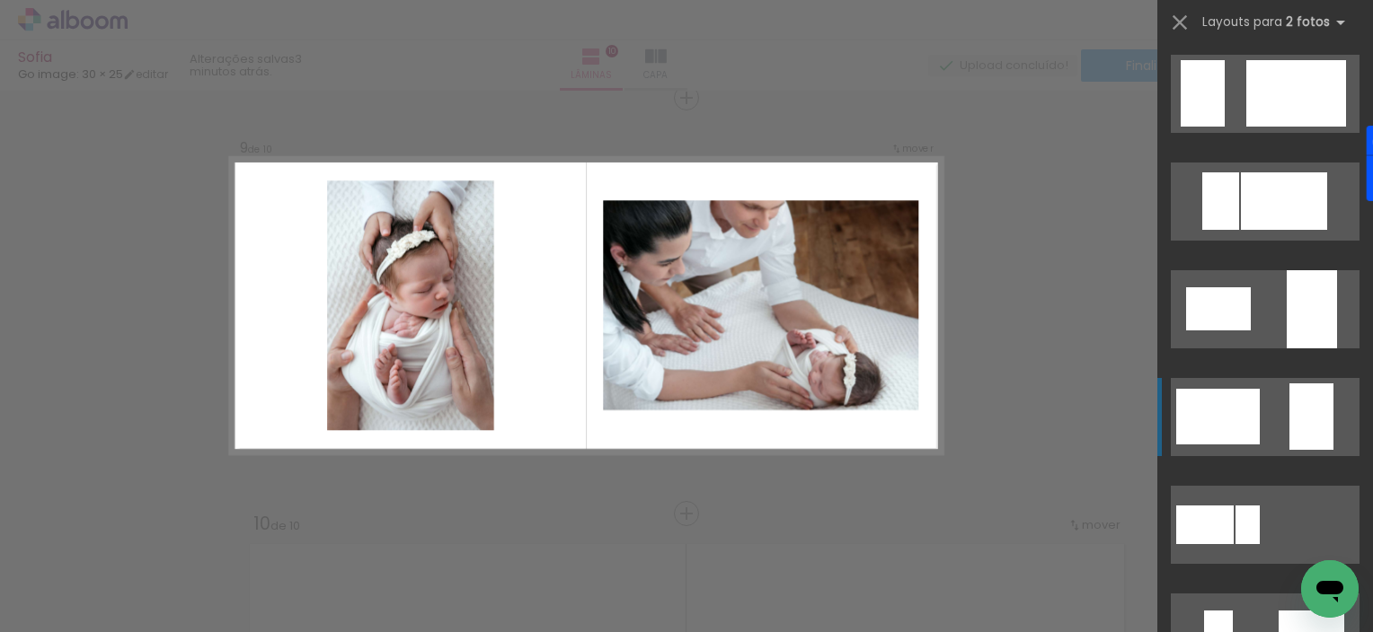
click at [1206, 331] on div at bounding box center [1218, 308] width 65 height 43
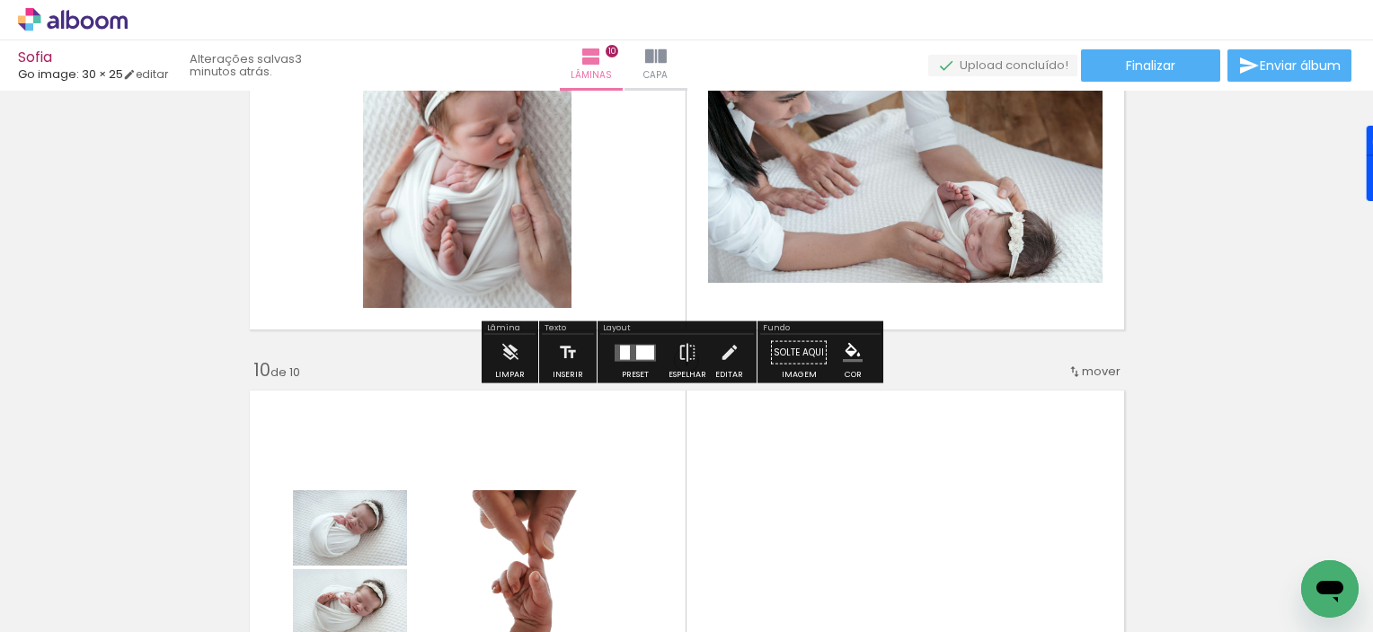
scroll to position [3500, 0]
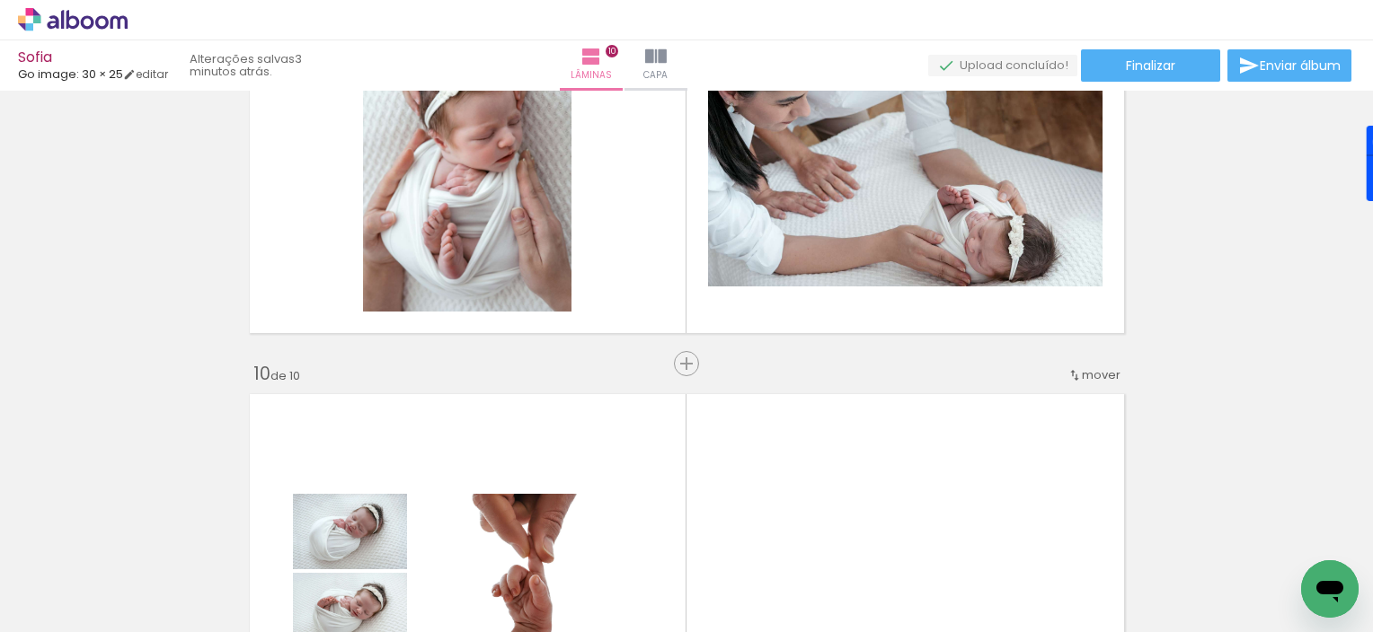
click at [407, 495] on div at bounding box center [350, 531] width 114 height 80
click at [0, 0] on slot "P&B" at bounding box center [0, 0] width 0 height 0
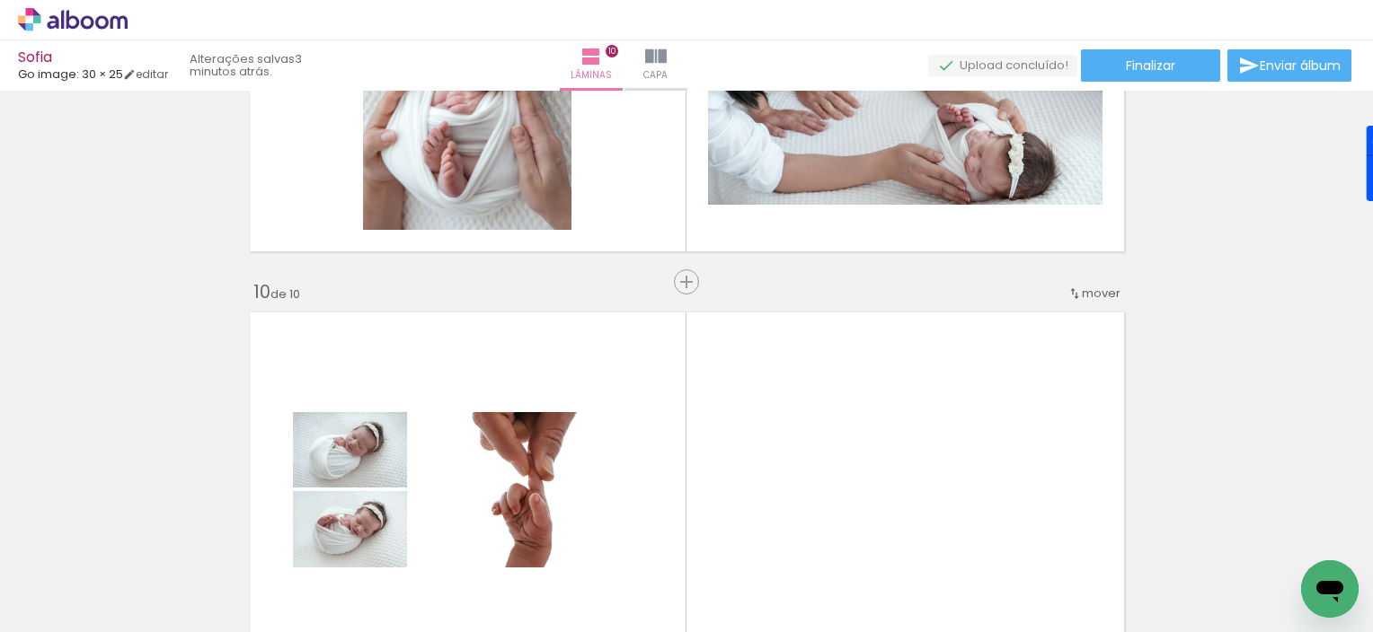
scroll to position [3590, 0]
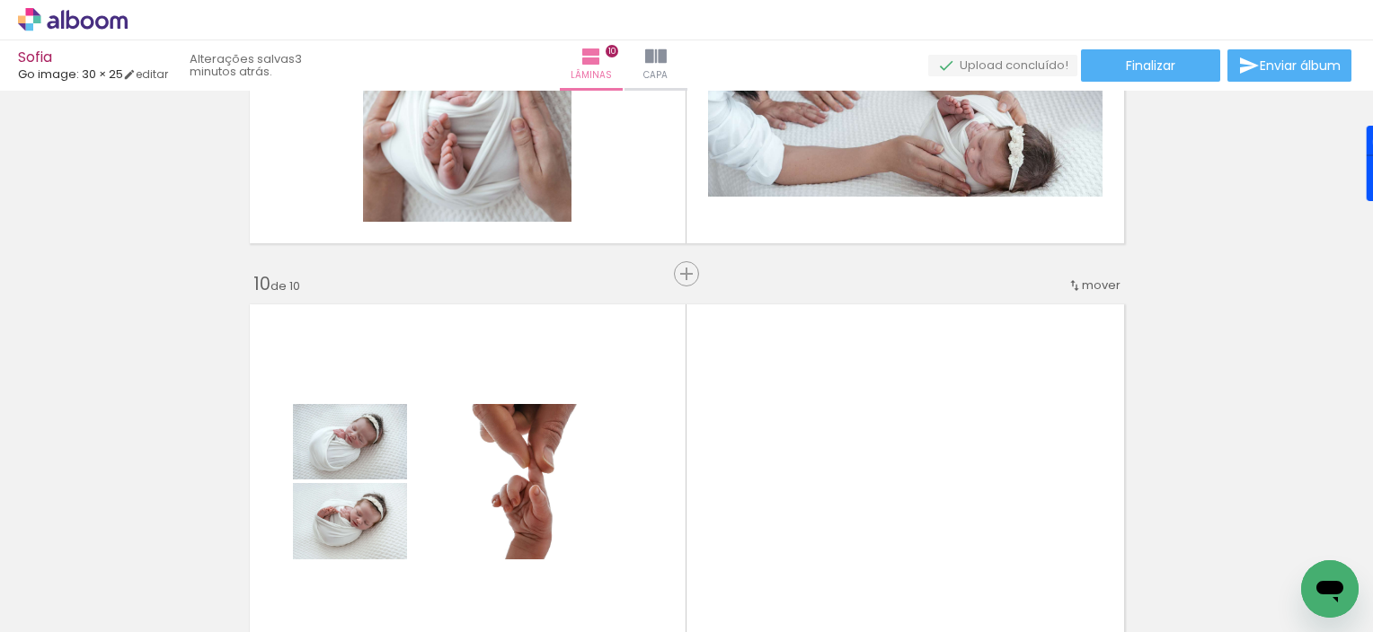
click at [407, 443] on div at bounding box center [350, 442] width 114 height 80
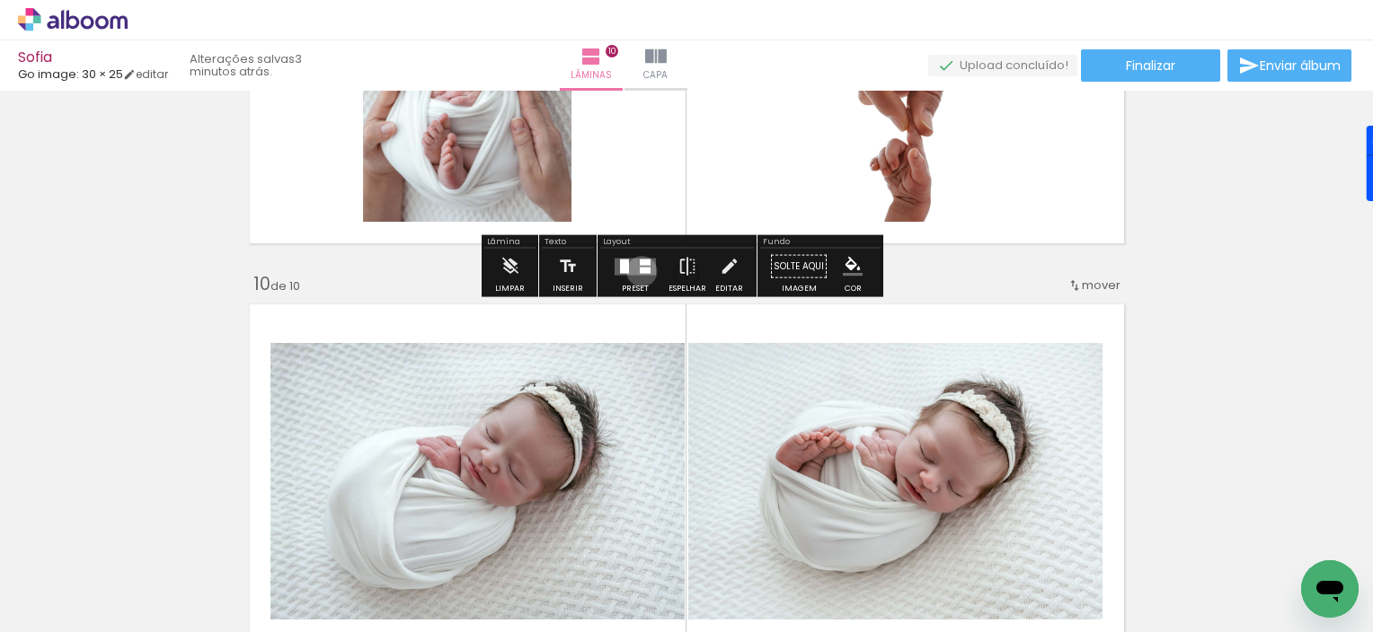
click at [0, 0] on div "Confirmar Cancelar" at bounding box center [0, 0] width 0 height 0
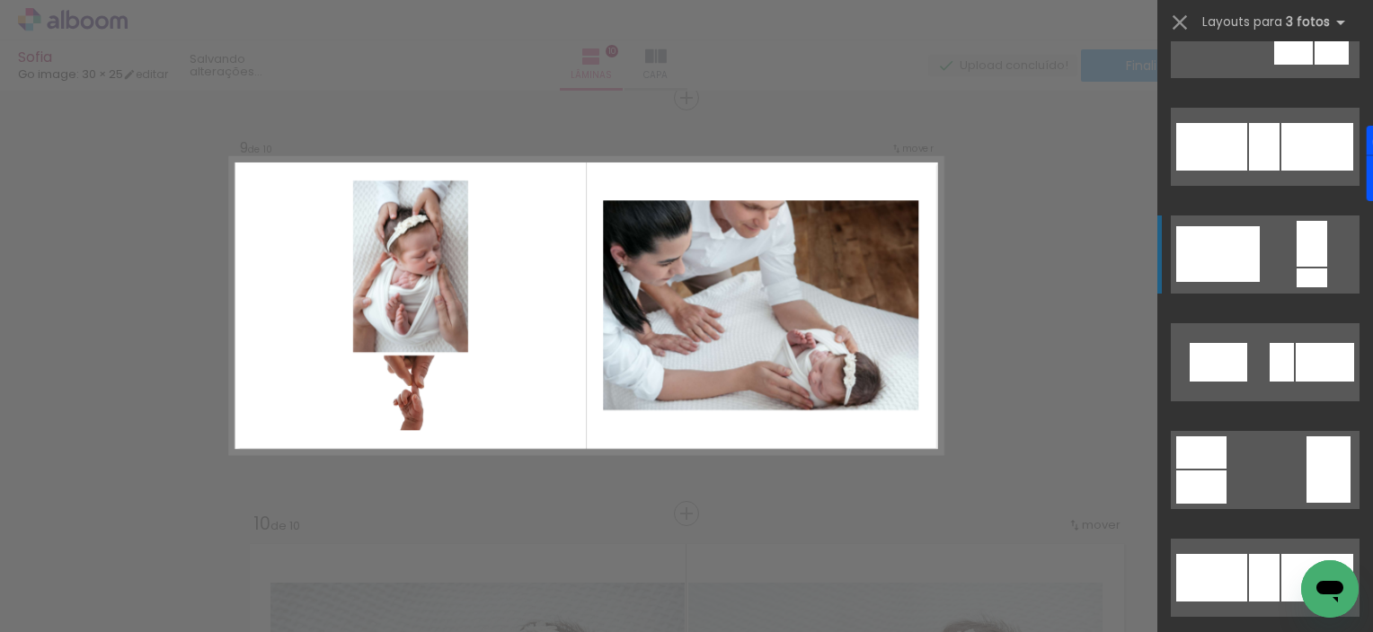
scroll to position [1354, 0]
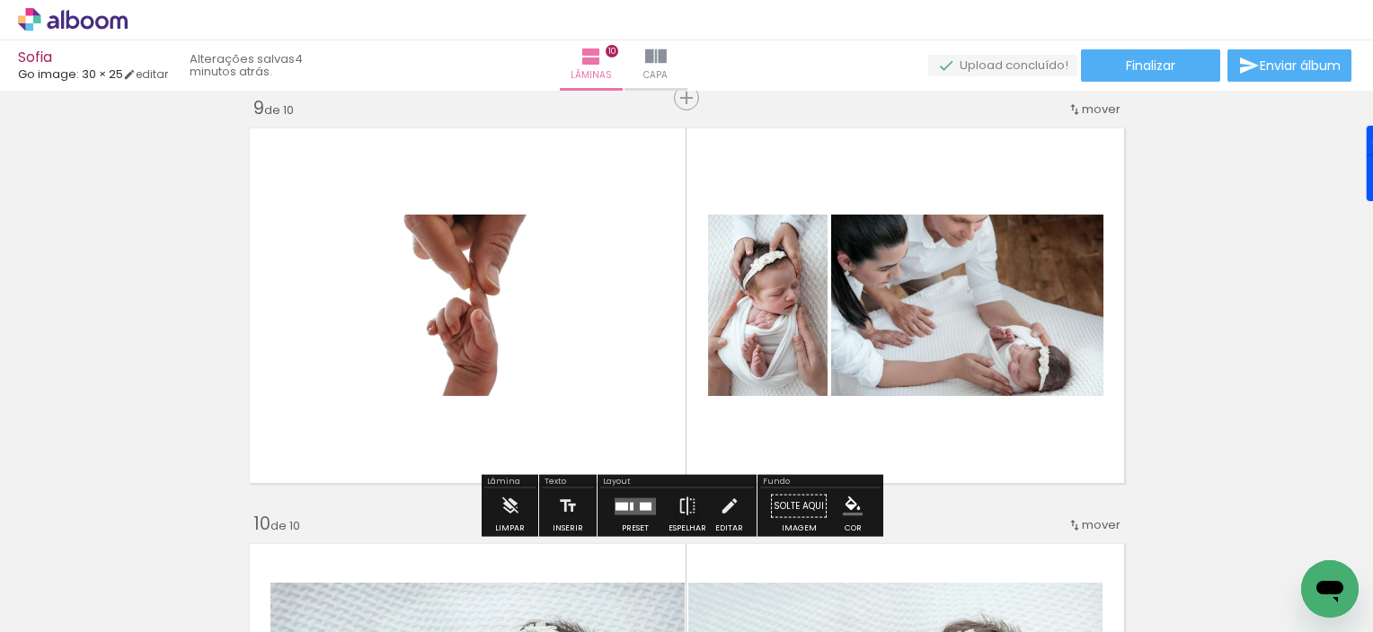
click at [831, 315] on div at bounding box center [967, 304] width 272 height 191
click at [0, 0] on div at bounding box center [0, 0] width 0 height 0
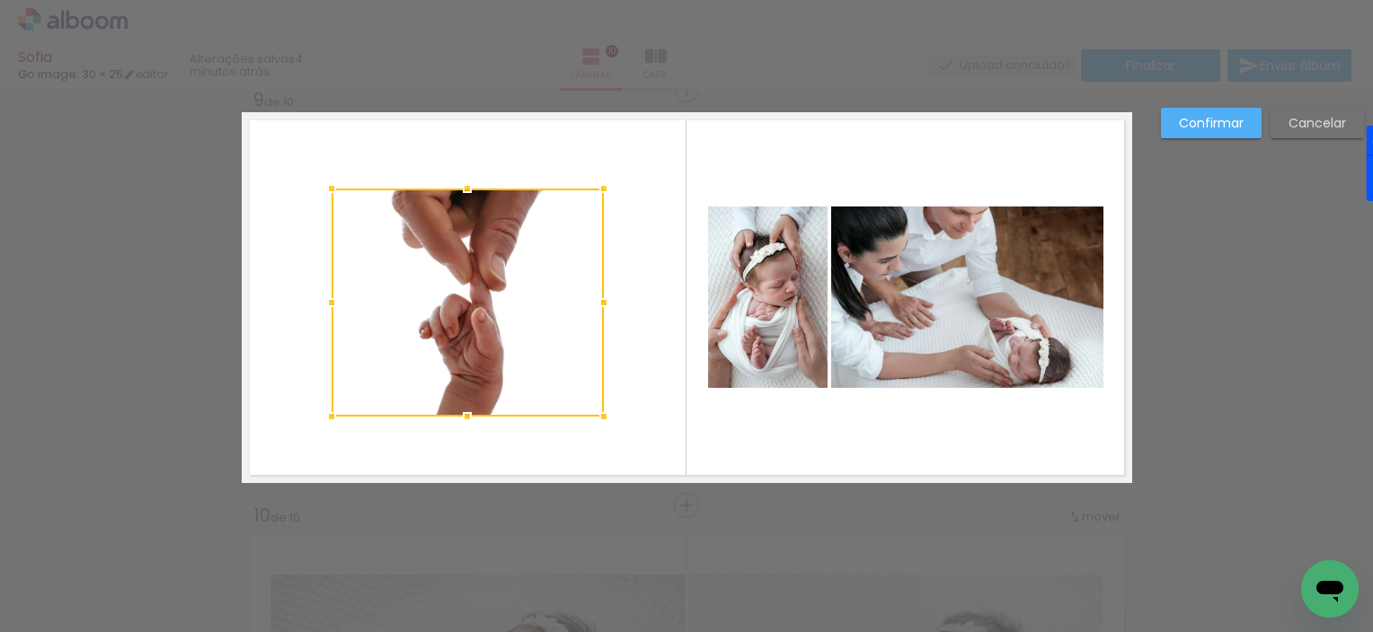
scroll to position [3357, 0]
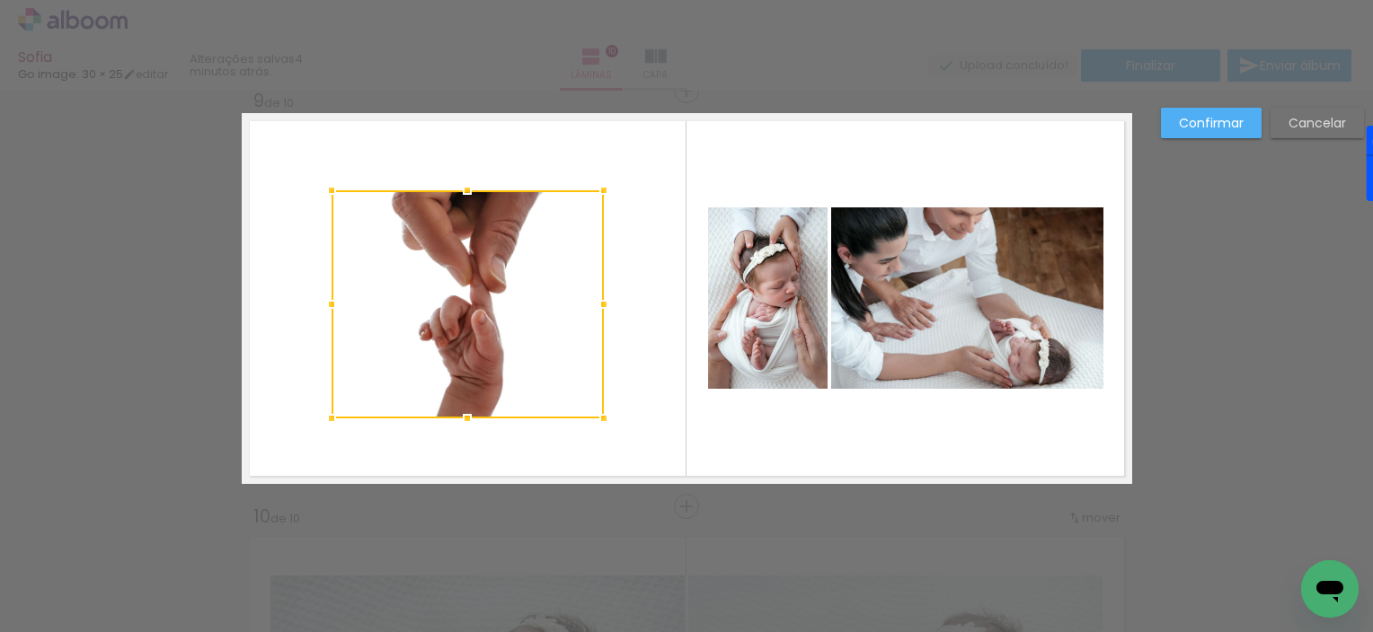
click at [464, 306] on div at bounding box center [467, 304] width 272 height 228
click at [464, 308] on div at bounding box center [467, 304] width 272 height 228
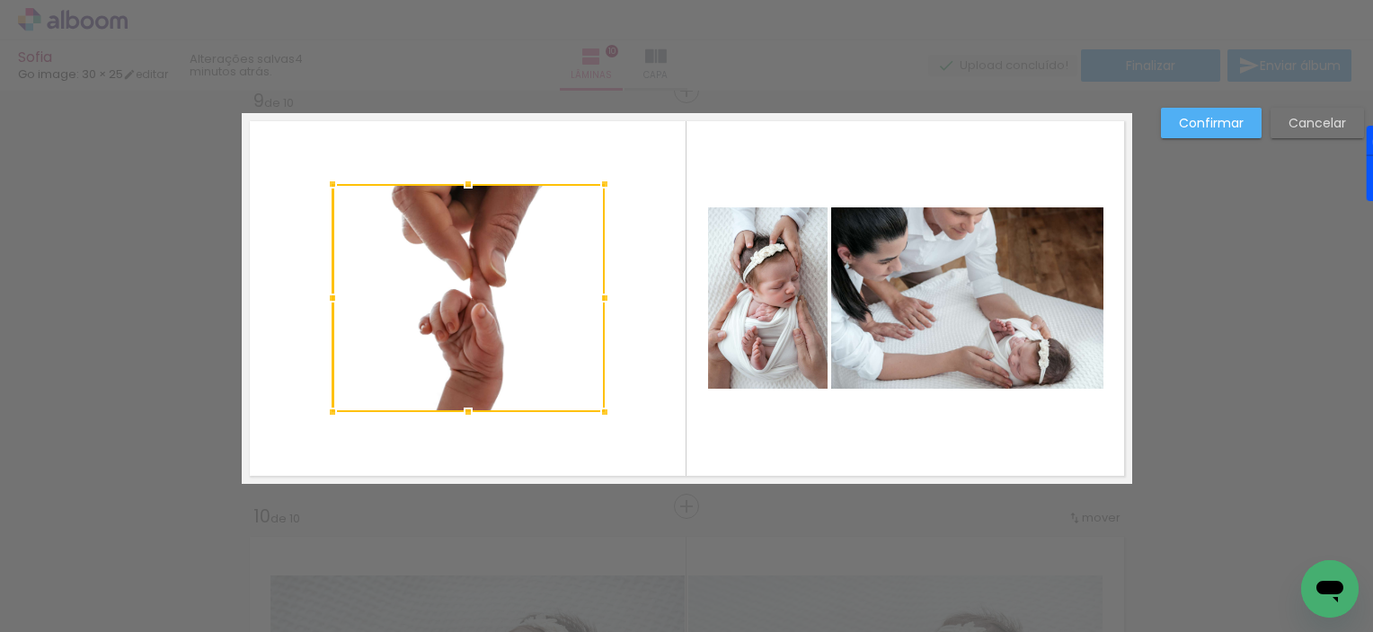
click at [653, 441] on quentale-layouter at bounding box center [687, 298] width 890 height 371
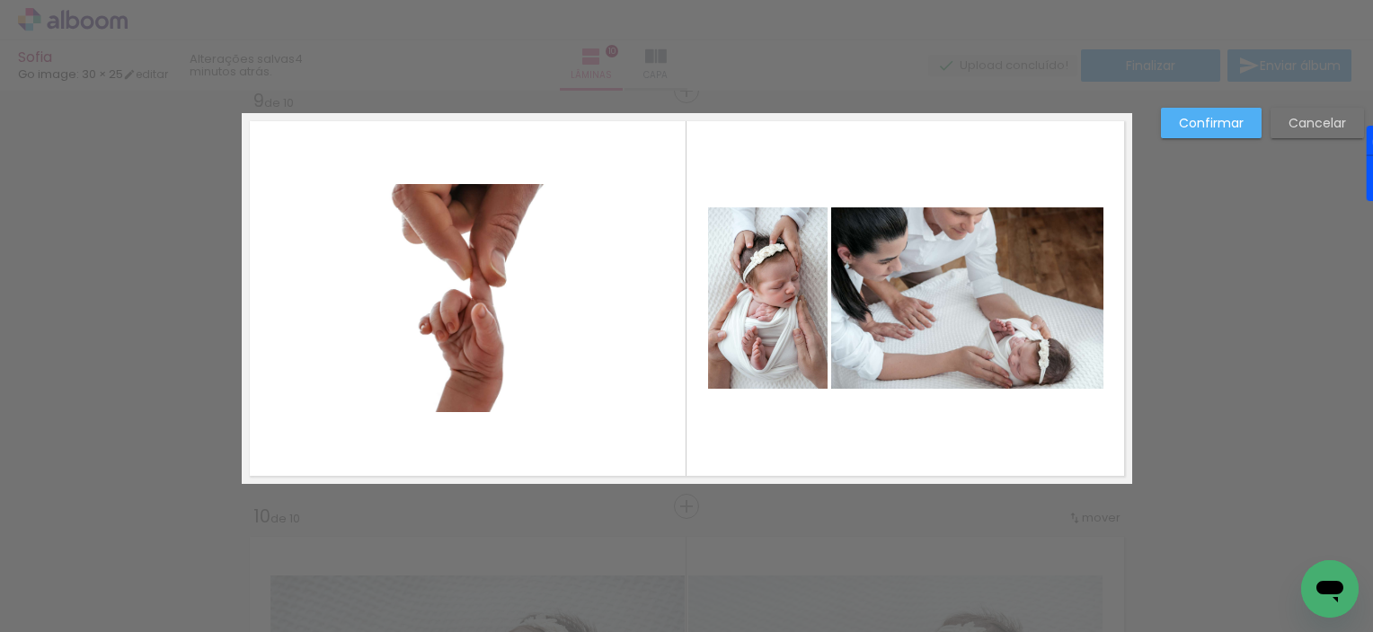
click at [539, 224] on div at bounding box center [468, 298] width 272 height 228
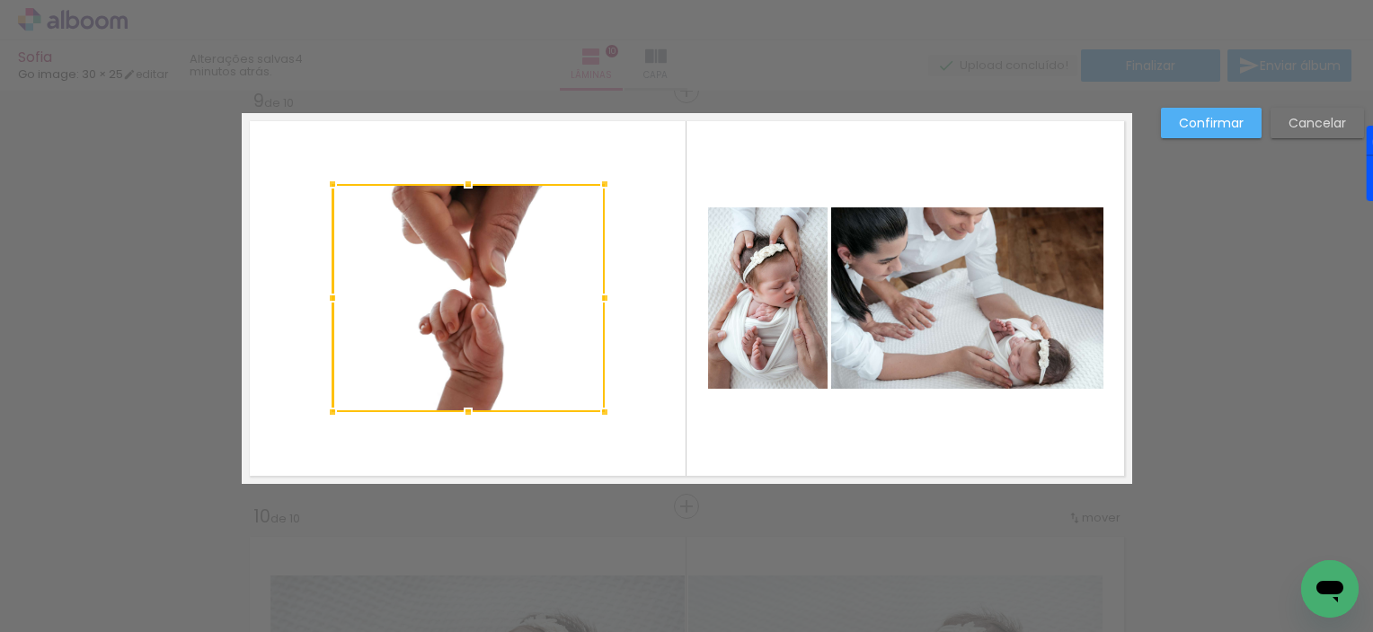
click at [644, 237] on quentale-layouter at bounding box center [687, 298] width 890 height 371
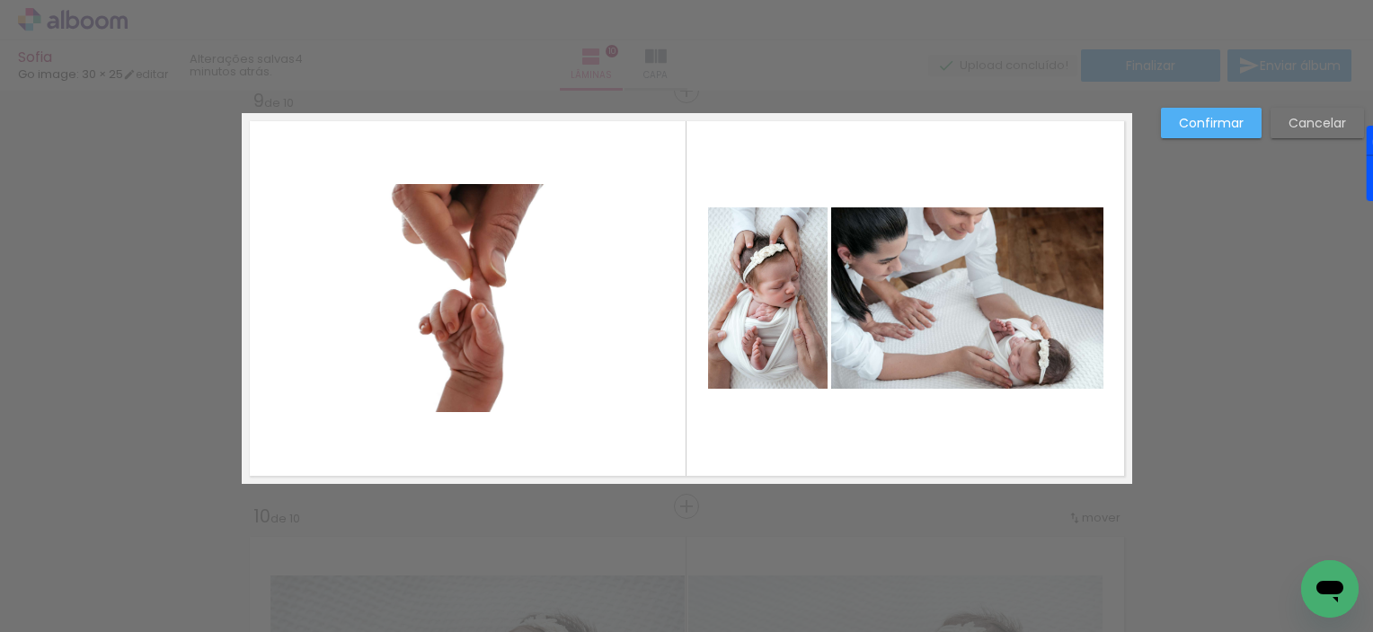
click at [494, 234] on div at bounding box center [468, 298] width 272 height 228
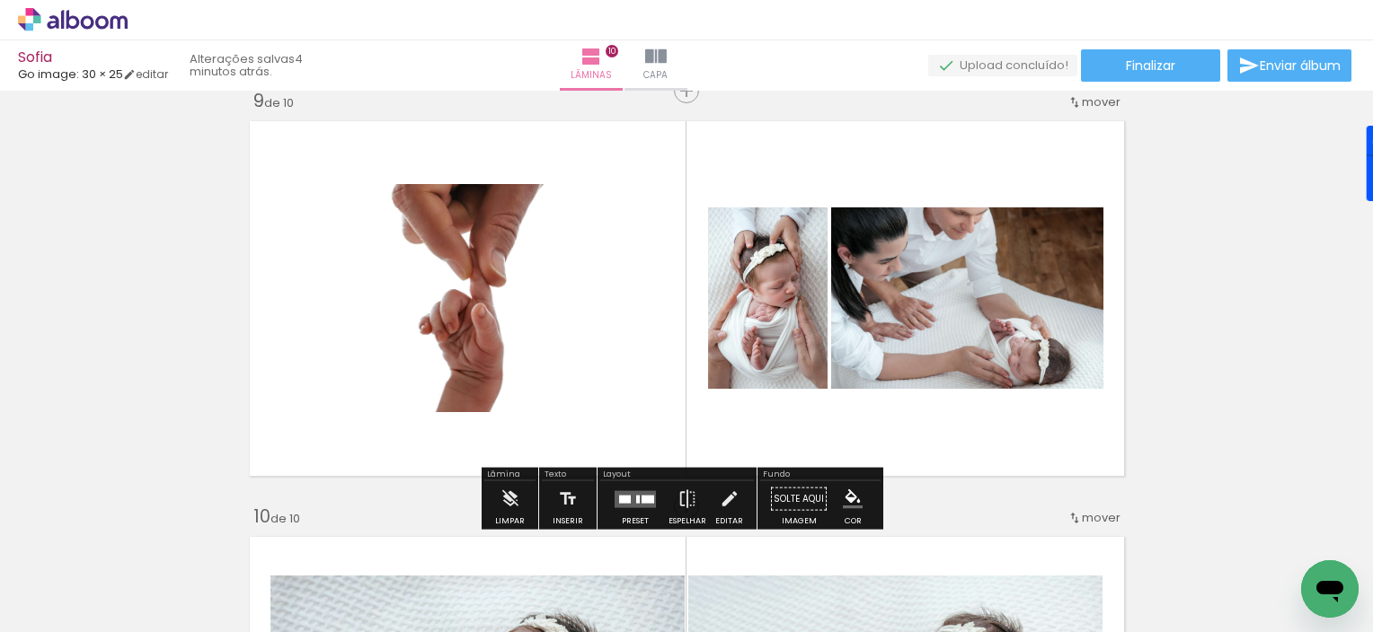
click at [0, 0] on paper-item at bounding box center [0, 0] width 0 height 0
click at [0, 0] on div "Confirmar Cancelar" at bounding box center [0, 0] width 0 height 0
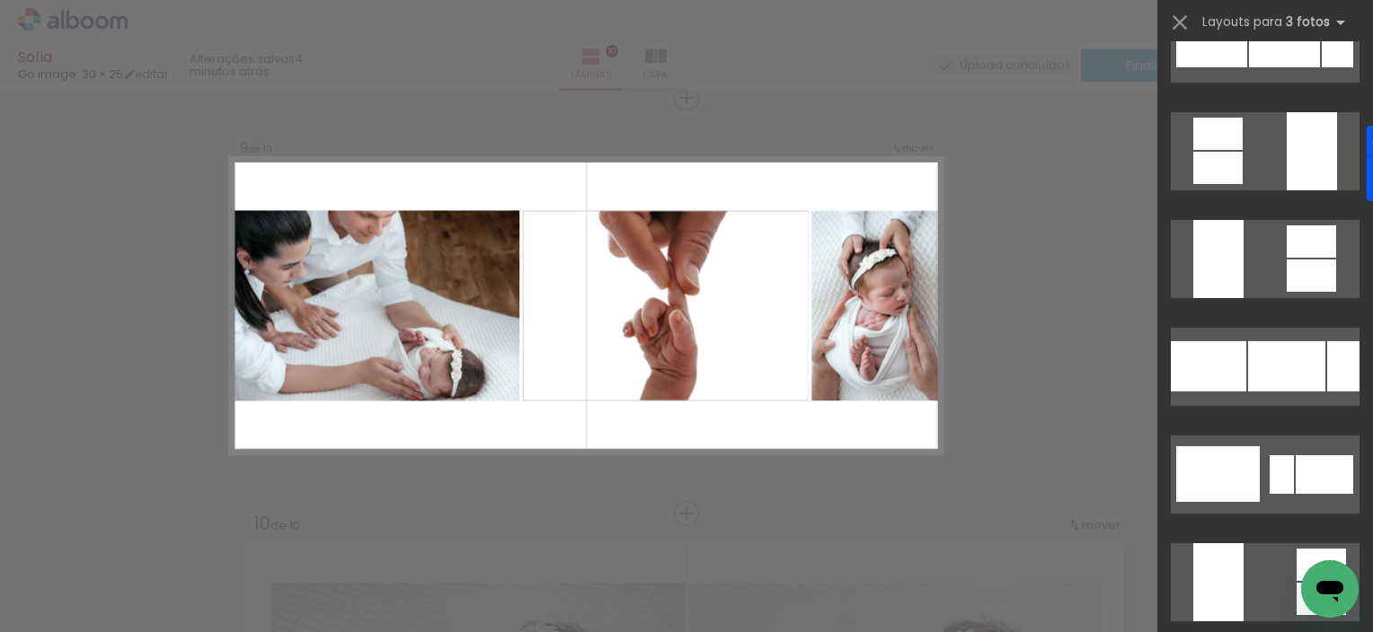
scroll to position [2070, 0]
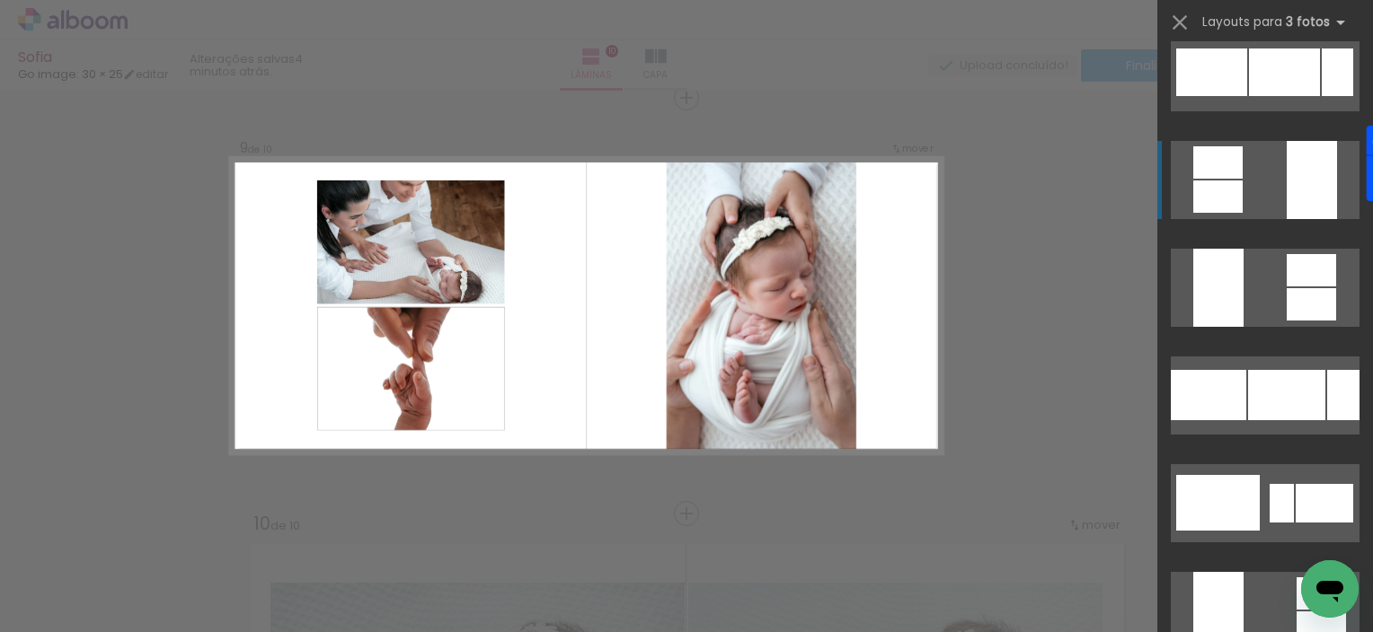
click at [1295, 189] on div at bounding box center [1311, 180] width 50 height 78
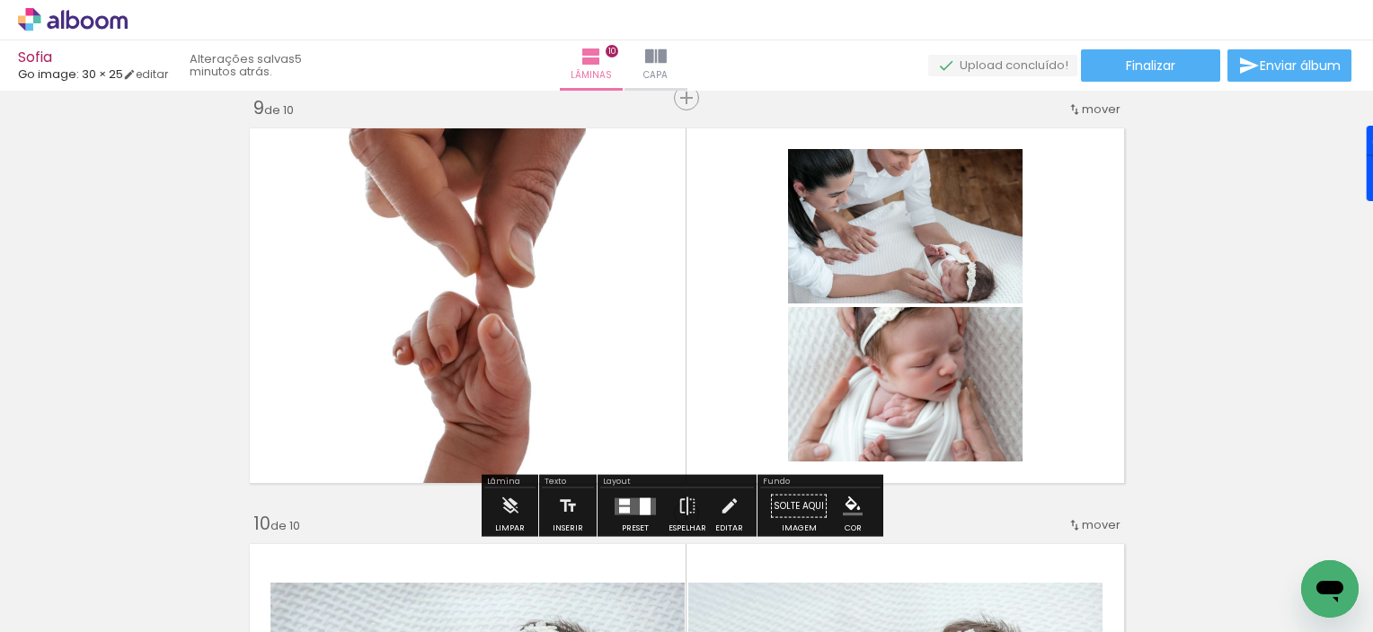
click at [0, 0] on div "Confirmar Cancelar" at bounding box center [0, 0] width 0 height 0
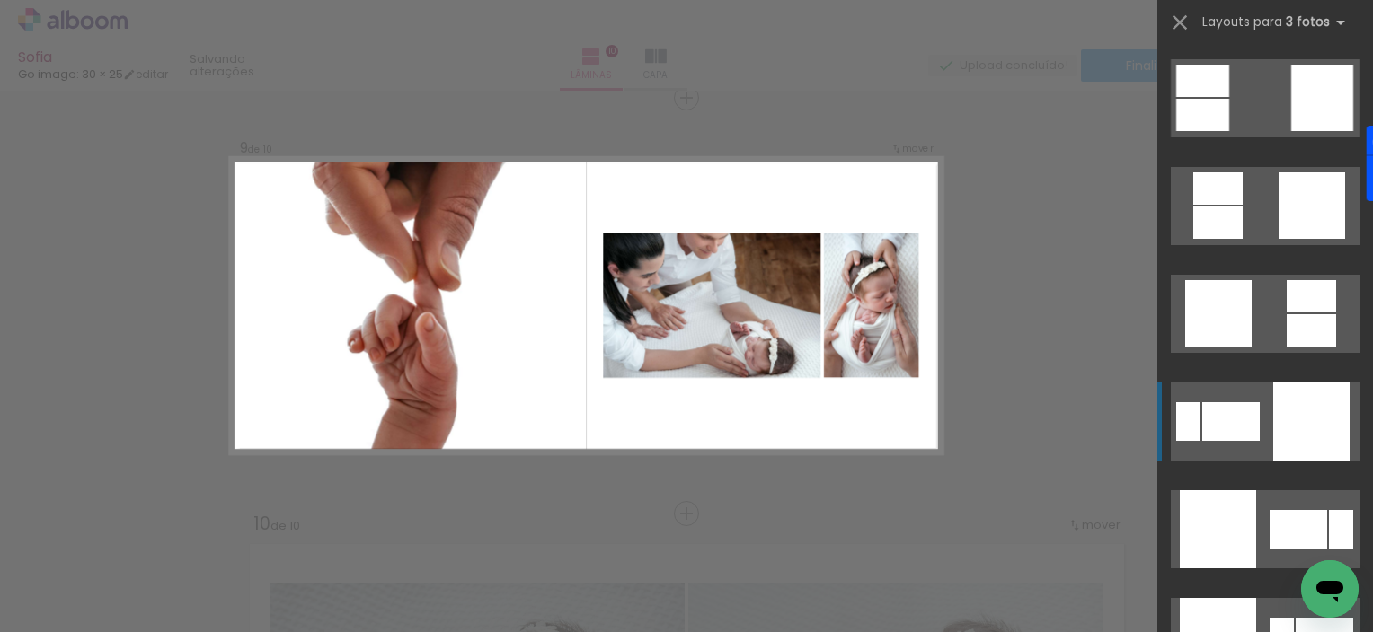
scroll to position [3556, 0]
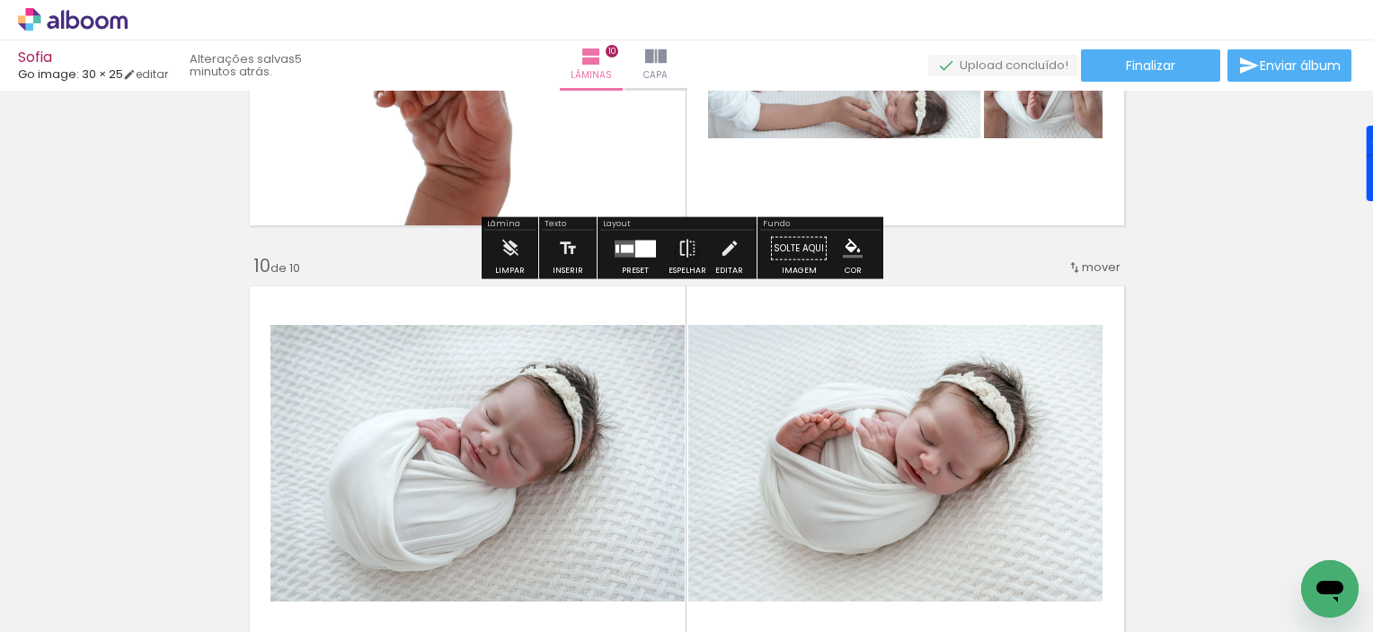
scroll to position [3621, 0]
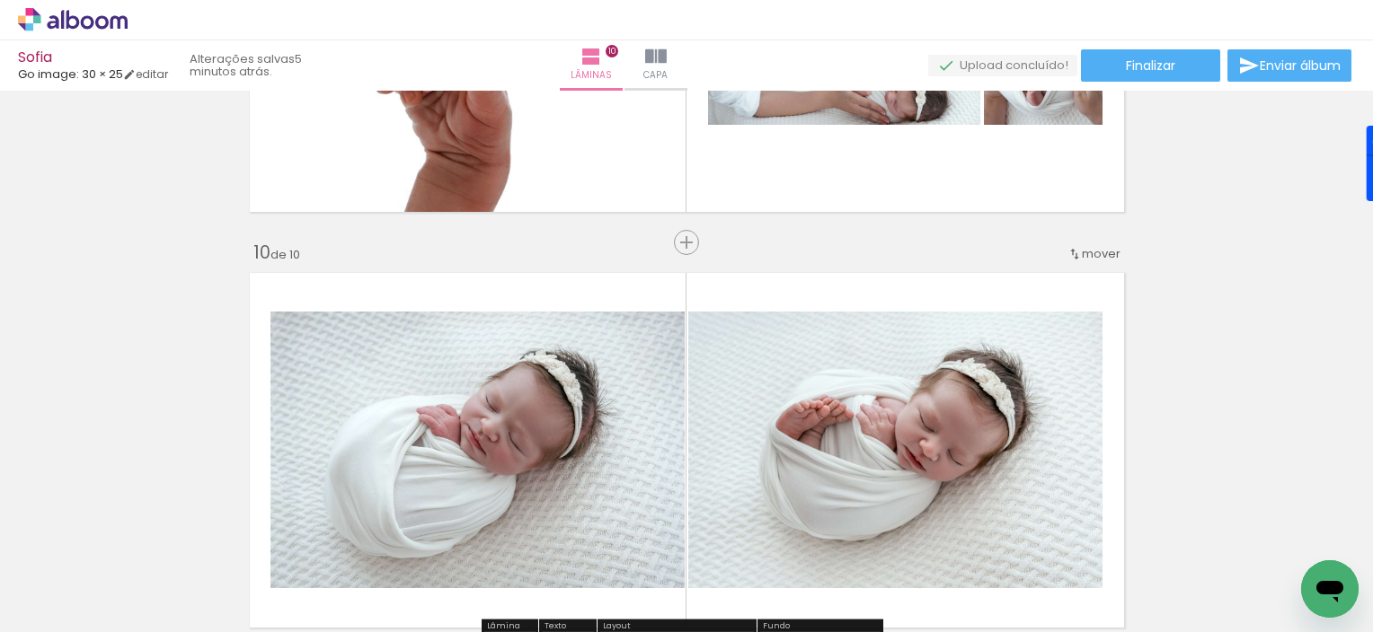
click at [1088, 255] on span "mover" at bounding box center [1101, 253] width 39 height 17
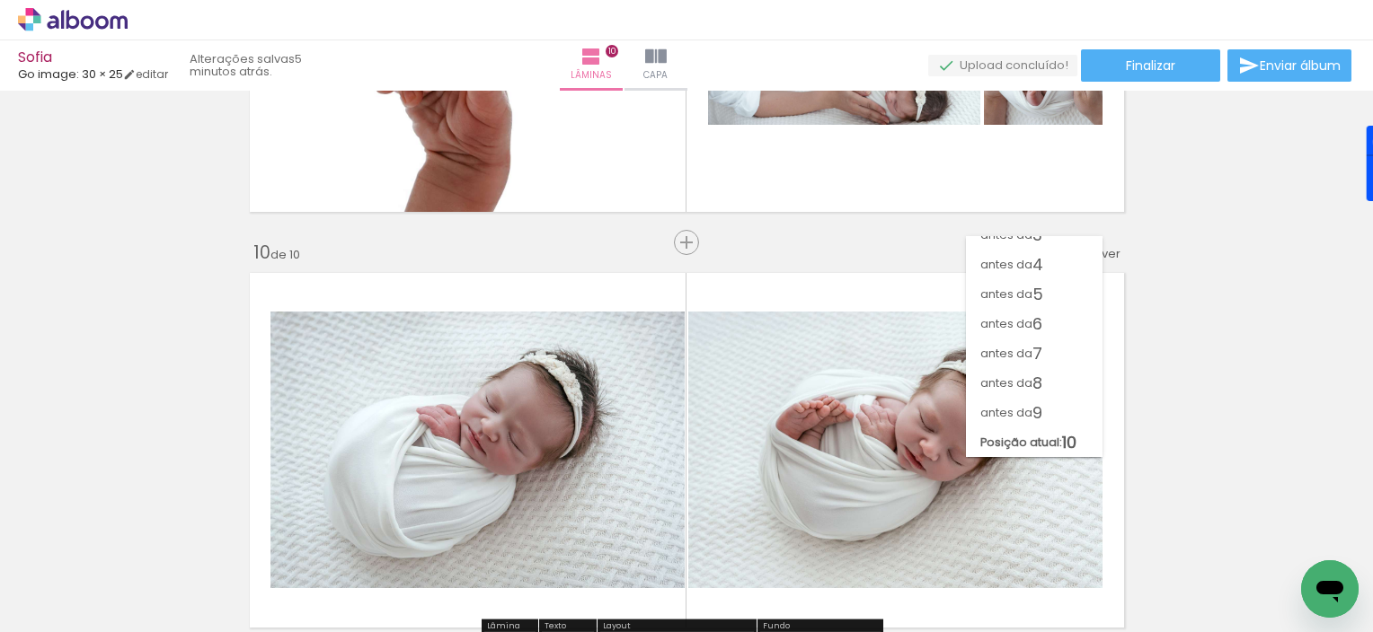
scroll to position [75, 0]
click at [1031, 417] on div "antes da 1 antes da 2 antes da 3 antes da 4 antes da 5 antes da 6 antes da 7 an…" at bounding box center [1034, 337] width 137 height 221
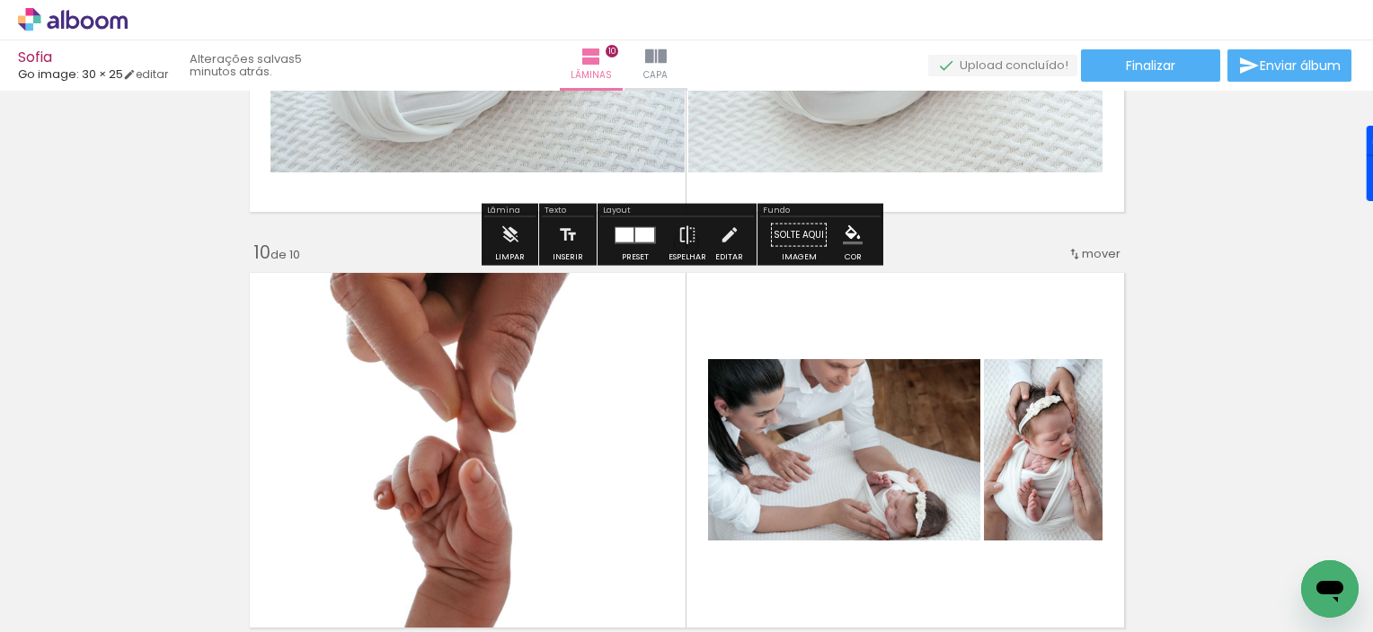
scroll to position [3350, 0]
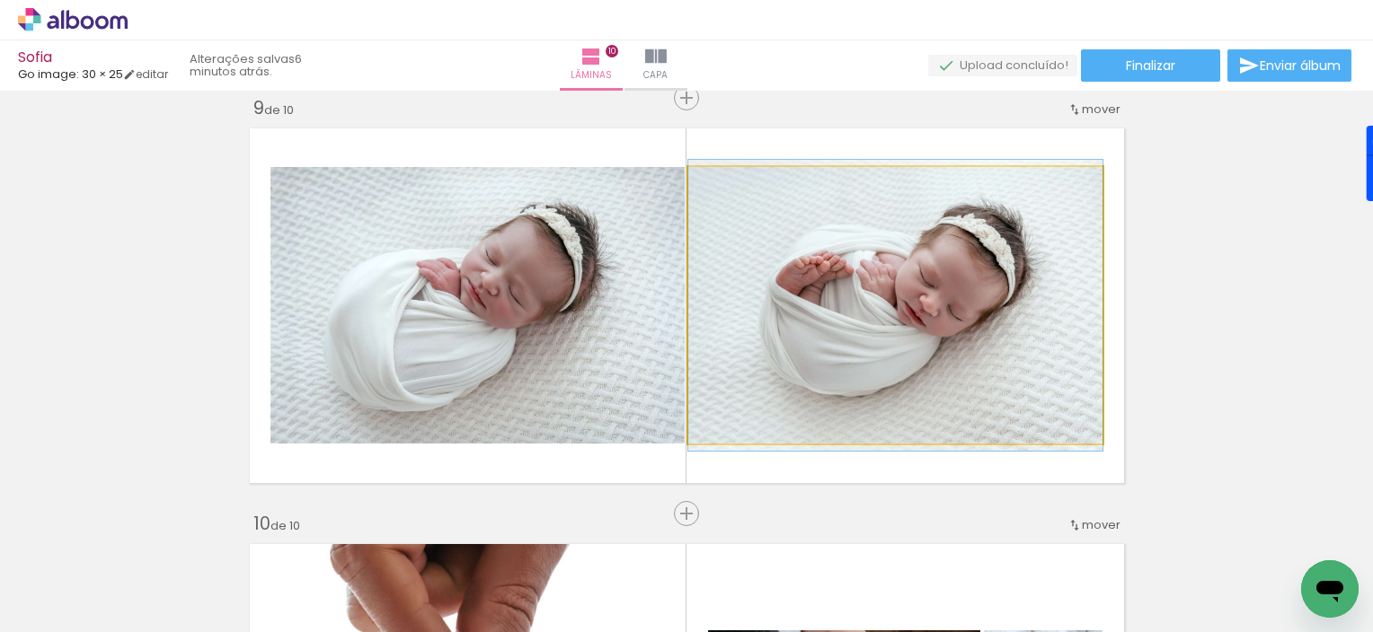
type paper-slider "100"
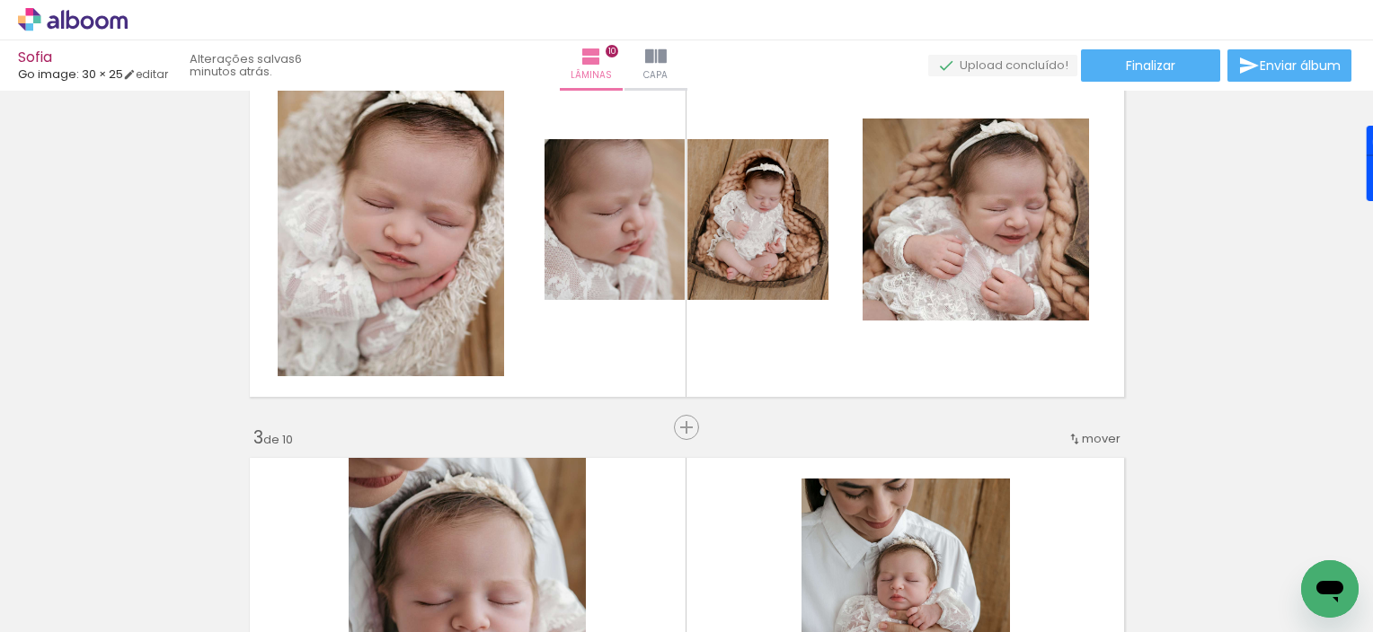
scroll to position [0, 0]
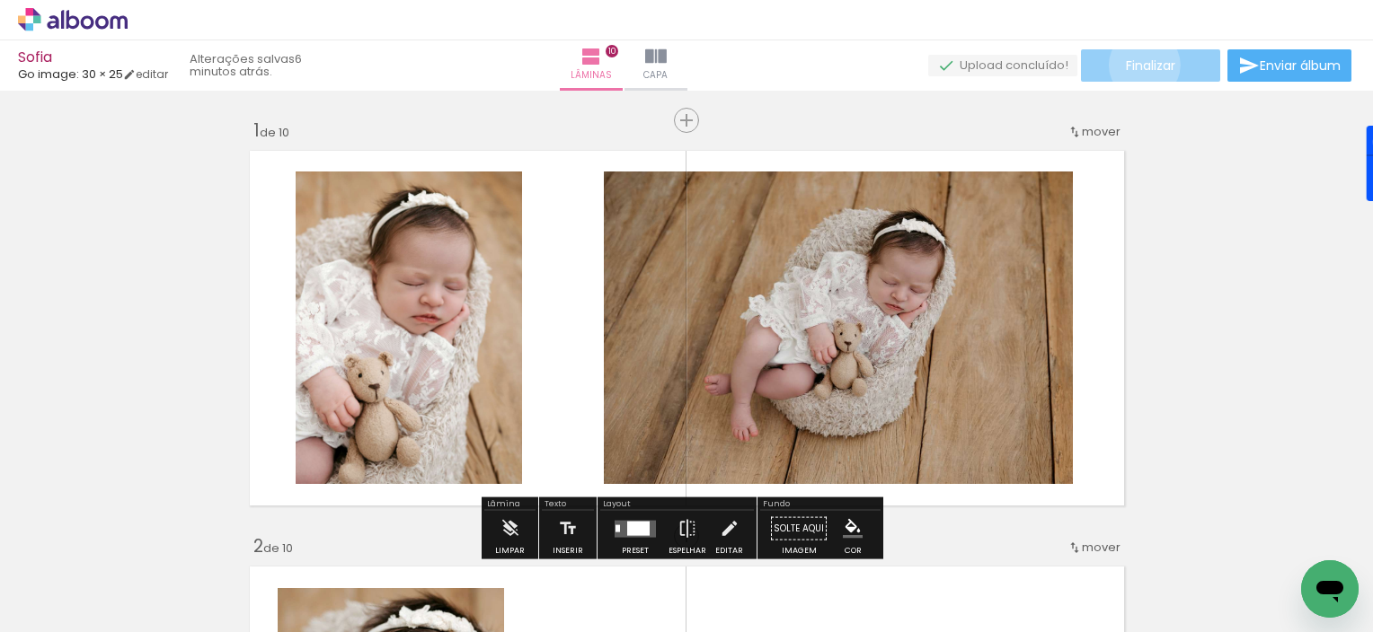
click at [1137, 65] on span "Finalizar" at bounding box center [1150, 65] width 49 height 13
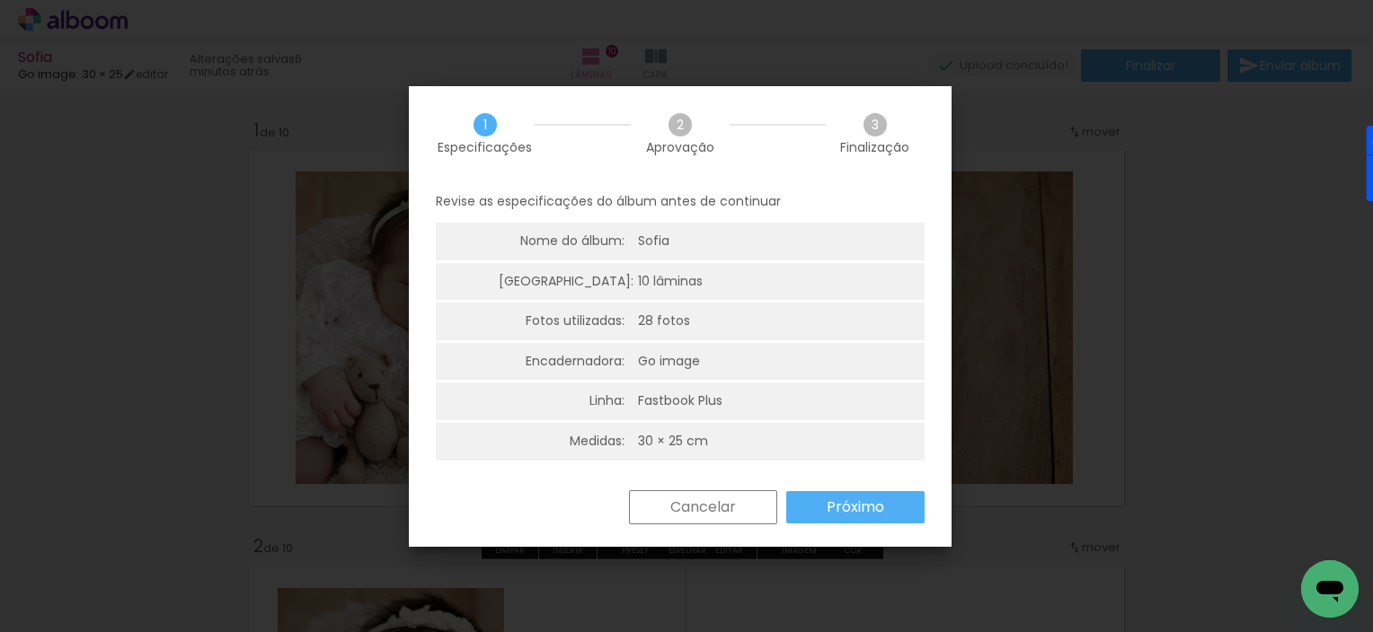
click at [0, 0] on paper-button "Próximo" at bounding box center [0, 0] width 0 height 0
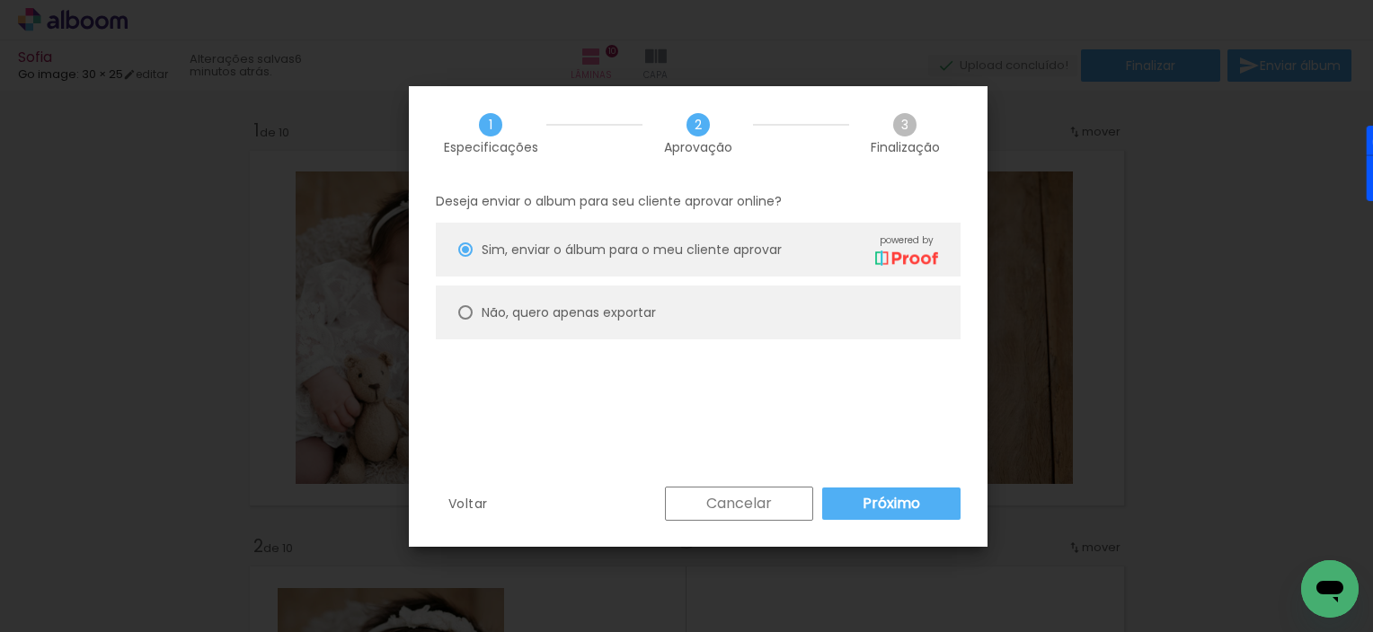
type paper-radio-button "on"
click at [0, 0] on slot "Não, quero apenas exportar" at bounding box center [0, 0] width 0 height 0
click at [0, 0] on slot "Próximo" at bounding box center [0, 0] width 0 height 0
type input "Alta, 300 DPI"
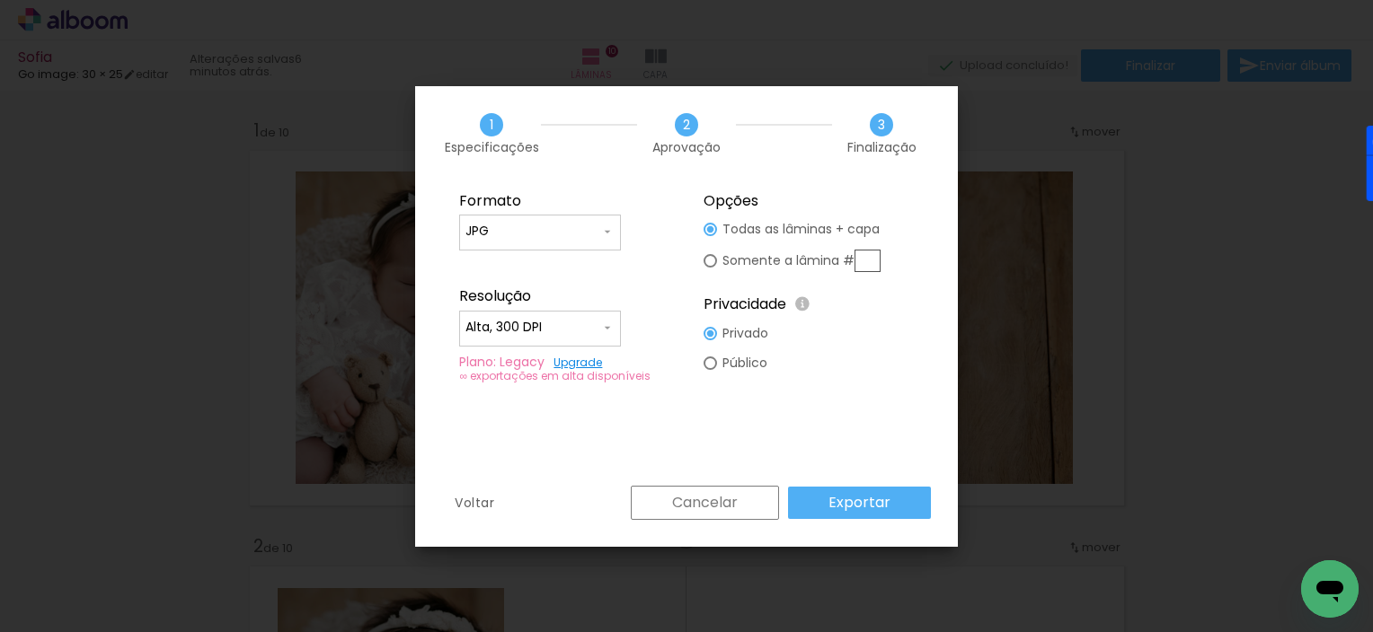
type paper-radio-button "on"
click at [712, 236] on div at bounding box center [709, 229] width 13 height 13
type paper-radio-button "on"
click at [708, 230] on div at bounding box center [709, 229] width 13 height 13
click at [0, 0] on slot "Exportar" at bounding box center [0, 0] width 0 height 0
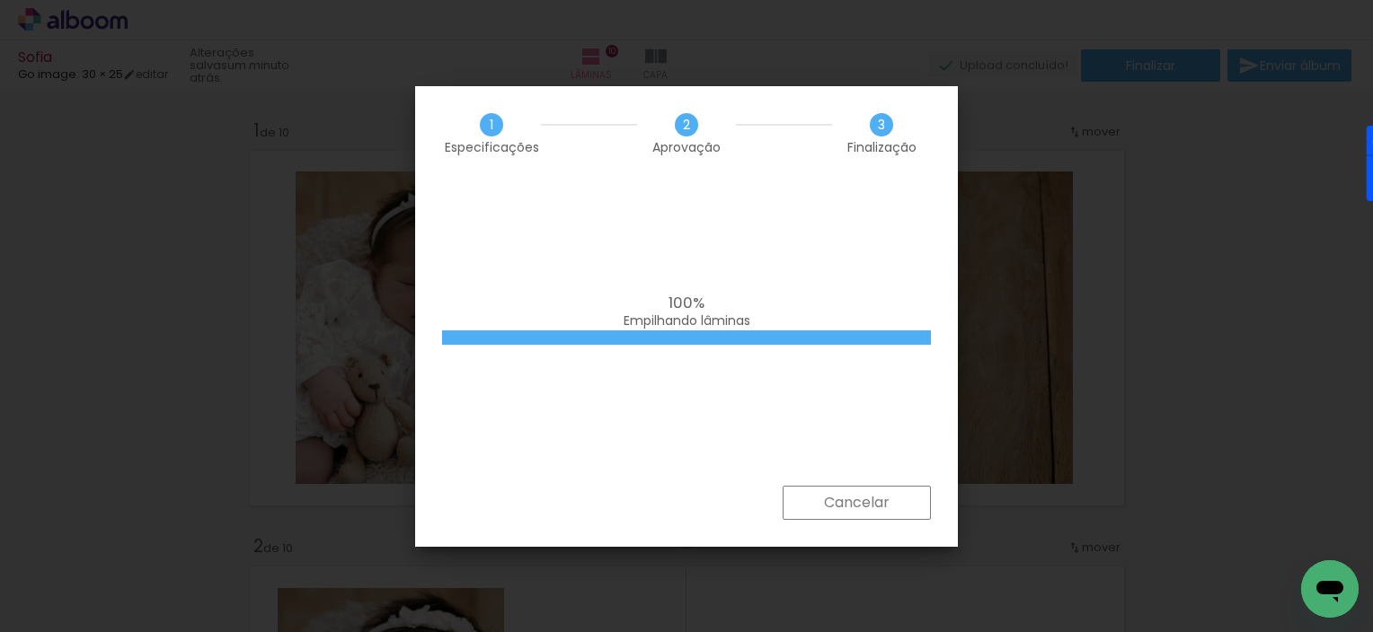
scroll to position [3556, 0]
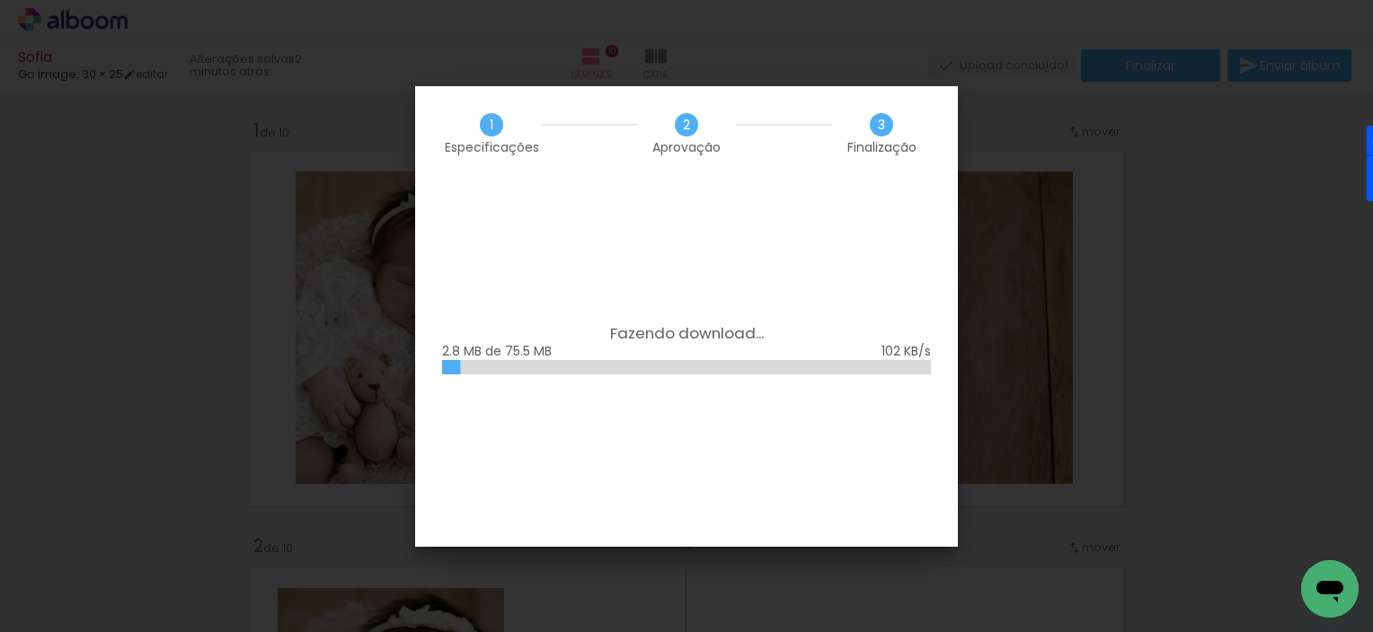
scroll to position [3556, 0]
